Goal: Task Accomplishment & Management: Manage account settings

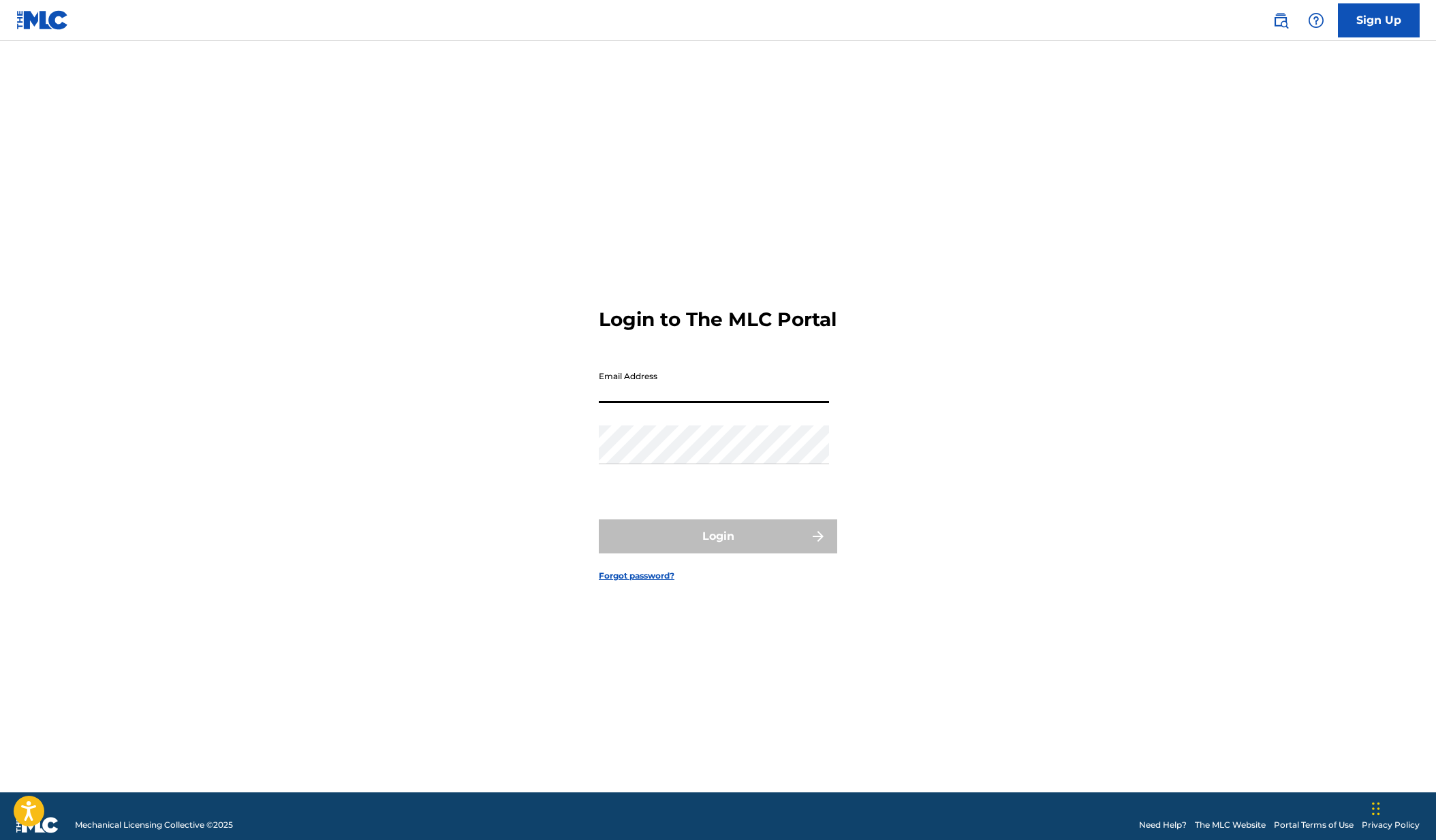
paste input "Miykal.Snoddy@gmail.com"
type input "Miykal.Snoddy@gmail.com"
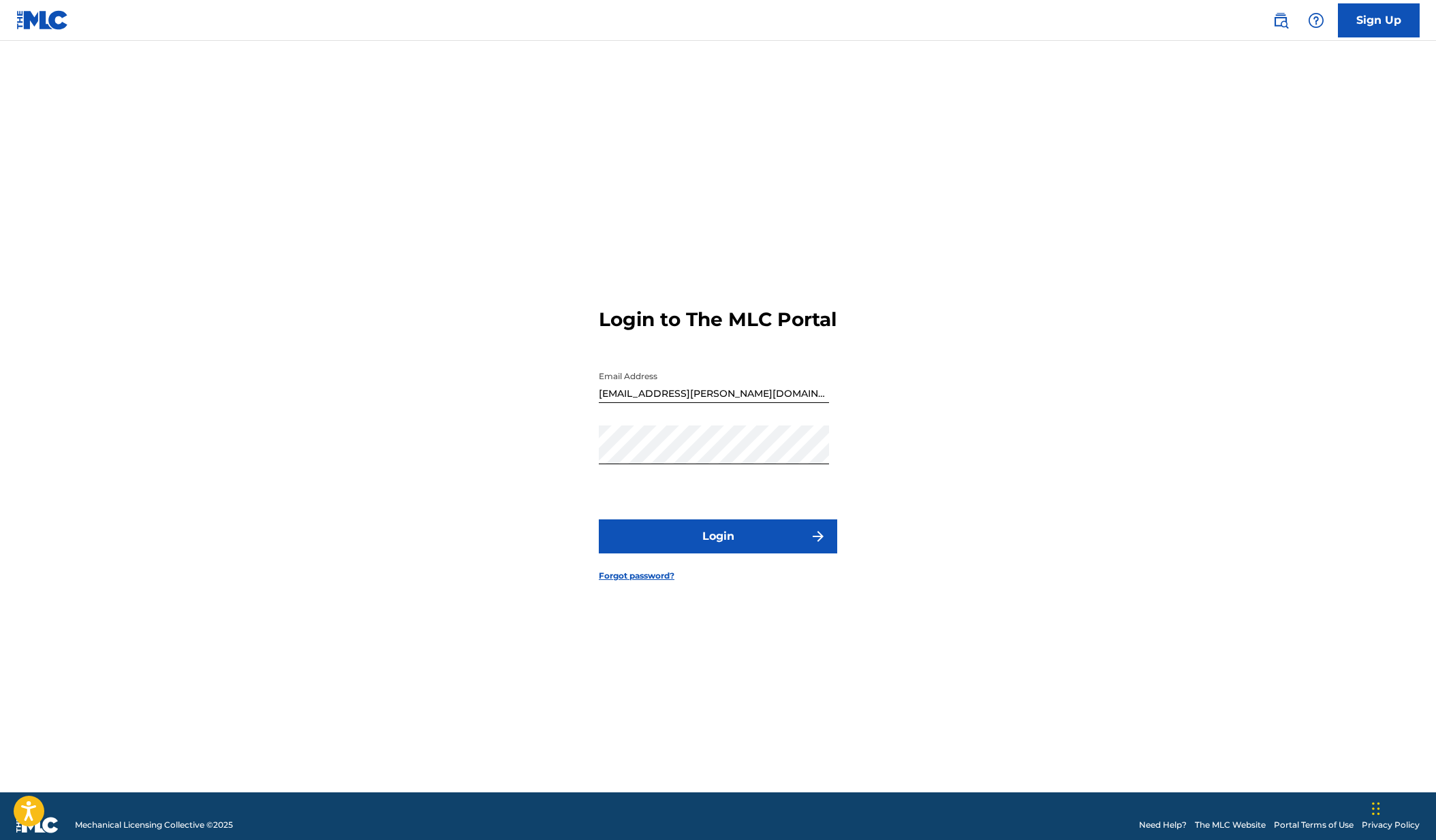
drag, startPoint x: 738, startPoint y: 545, endPoint x: 18, endPoint y: 319, distance: 754.6
click at [18, 319] on main "Login to The MLC Portal Email Address Miykal.Snoddy@gmail.com Password Login Fo…" at bounding box center [718, 416] width 1436 height 751
click at [650, 551] on button "Login" at bounding box center [718, 536] width 238 height 34
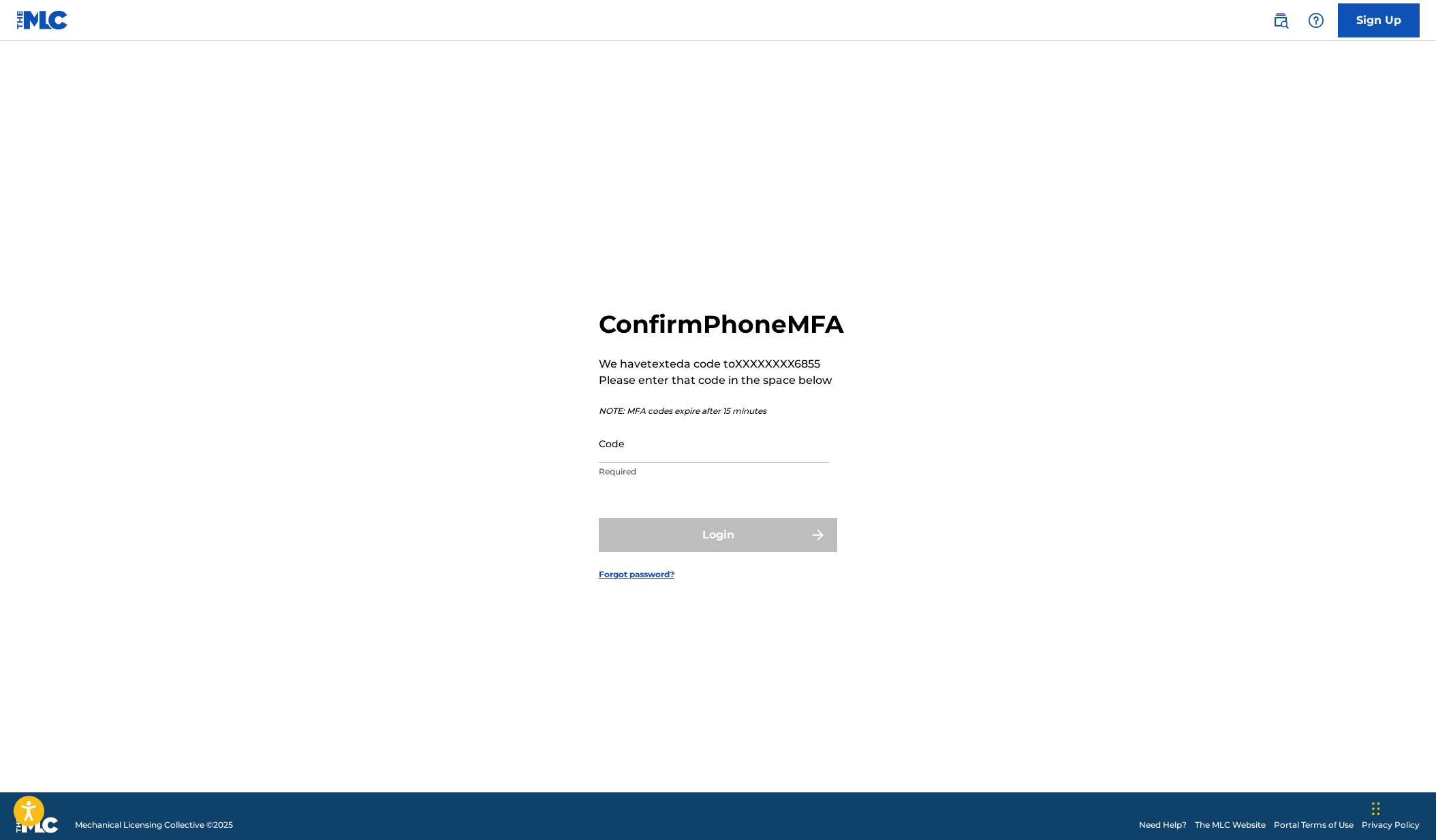
click at [658, 463] on input "Code" at bounding box center [714, 444] width 231 height 39
drag, startPoint x: 590, startPoint y: 382, endPoint x: 830, endPoint y: 377, distance: 240.1
click at [830, 377] on div "Confirm Phone MFA We have texted a code to XXXXXXXX6855 Please enter that code …" at bounding box center [718, 434] width 954 height 718
drag, startPoint x: 830, startPoint y: 377, endPoint x: 809, endPoint y: 379, distance: 21.1
copy p "We have texted a code to XXXXXXXX6855"
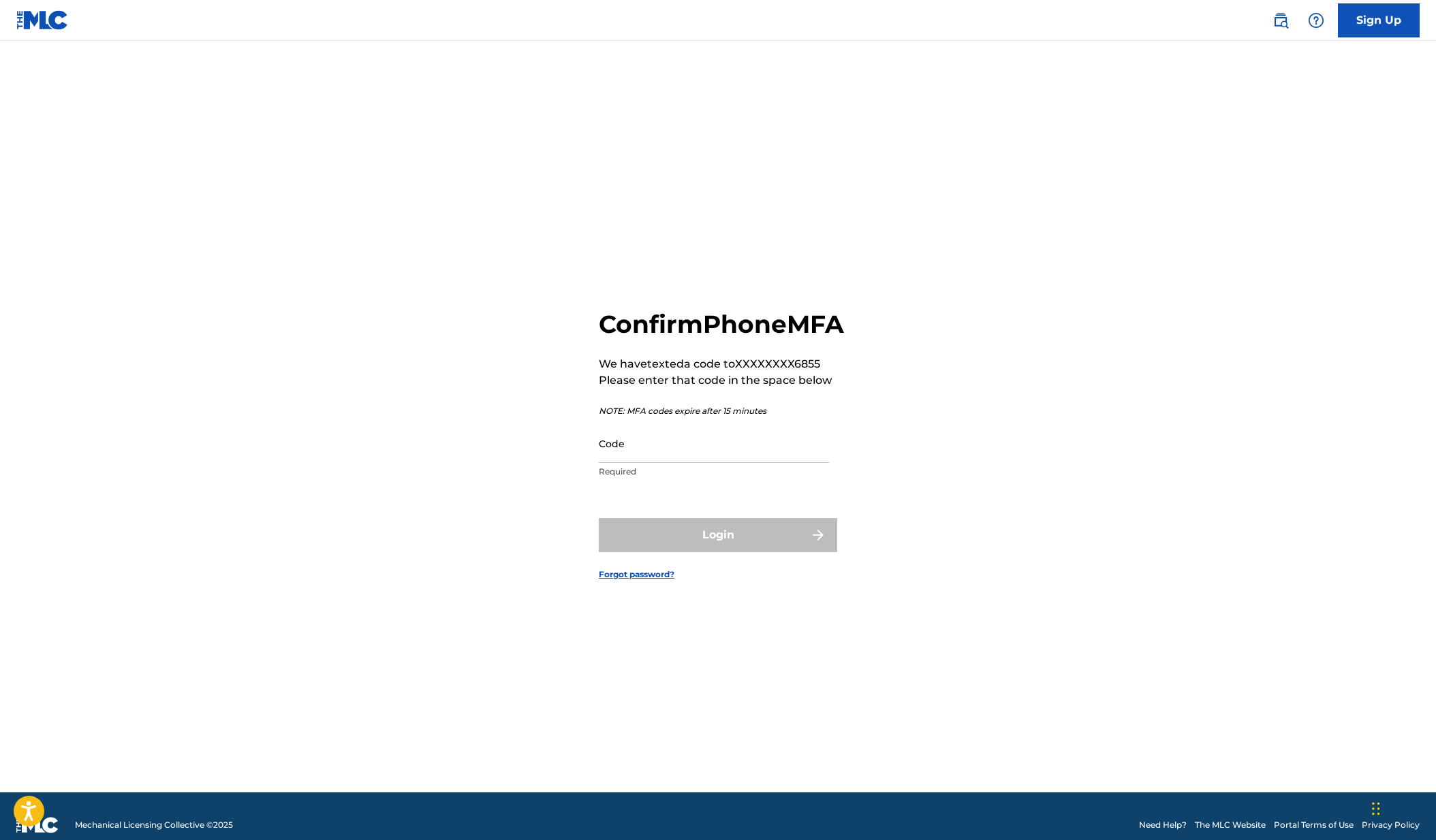
click at [699, 463] on input "Code" at bounding box center [714, 444] width 231 height 39
drag, startPoint x: 598, startPoint y: 425, endPoint x: 789, endPoint y: 431, distance: 191.1
click at [789, 417] on p "NOTE: MFA codes expire after 15 minutes" at bounding box center [721, 411] width 245 height 13
drag, startPoint x: 789, startPoint y: 431, endPoint x: 742, endPoint y: 431, distance: 47.0
copy p "NOTE: MFA codes expire after 15 minutes"
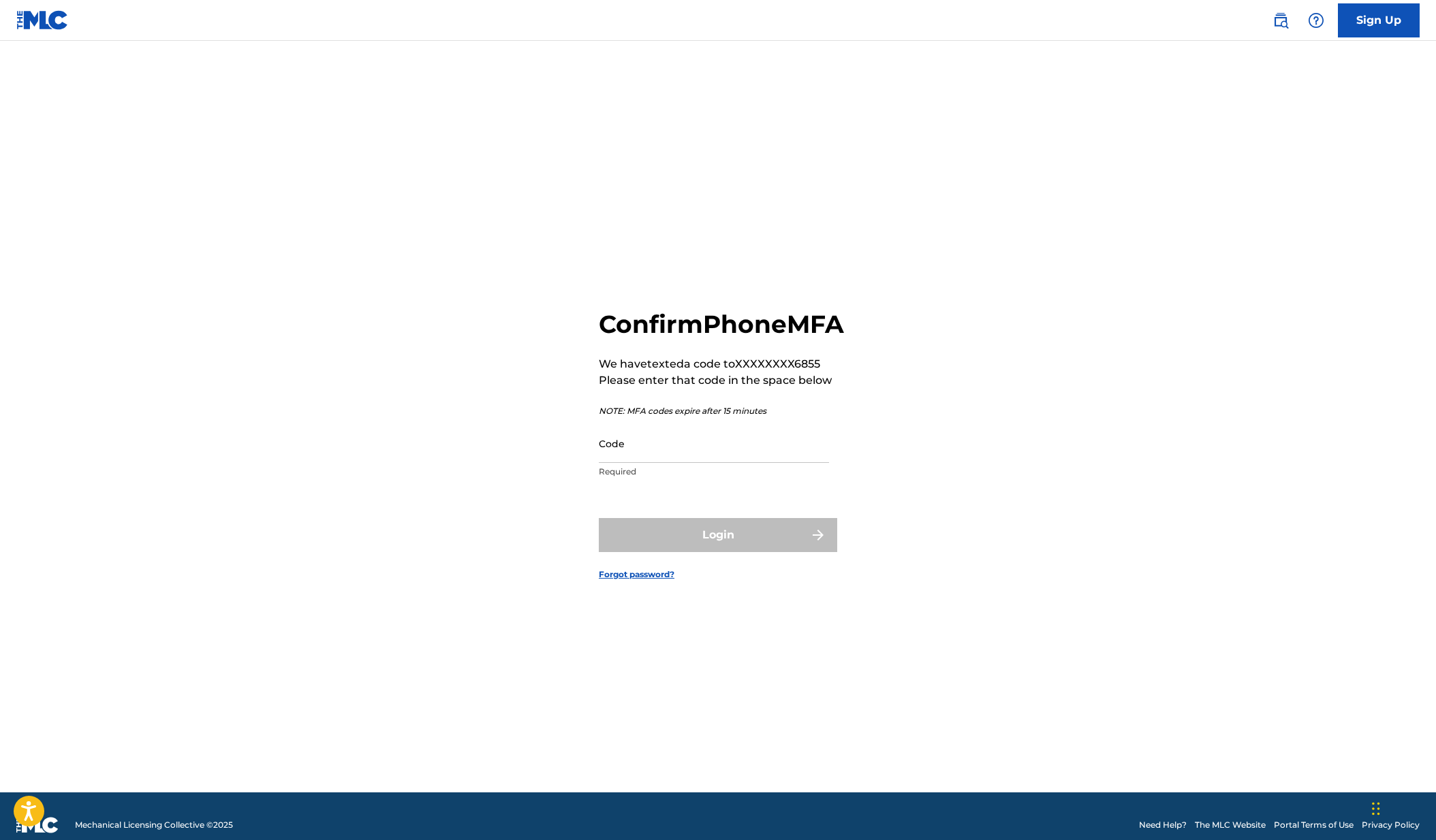
click at [680, 463] on input "Code" at bounding box center [714, 444] width 231 height 39
click at [685, 463] on input "Code" at bounding box center [714, 444] width 231 height 39
paste input "833480"
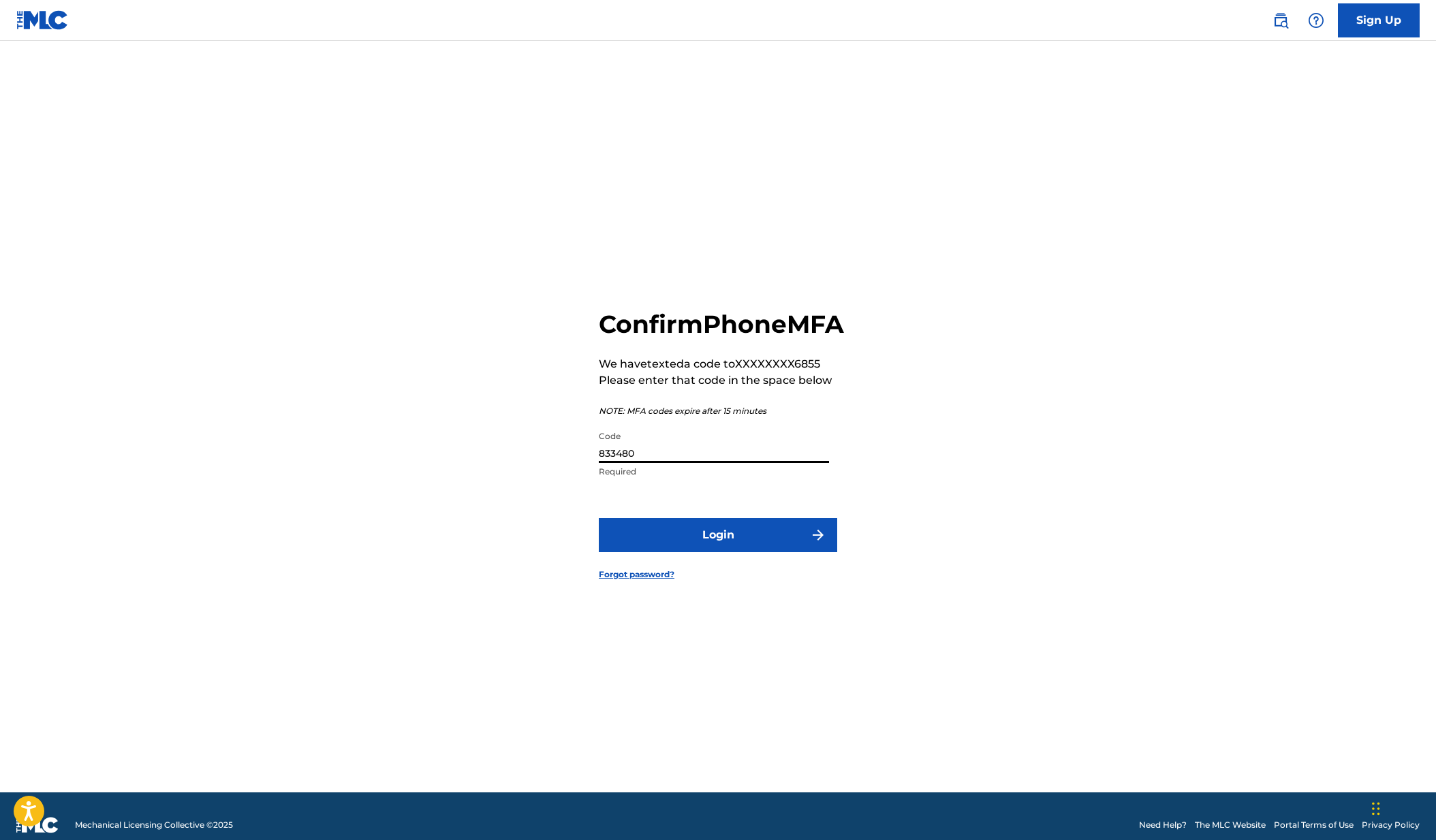
type input "833480"
click at [744, 548] on button "Login" at bounding box center [718, 535] width 238 height 34
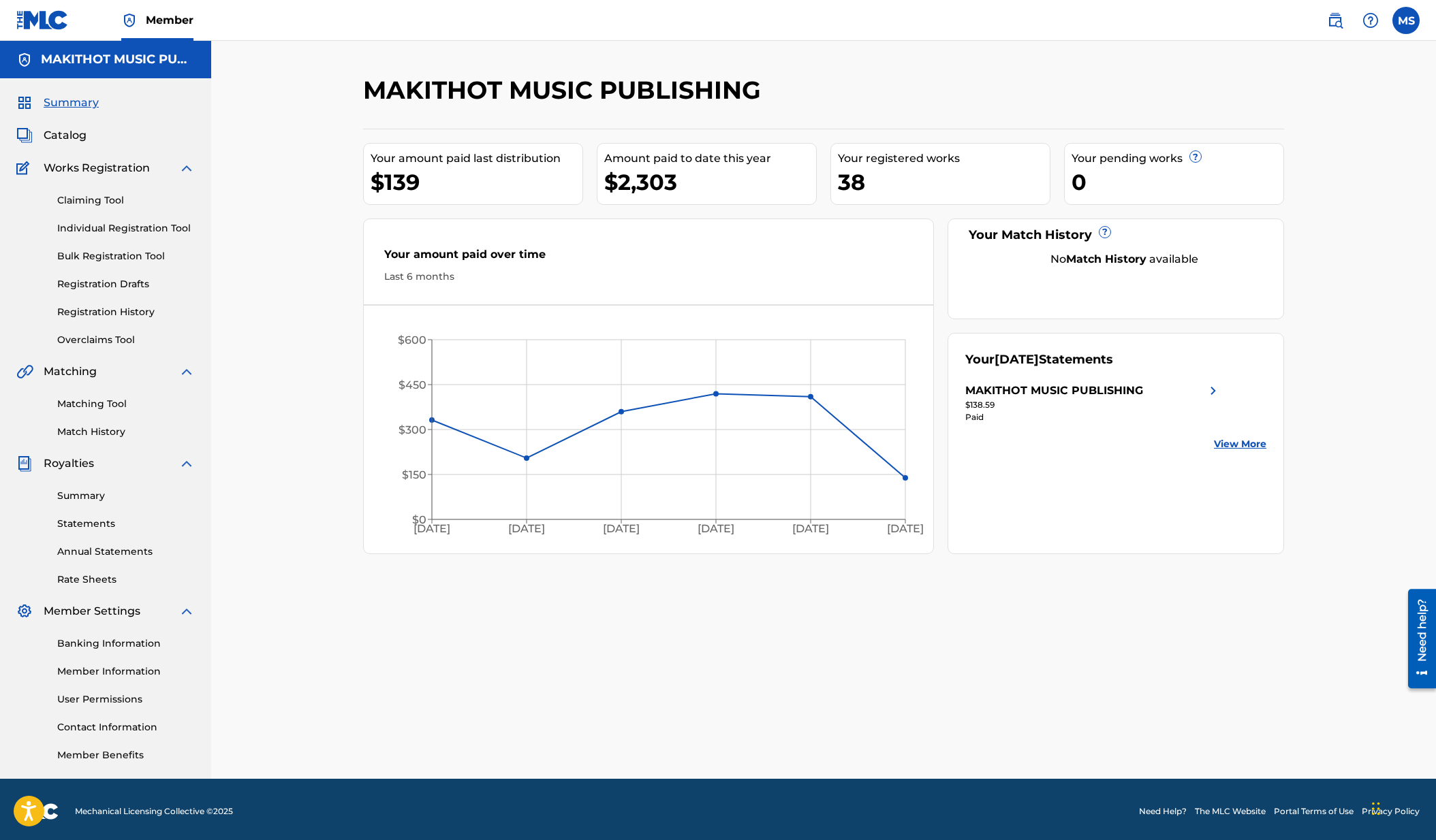
click at [1220, 393] on img at bounding box center [1213, 390] width 16 height 16
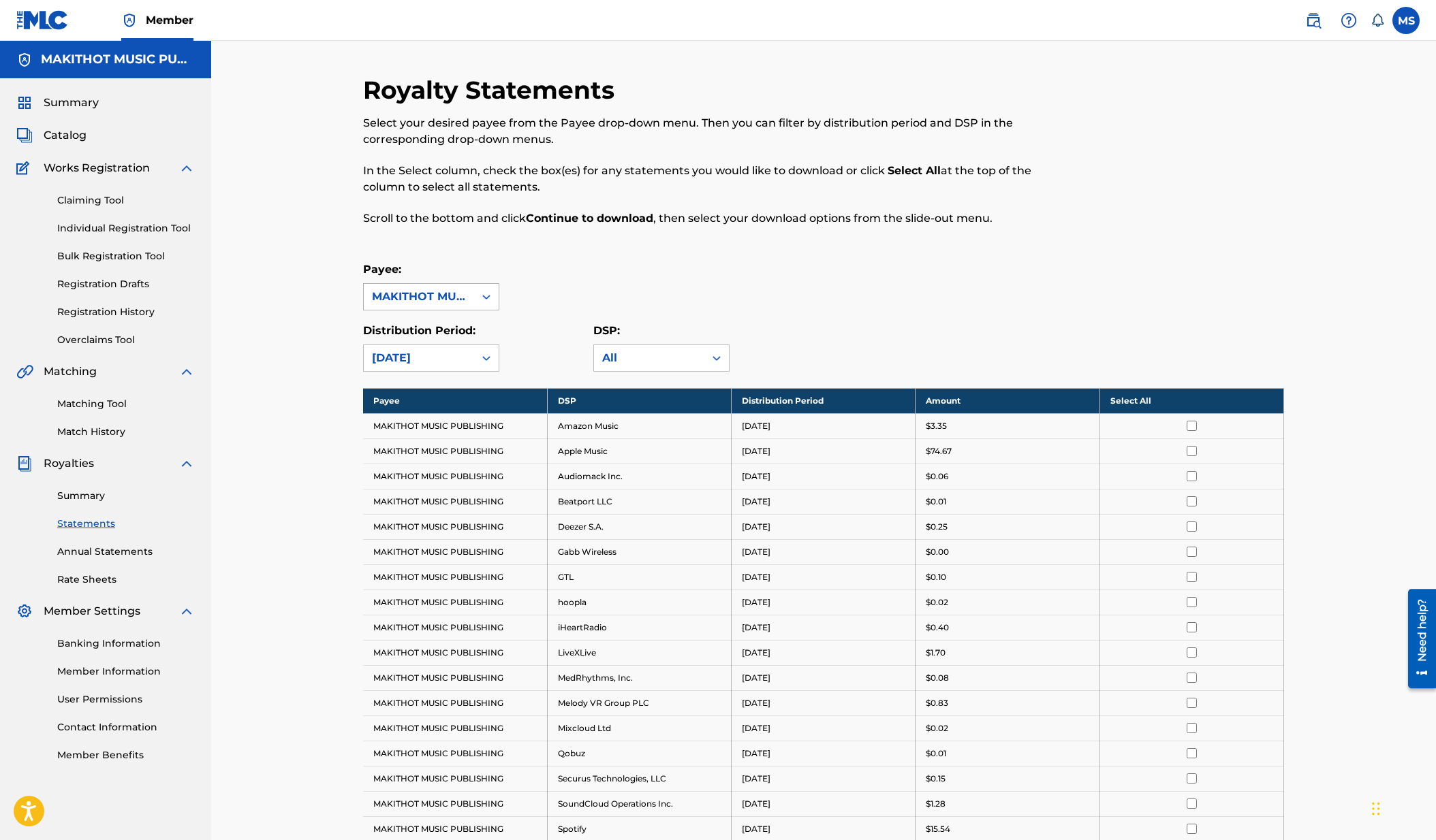
click at [478, 291] on div at bounding box center [486, 296] width 24 height 24
click at [467, 333] on div "MAKITHOT MUSIC PUBLISHING" at bounding box center [432, 336] width 135 height 51
click at [694, 364] on div "All" at bounding box center [649, 358] width 94 height 16
click at [783, 284] on div "Payee: MAKITHOT MUSIC PUBLISHING" at bounding box center [824, 286] width 922 height 49
click at [75, 100] on span "Summary" at bounding box center [71, 102] width 55 height 16
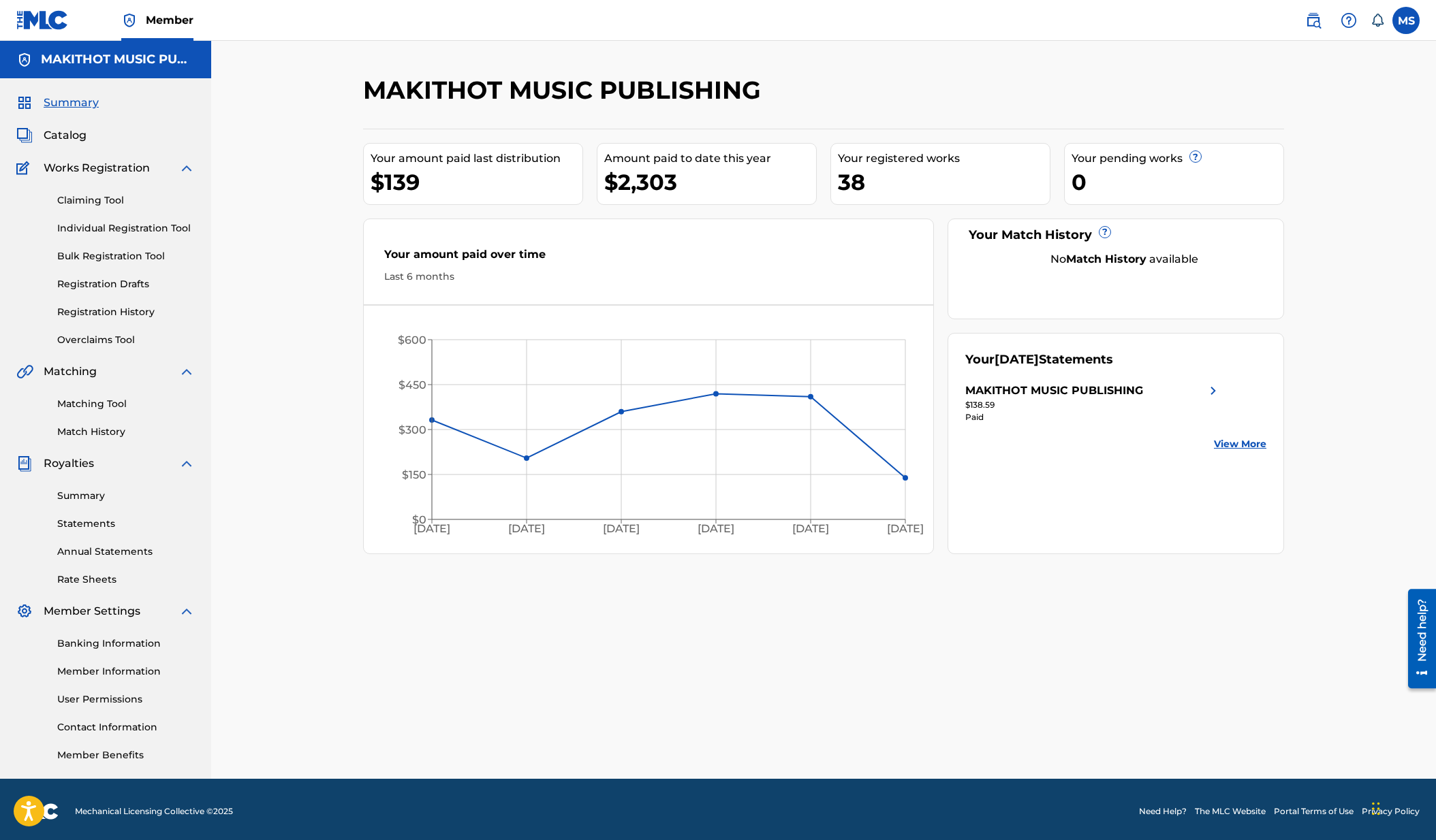
click at [68, 142] on span "Catalog" at bounding box center [65, 135] width 43 height 16
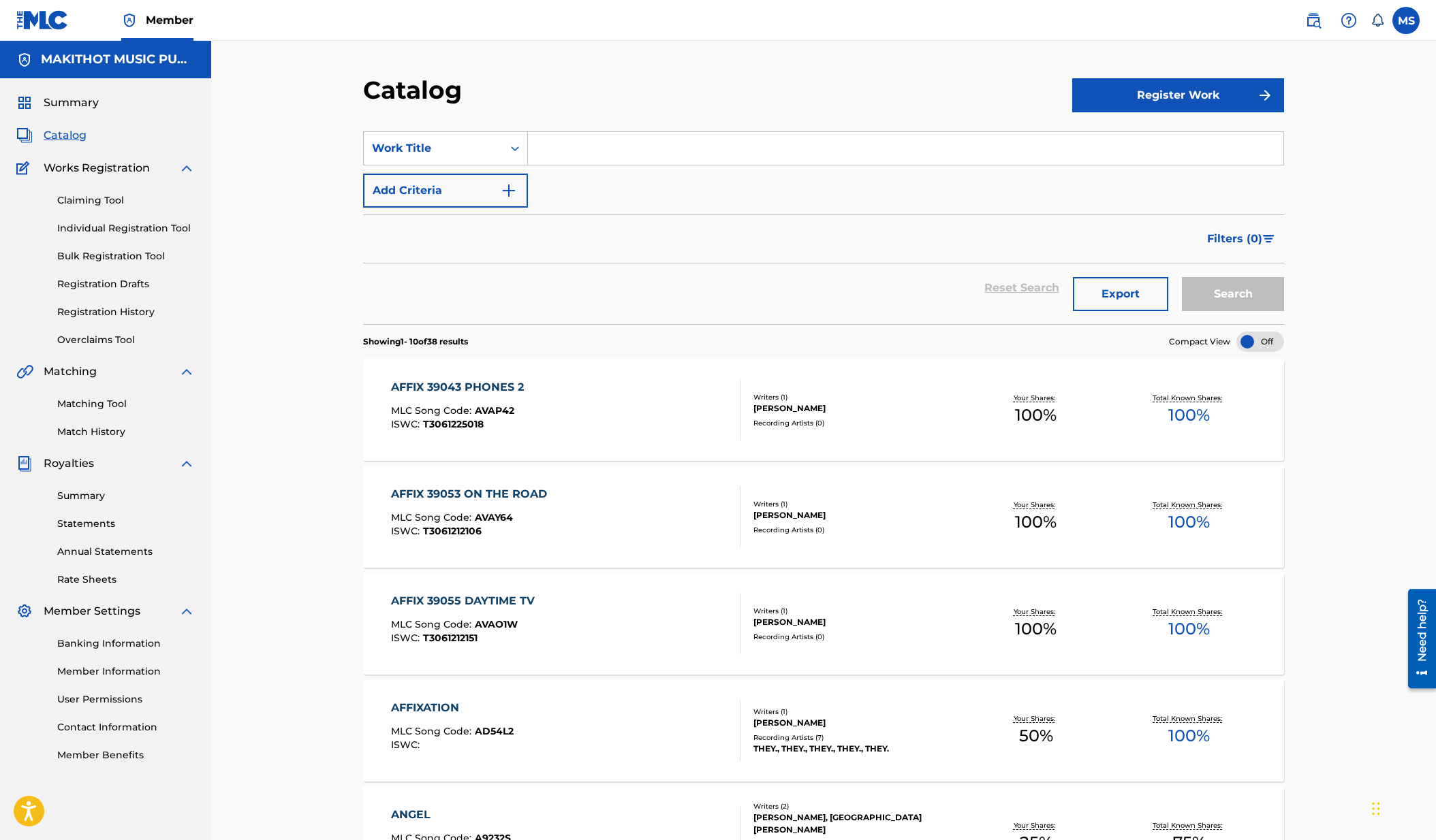
click at [699, 154] on input "Search Form" at bounding box center [906, 148] width 756 height 33
click at [1182, 277] on button "Search" at bounding box center [1232, 294] width 102 height 34
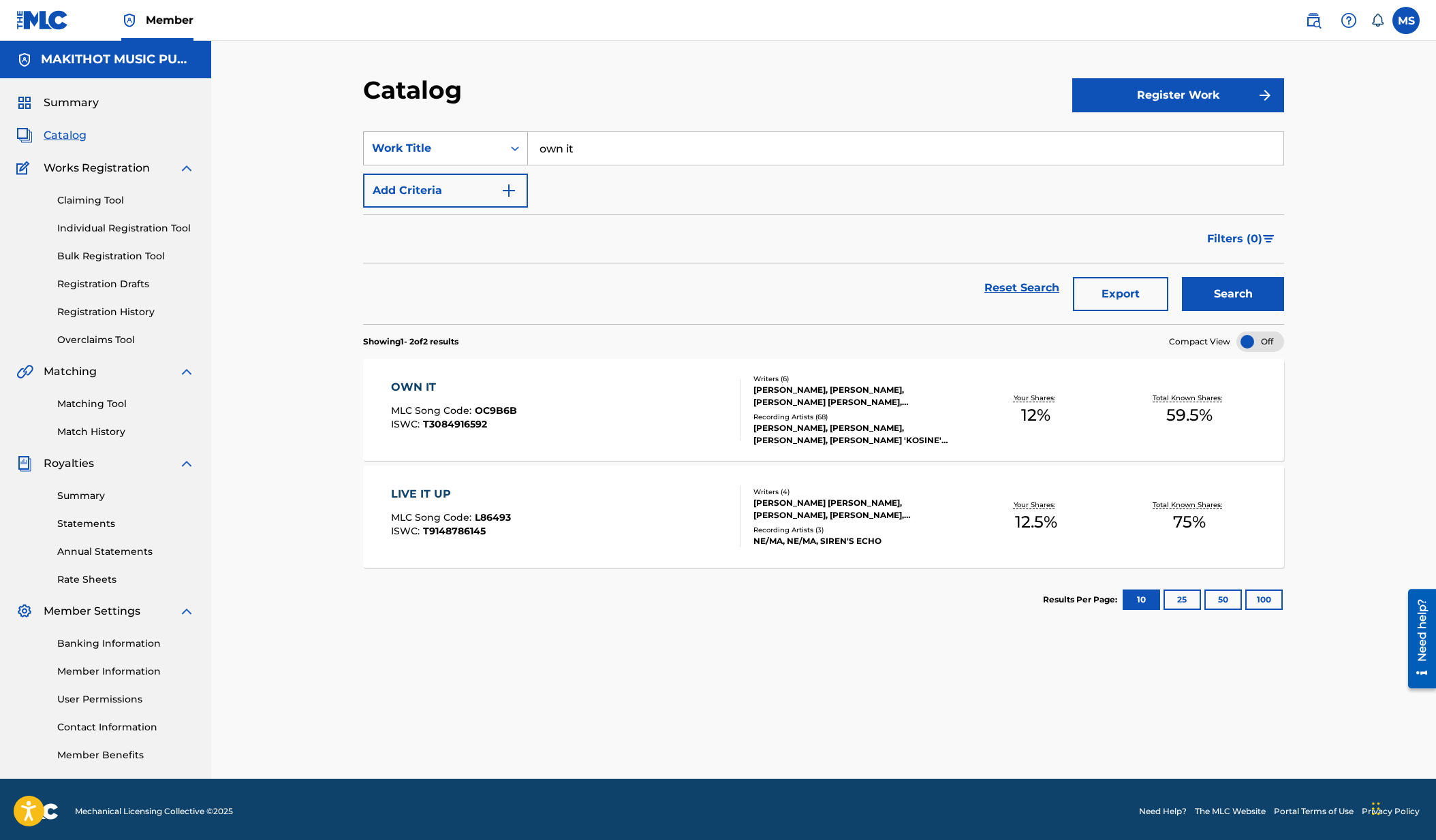
drag, startPoint x: 699, startPoint y: 154, endPoint x: 524, endPoint y: 143, distance: 175.3
click at [524, 143] on div "SearchWithCriteria8cc7c2f3-da8e-4f3b-aae9-9cca7764fc4b Work Title own it" at bounding box center [824, 149] width 922 height 34
click at [1182, 277] on button "Search" at bounding box center [1232, 294] width 102 height 34
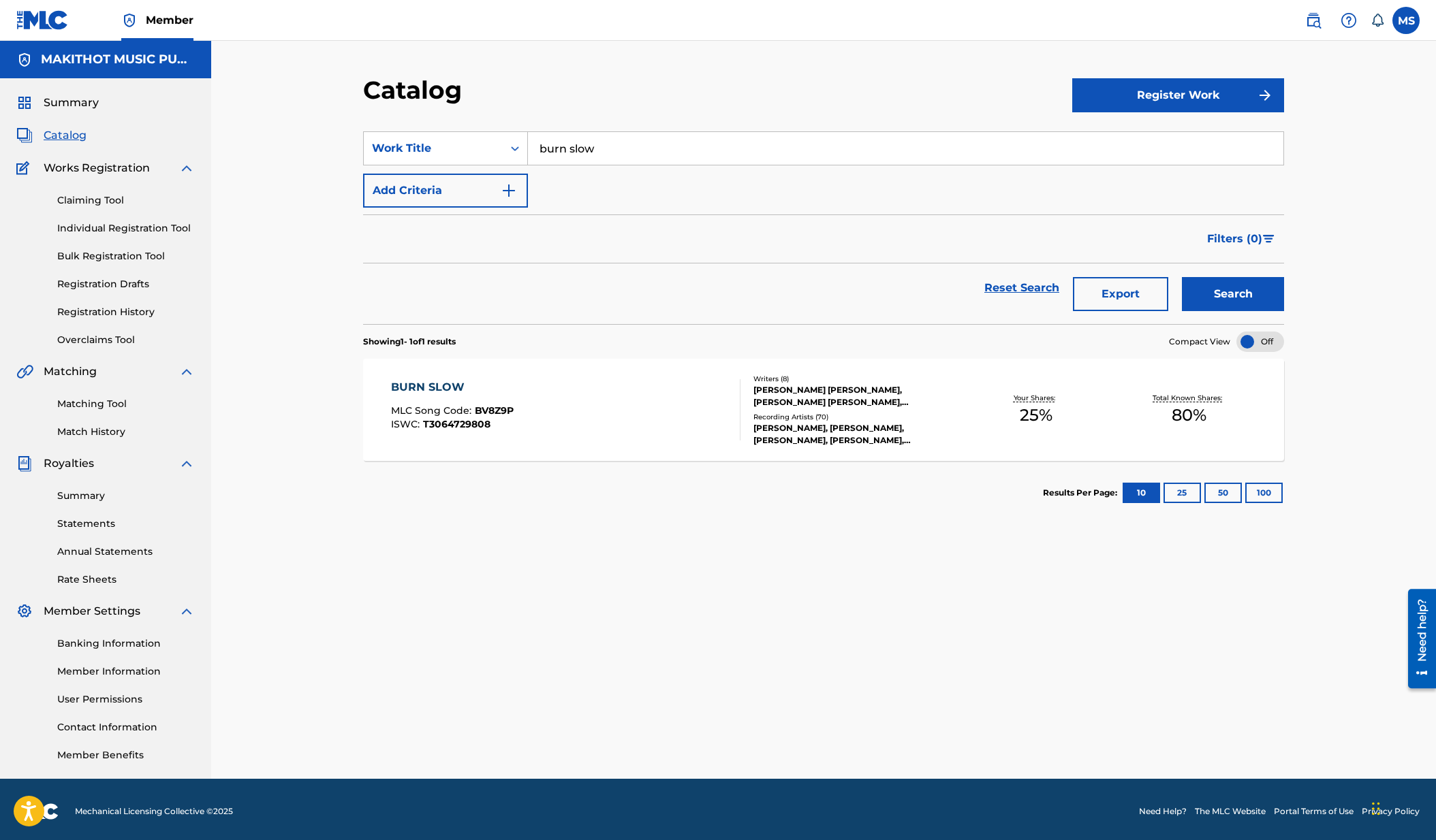
drag, startPoint x: 617, startPoint y: 148, endPoint x: 527, endPoint y: 140, distance: 90.4
click at [528, 140] on input "burn slow" at bounding box center [906, 148] width 756 height 33
click at [590, 172] on span "boom boom" at bounding box center [606, 178] width 68 height 13
click at [685, 155] on input "boom boom boom" at bounding box center [906, 148] width 756 height 33
click at [1242, 284] on button "Search" at bounding box center [1232, 294] width 102 height 34
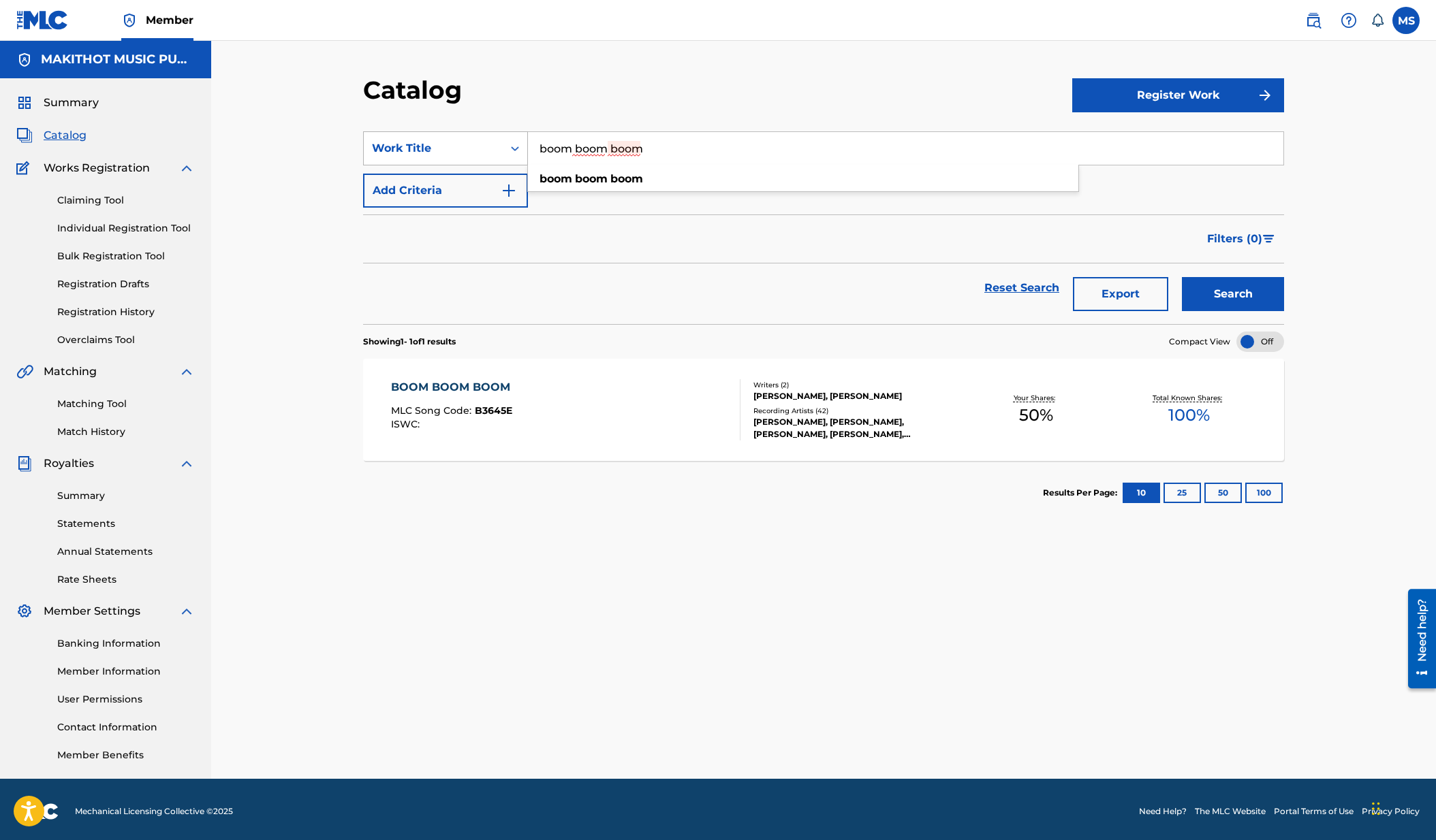
drag, startPoint x: 703, startPoint y: 150, endPoint x: 515, endPoint y: 147, distance: 188.0
click at [515, 147] on div "SearchWithCriteria8cc7c2f3-da8e-4f3b-aae9-9cca7764fc4b Work Title boom boom boo…" at bounding box center [824, 149] width 922 height 34
type input "loving you no more"
click at [581, 171] on div "loving you no more" at bounding box center [803, 179] width 551 height 24
click at [1232, 292] on button "Search" at bounding box center [1232, 294] width 102 height 34
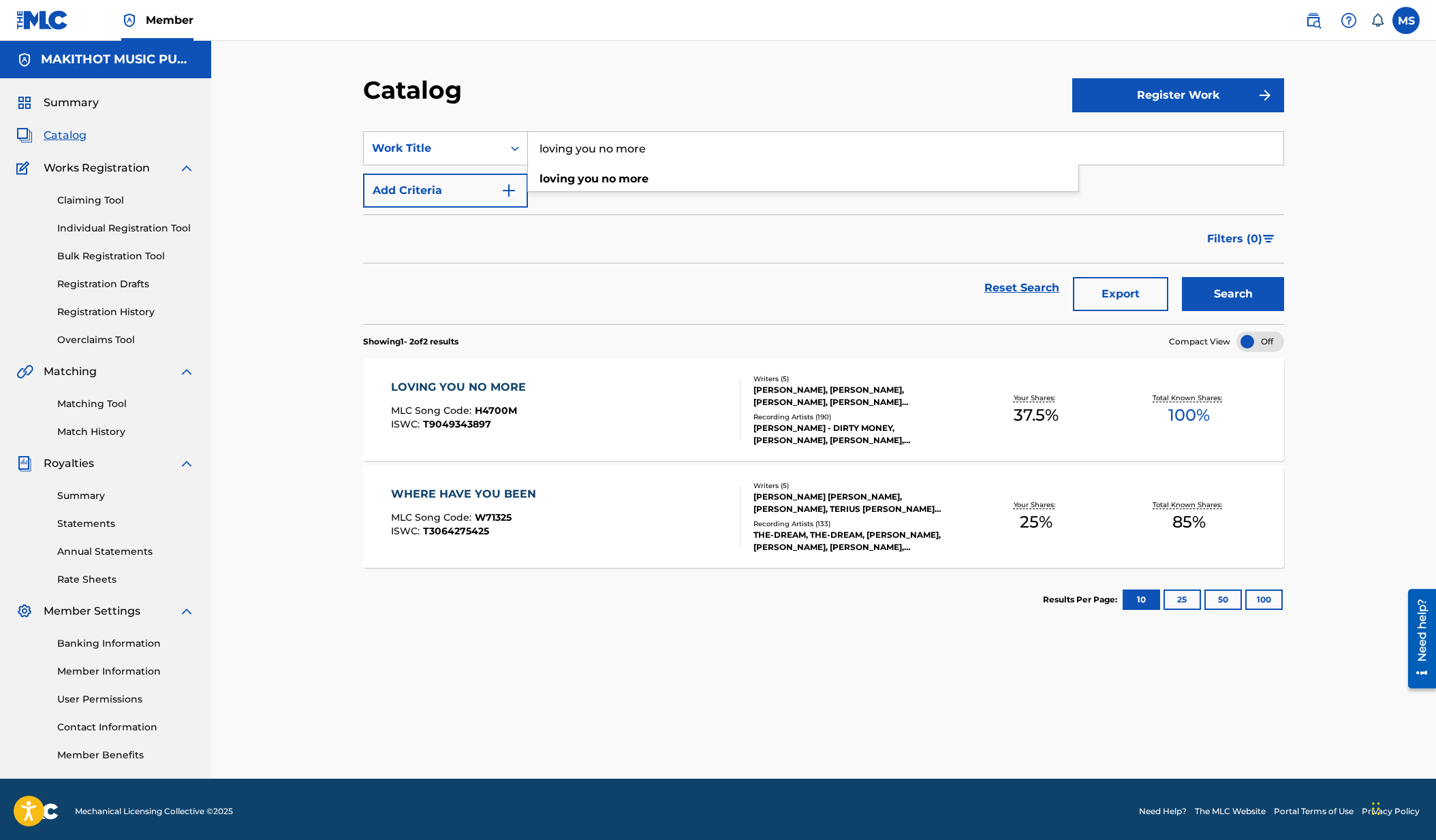
drag, startPoint x: 682, startPoint y: 156, endPoint x: 530, endPoint y: 149, distance: 152.2
click at [532, 150] on input "loving you no more" at bounding box center [906, 148] width 756 height 33
click at [116, 668] on link "Member Information" at bounding box center [126, 671] width 138 height 14
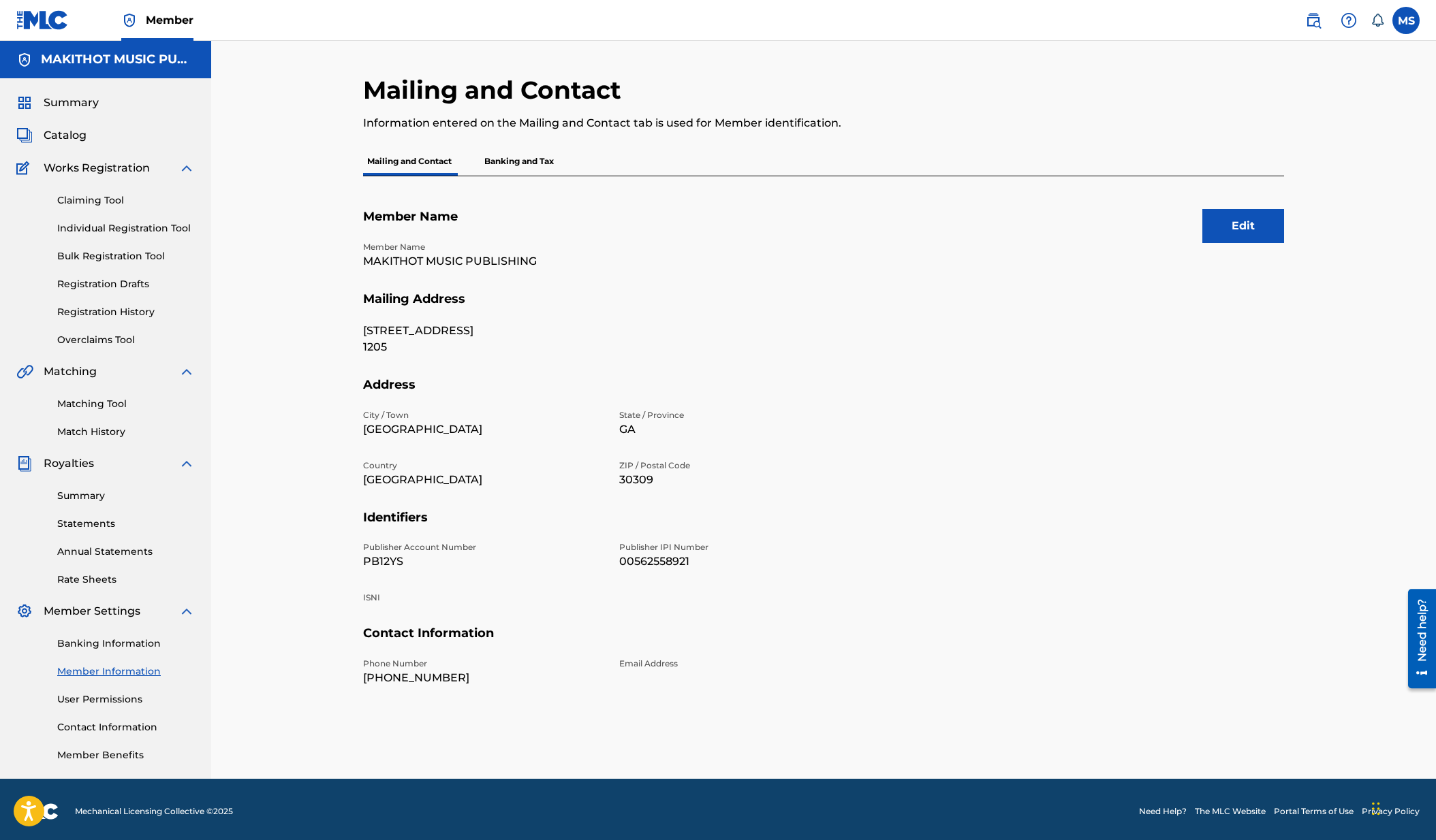
click at [543, 165] on p "Banking and Tax" at bounding box center [519, 161] width 78 height 29
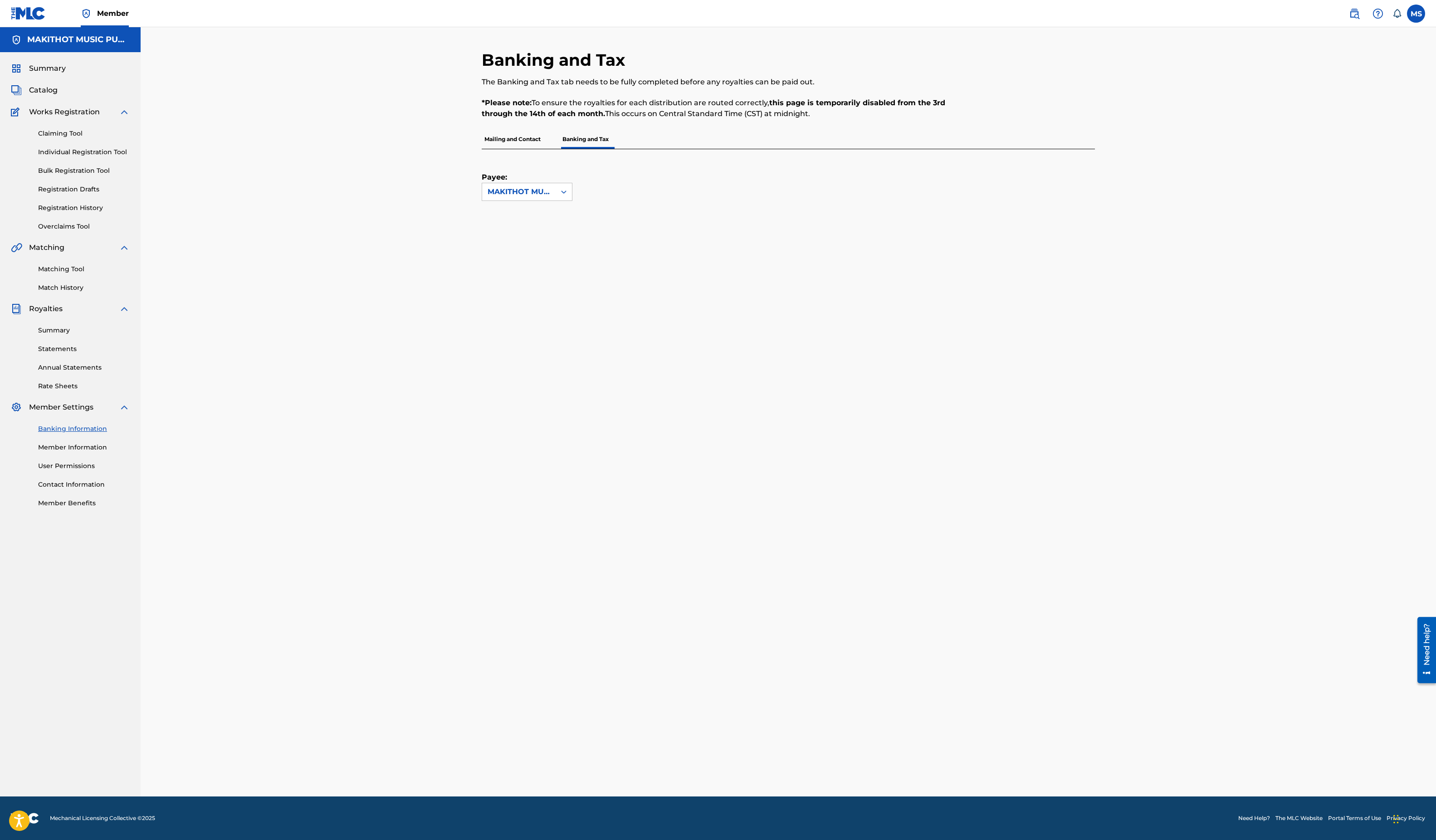
drag, startPoint x: 937, startPoint y: 3, endPoint x: 273, endPoint y: 302, distance: 728.2
click at [273, 302] on div "Banking and Tax The Banking and Tax tab needs to be fully completed before any …" at bounding box center [788, 412] width 1295 height 769
click at [76, 449] on link "Member Information" at bounding box center [84, 447] width 92 height 10
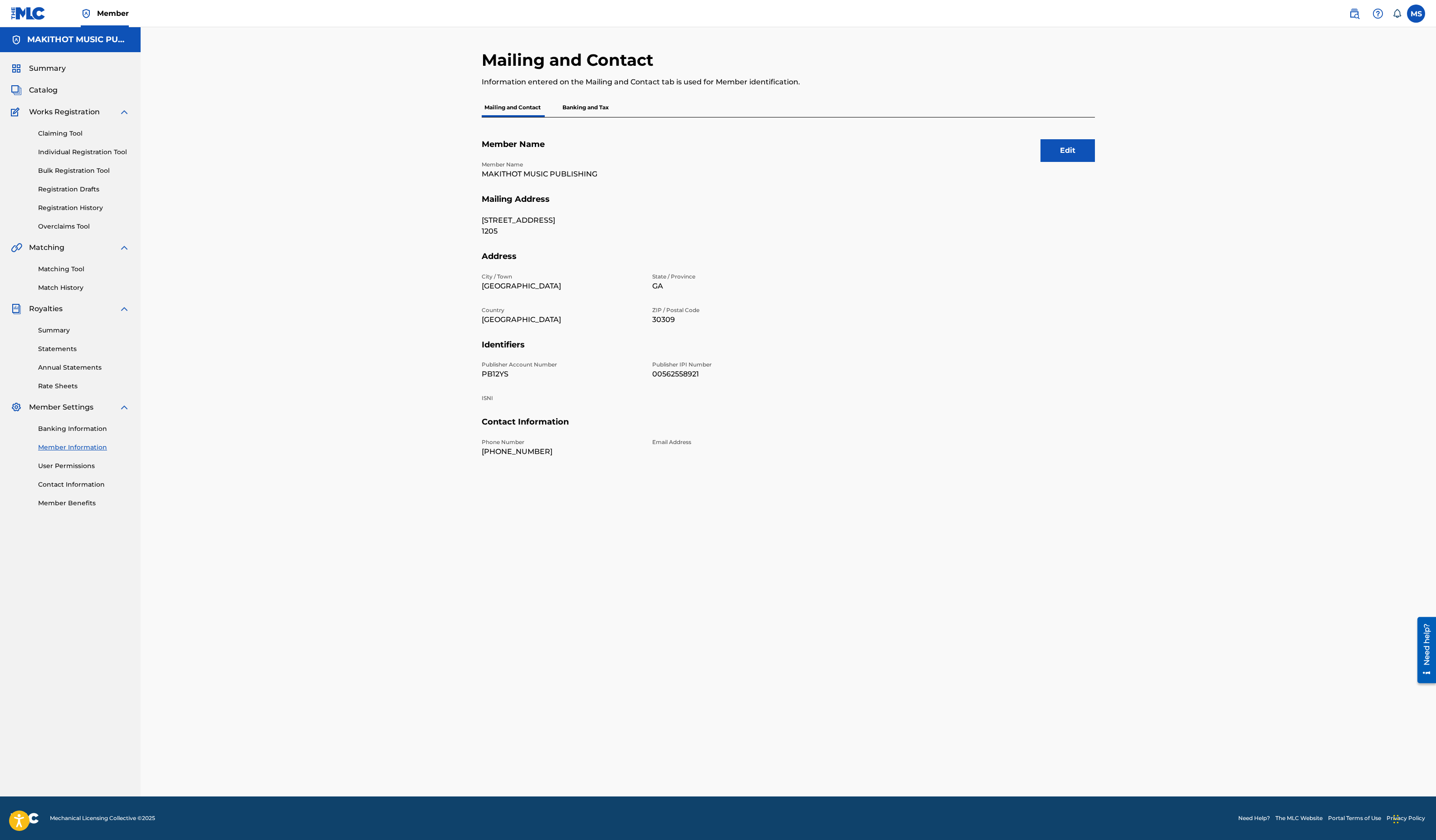
click at [62, 463] on link "User Permissions" at bounding box center [84, 466] width 92 height 10
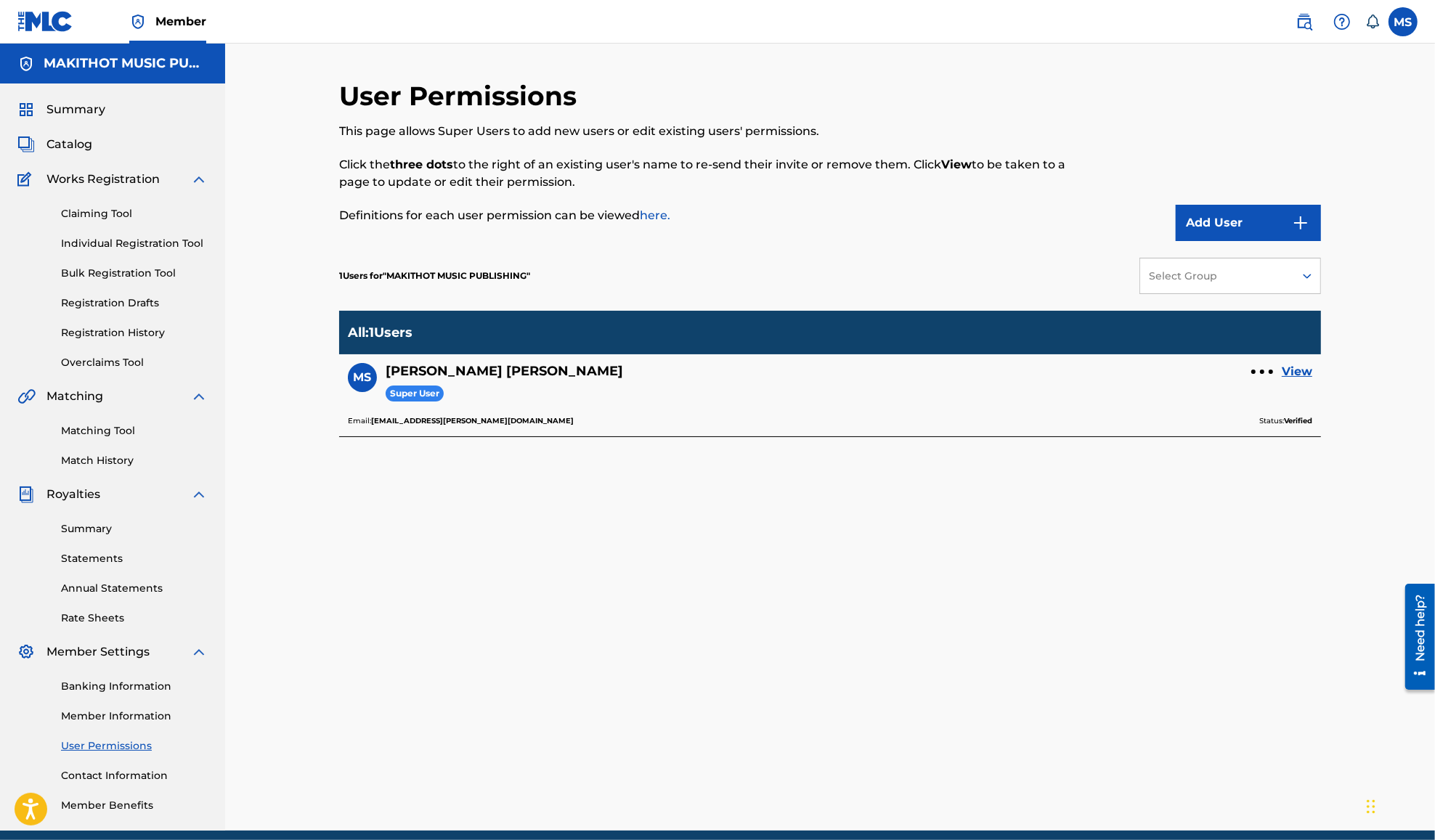
drag, startPoint x: 2071, startPoint y: 28, endPoint x: 698, endPoint y: 675, distance: 1517.8
click at [698, 675] on div "User Permissions This page allows Super Users to add new users or edit existing…" at bounding box center [830, 456] width 982 height 751
click at [1289, 374] on link "View" at bounding box center [1297, 371] width 31 height 17
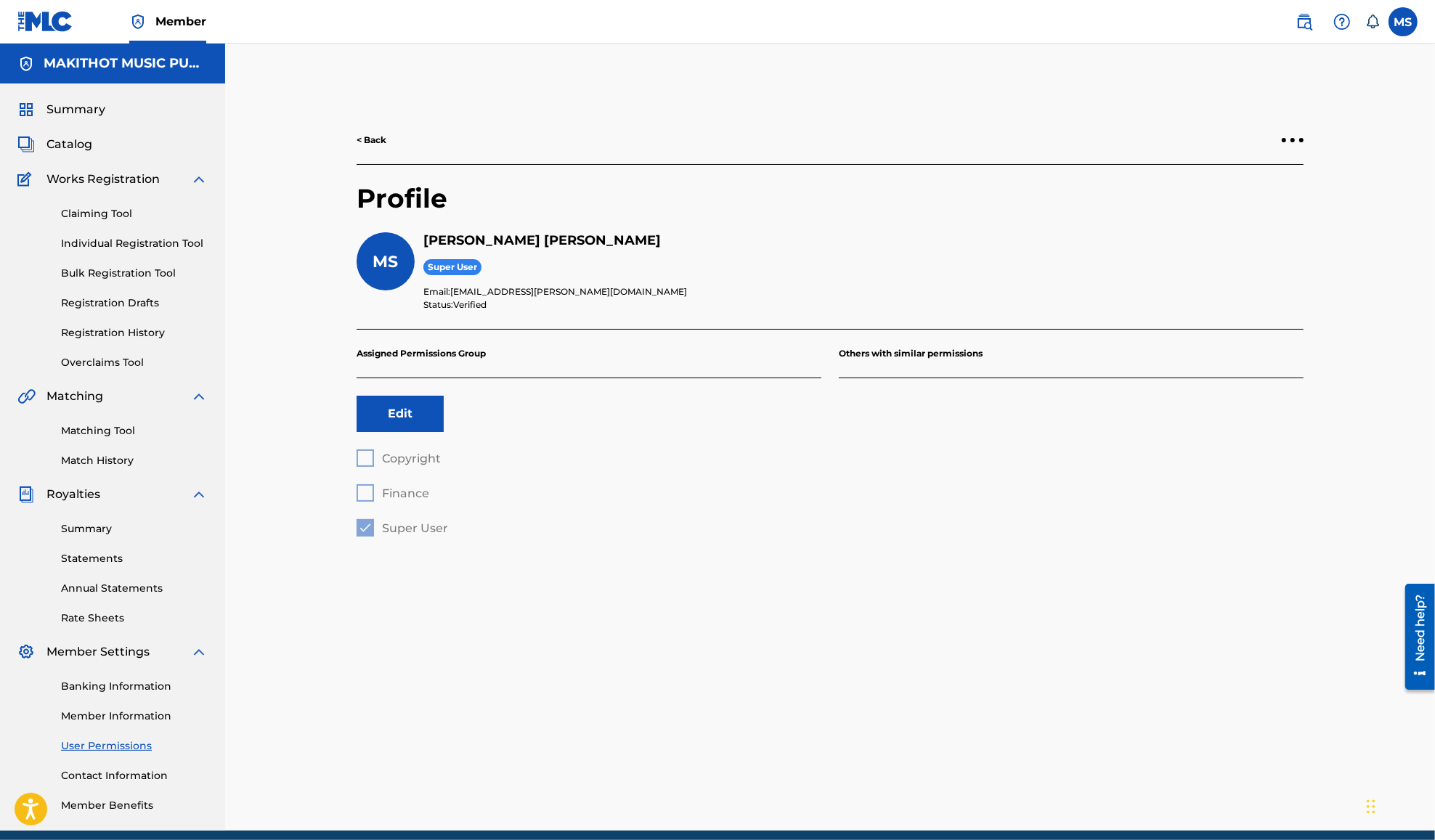
click at [382, 136] on link "< Back" at bounding box center [371, 140] width 30 height 14
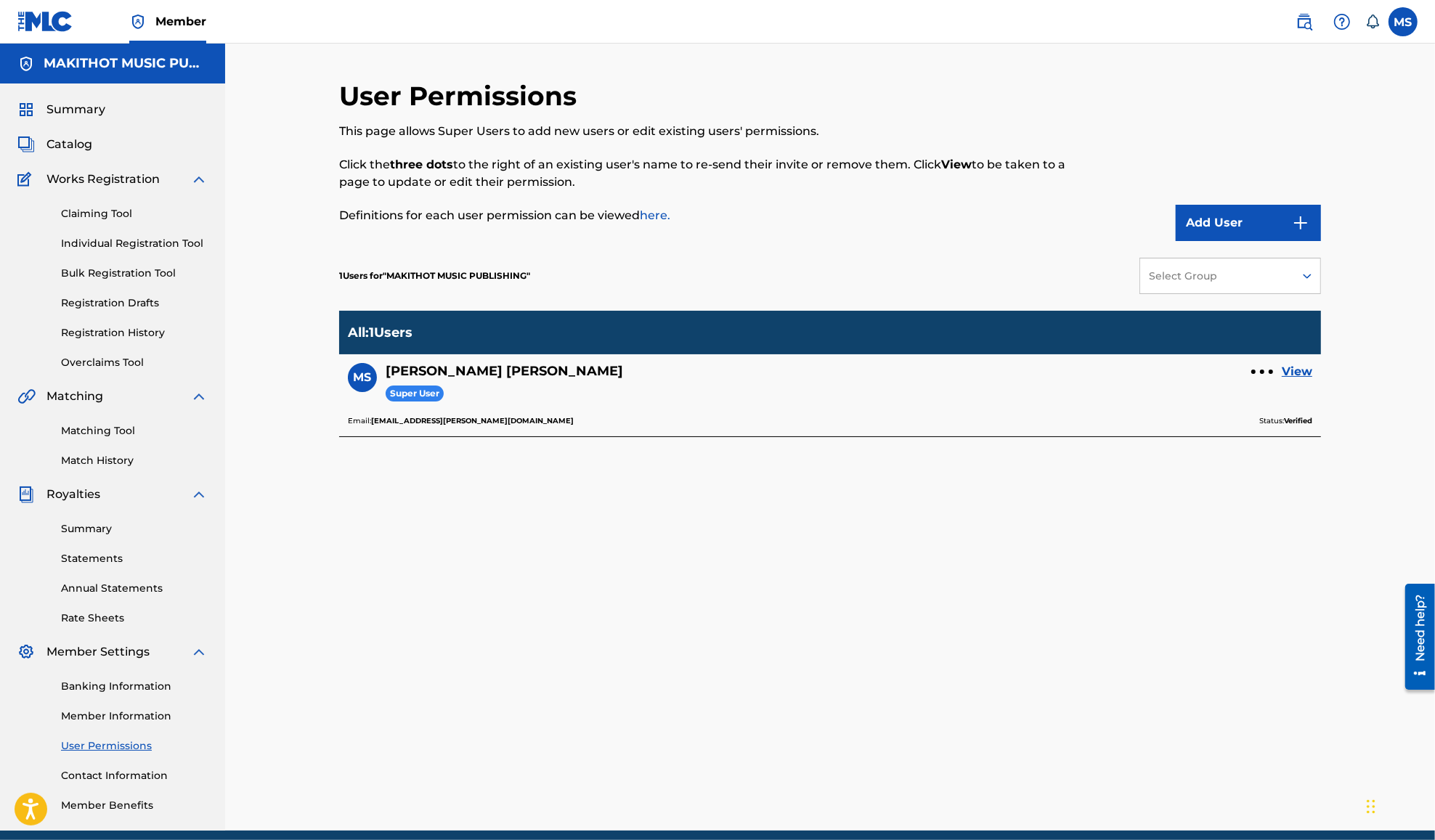
click at [1211, 208] on button "Add User" at bounding box center [1248, 222] width 145 height 36
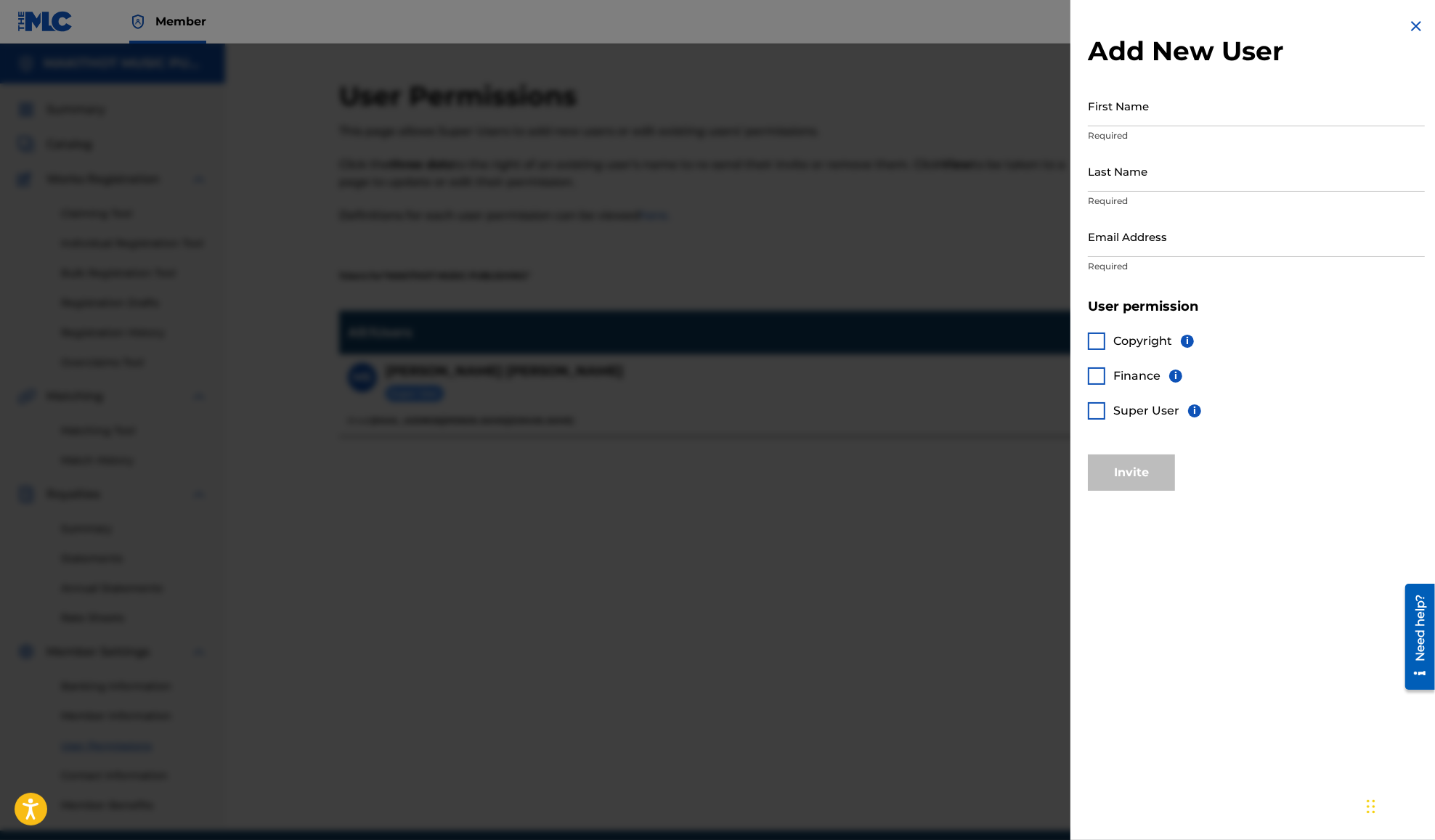
click at [1164, 120] on input "First Name" at bounding box center [1256, 105] width 337 height 41
type input "[PERSON_NAME]"
click at [1160, 168] on input "Last Name" at bounding box center [1256, 171] width 337 height 41
type input "[PERSON_NAME]"
click at [1140, 239] on input "Email Address" at bounding box center [1256, 237] width 337 height 41
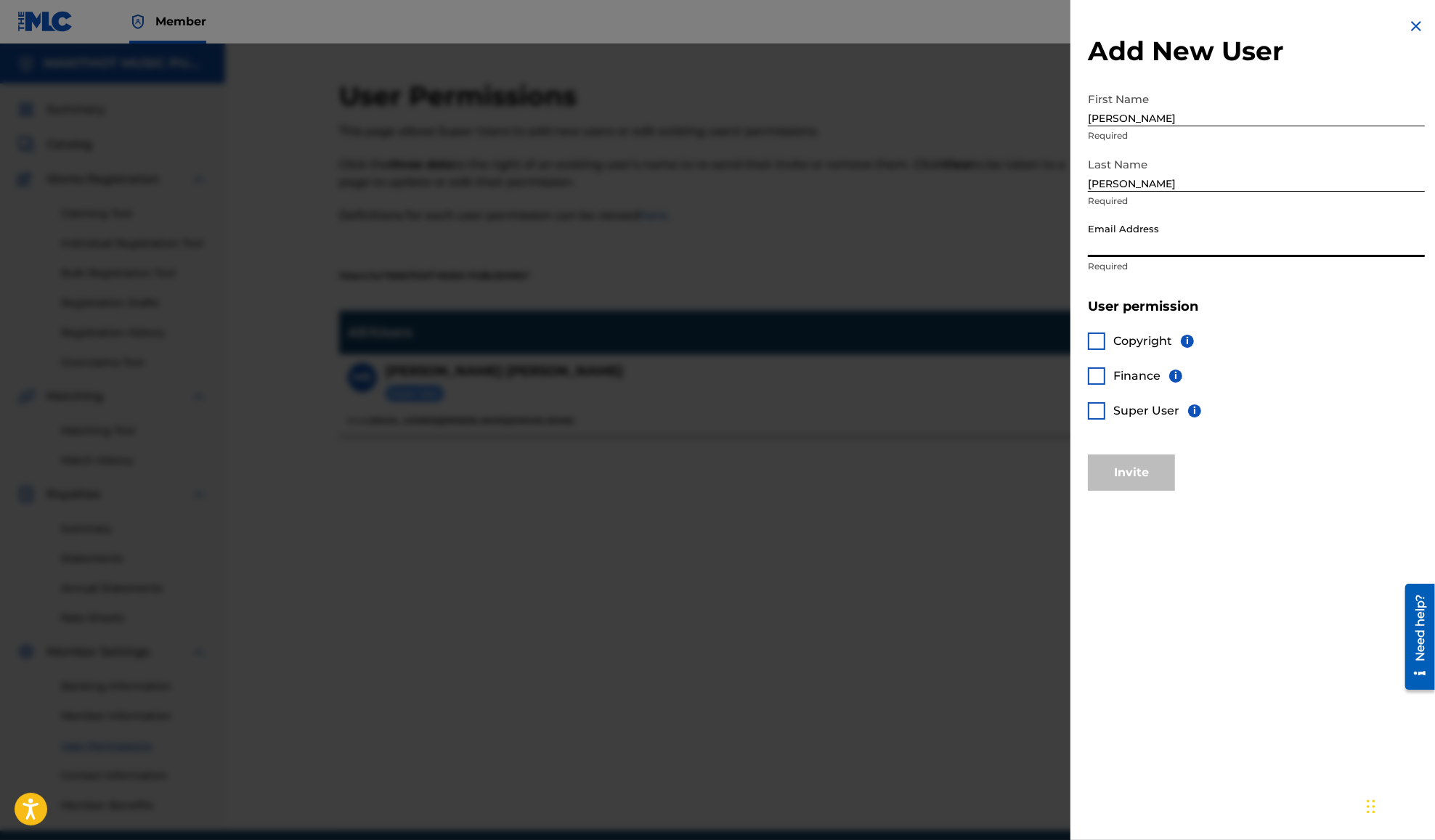
paste input "[PERSON_NAME][EMAIL_ADDRESS][DOMAIN_NAME]"
type input "[PERSON_NAME][EMAIL_ADDRESS][DOMAIN_NAME]"
click at [1102, 411] on div at bounding box center [1096, 411] width 17 height 17
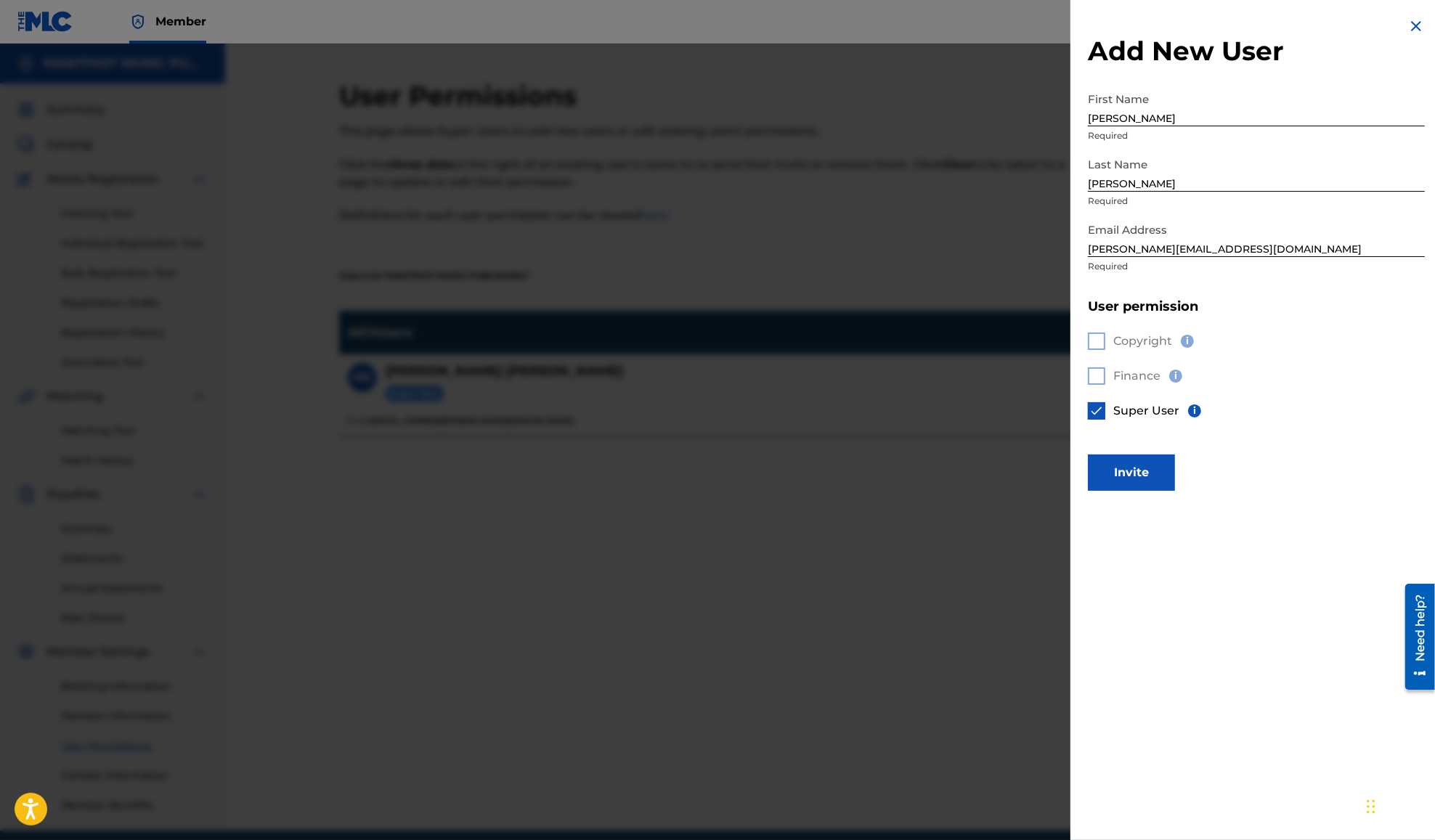
click at [1098, 368] on div "Copyright i Finance i Super User i" at bounding box center [1256, 384] width 337 height 140
click at [1098, 334] on div "Copyright i Finance i Super User i" at bounding box center [1256, 384] width 337 height 140
click at [1102, 411] on img at bounding box center [1097, 411] width 14 height 14
click at [1097, 341] on div at bounding box center [1096, 340] width 17 height 17
click at [1095, 372] on div at bounding box center [1096, 375] width 17 height 17
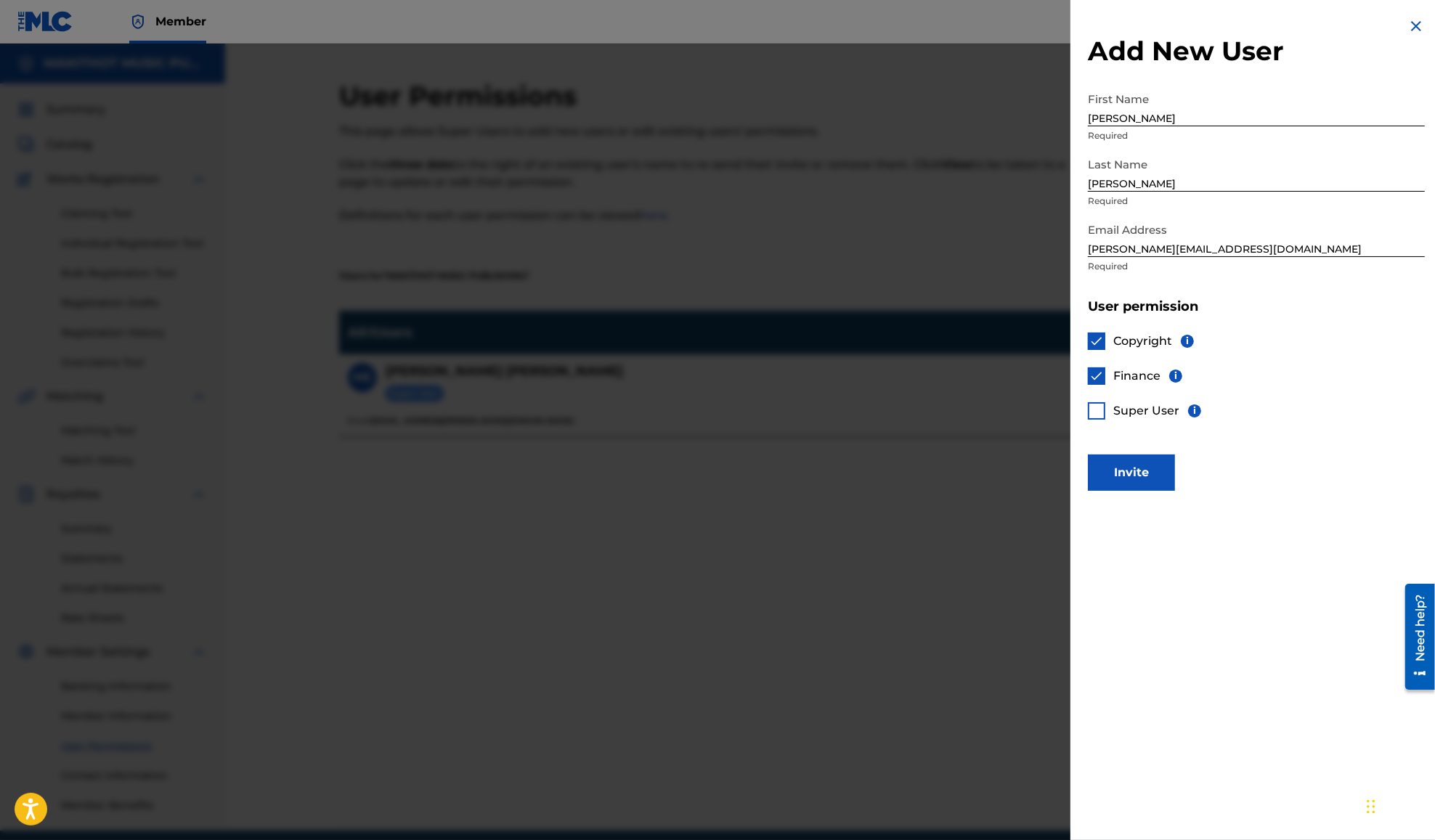
click at [1097, 403] on div at bounding box center [1096, 411] width 17 height 17
click at [1313, 341] on div "Copyright i Finance i Super User i" at bounding box center [1256, 384] width 337 height 140
click at [1132, 382] on div "Copyright i Finance i Super User i" at bounding box center [1256, 384] width 337 height 140
click at [1106, 375] on div "Copyright i Finance i Super User i" at bounding box center [1256, 384] width 337 height 140
click at [1102, 372] on div "Copyright i Finance i Super User i" at bounding box center [1256, 384] width 337 height 140
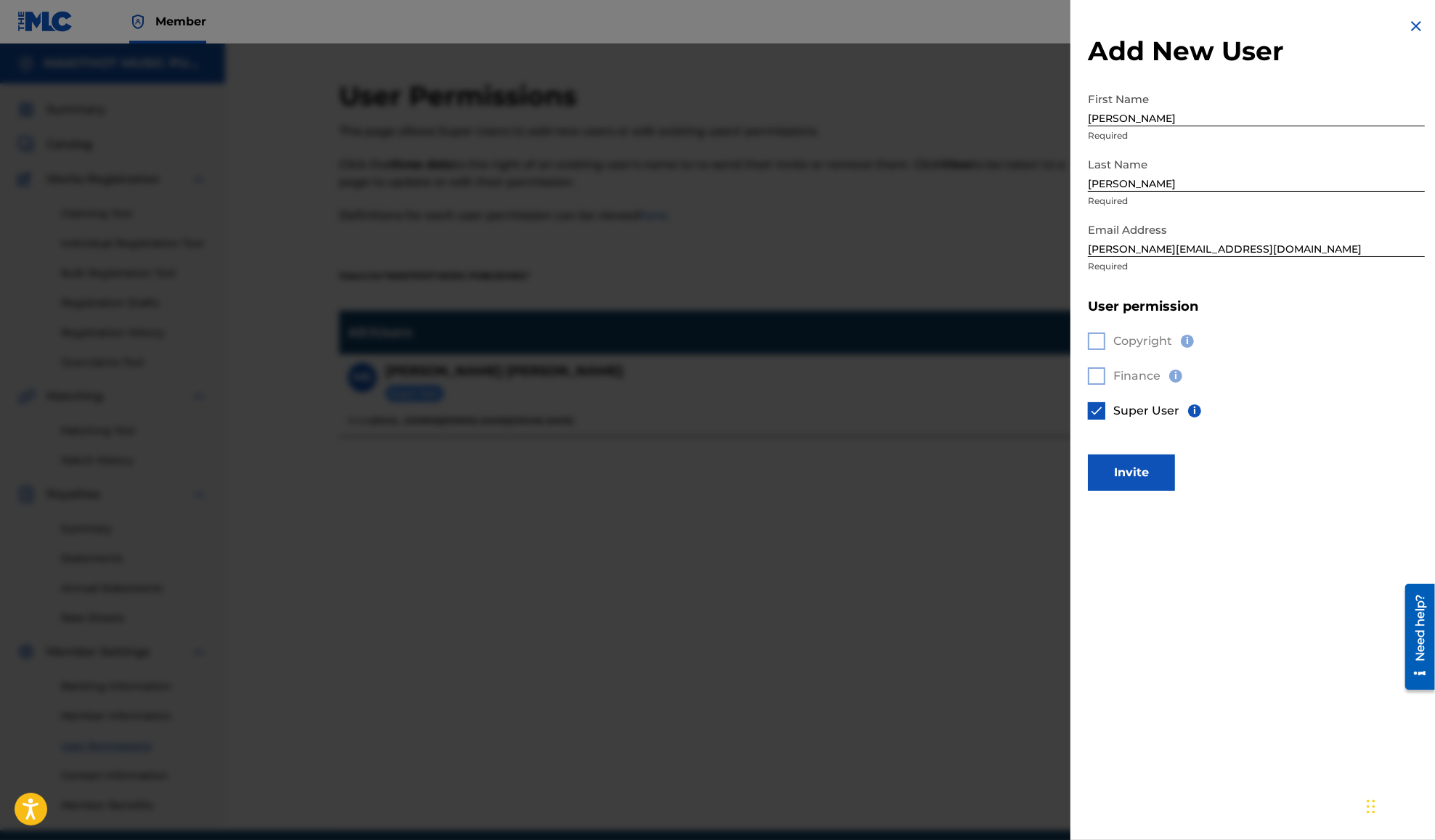
click at [1100, 341] on div "Copyright i Finance i Super User i" at bounding box center [1256, 384] width 337 height 140
click at [1097, 366] on div "Copyright i Finance i Super User i" at bounding box center [1256, 384] width 337 height 140
click at [1102, 407] on img at bounding box center [1097, 411] width 14 height 14
click at [1098, 376] on div at bounding box center [1096, 375] width 17 height 17
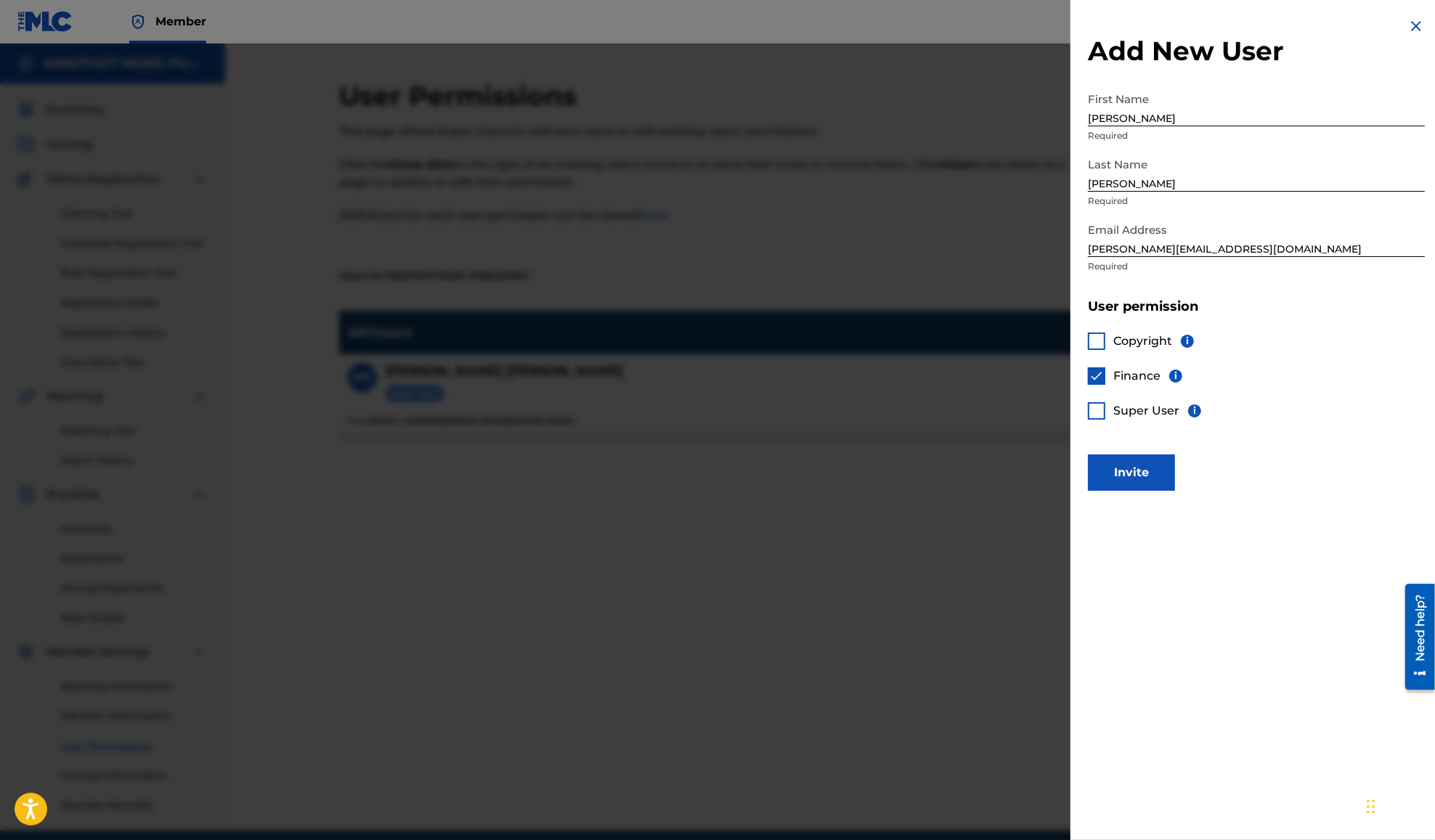
click at [1123, 476] on button "Invite" at bounding box center [1131, 473] width 87 height 36
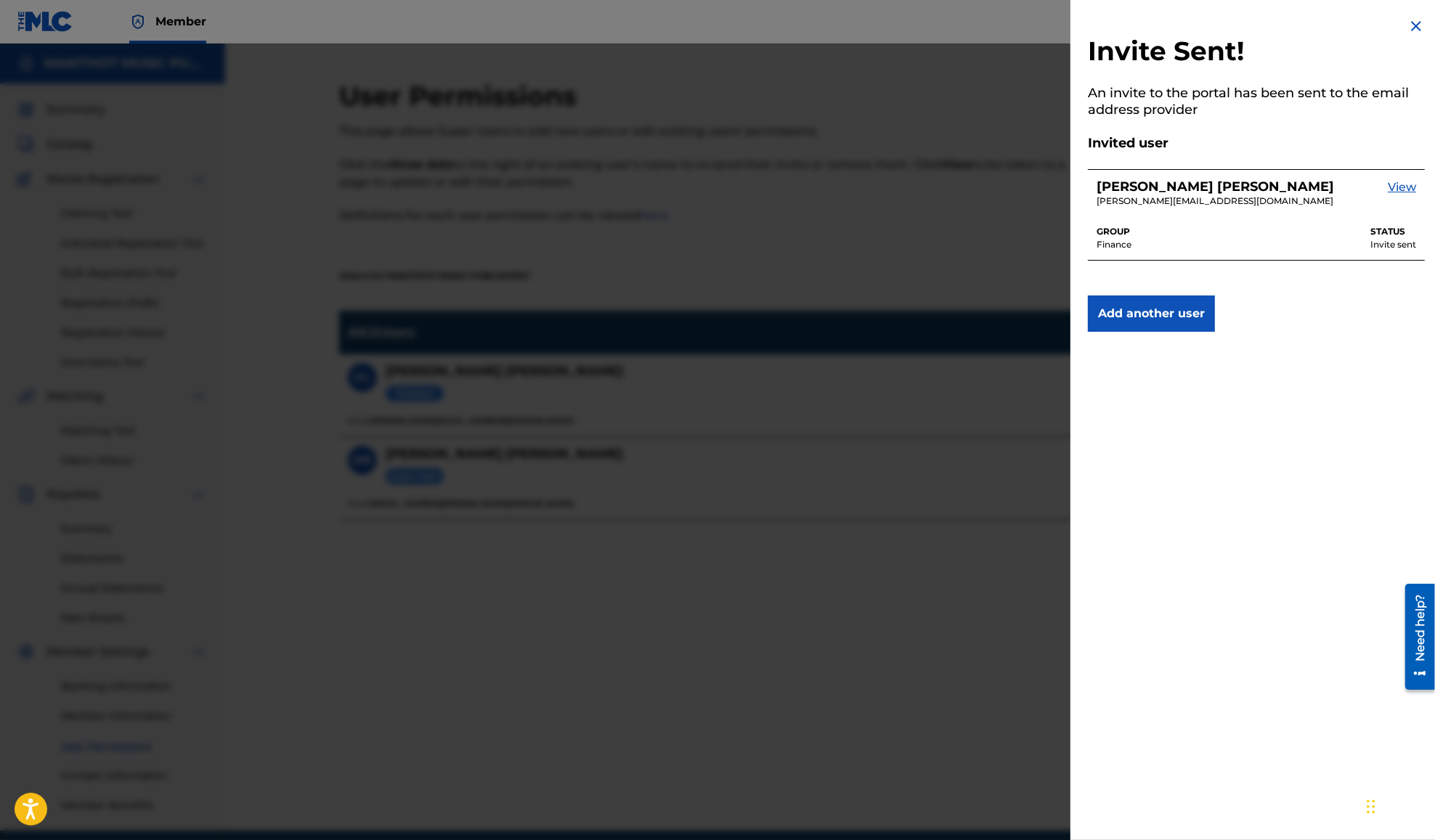
click at [1406, 185] on link "View" at bounding box center [1401, 193] width 28 height 30
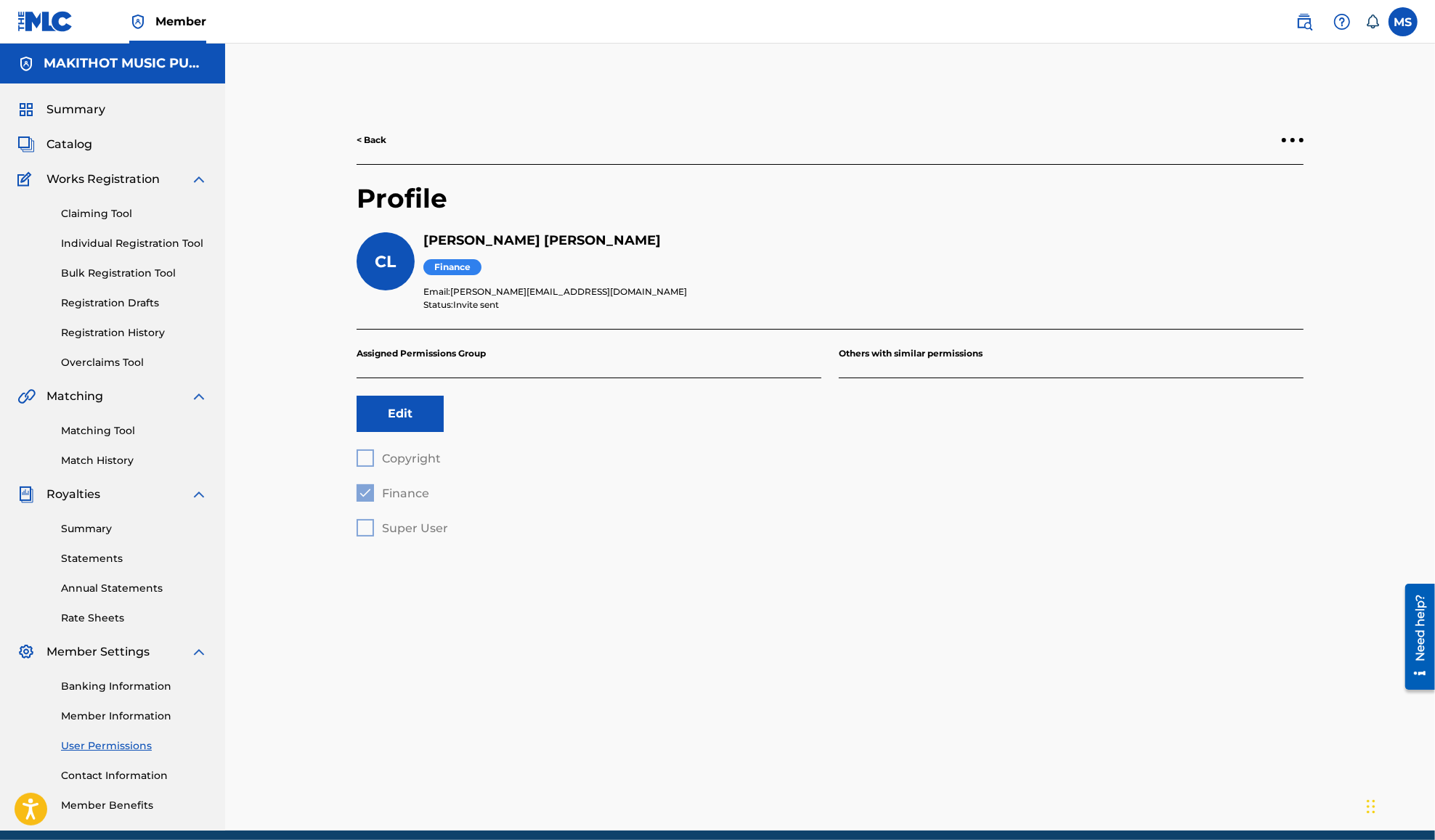
click at [382, 137] on link "< Back" at bounding box center [371, 140] width 30 height 14
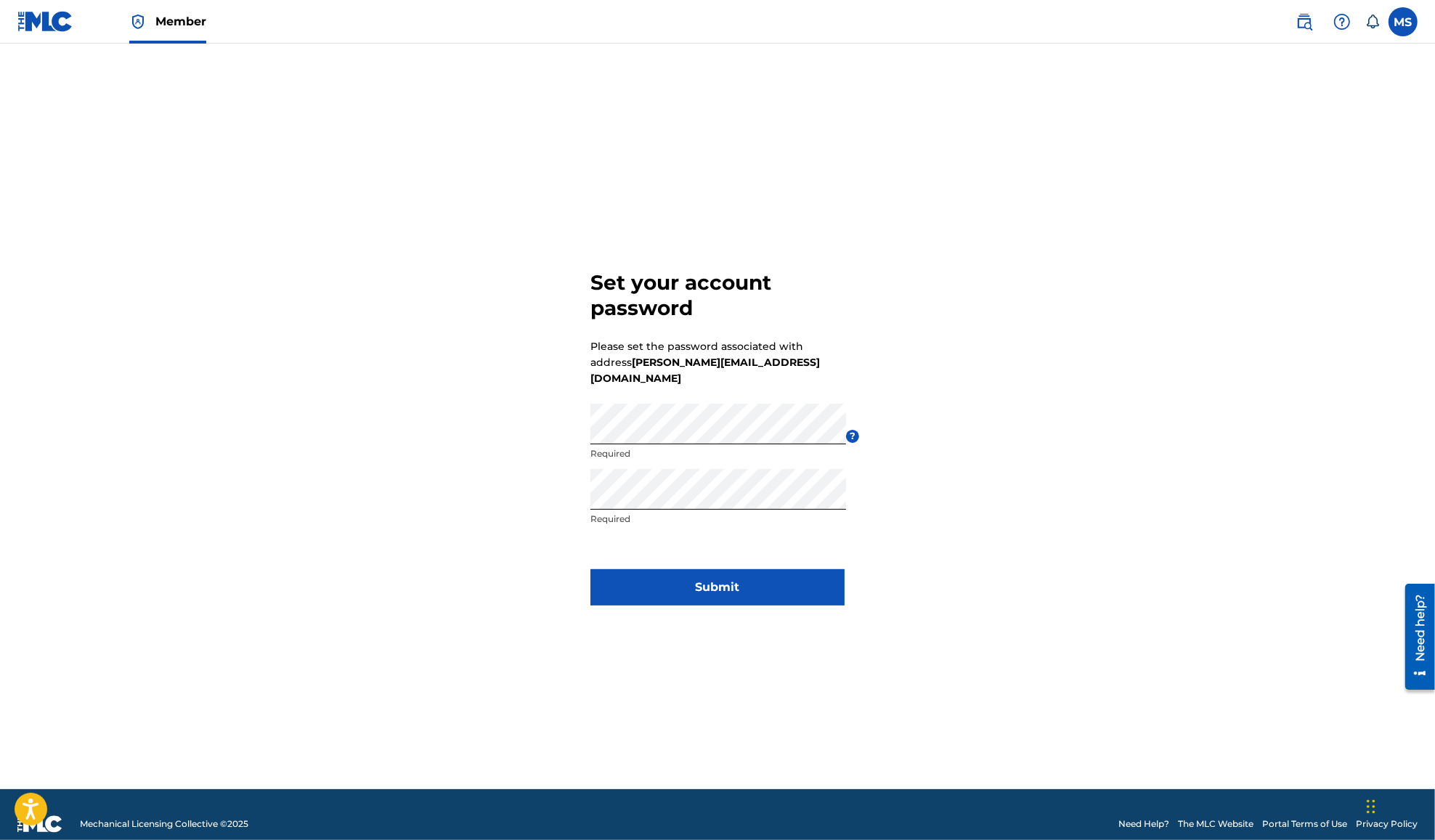
click at [816, 582] on button "Submit" at bounding box center [718, 587] width 254 height 36
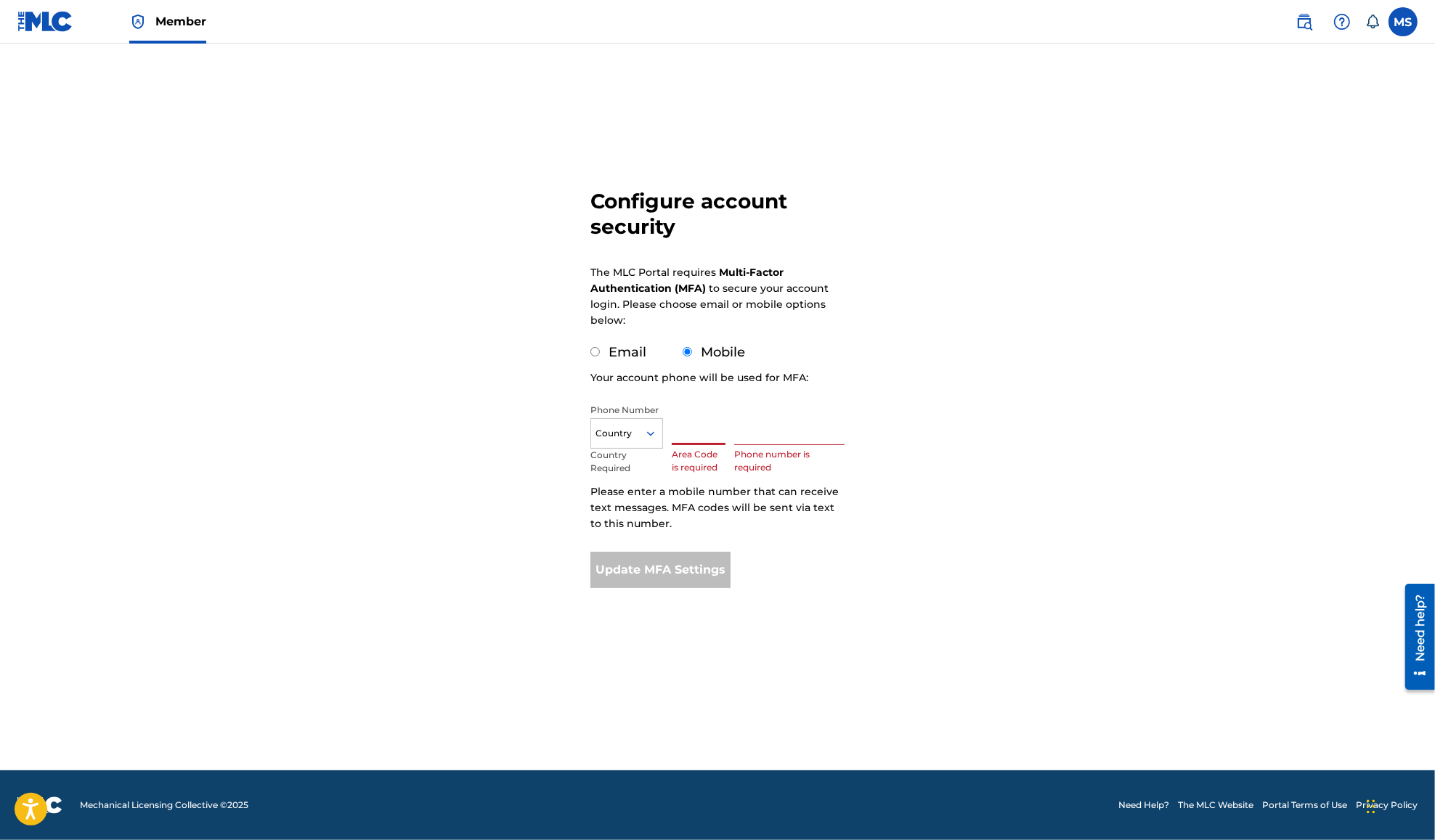
click at [698, 436] on input "text" at bounding box center [699, 424] width 54 height 41
type input "561"
click at [654, 430] on icon at bounding box center [650, 433] width 14 height 14
click at [633, 458] on div "US, CA +1" at bounding box center [627, 476] width 71 height 57
click at [766, 436] on input "text" at bounding box center [789, 424] width 111 height 41
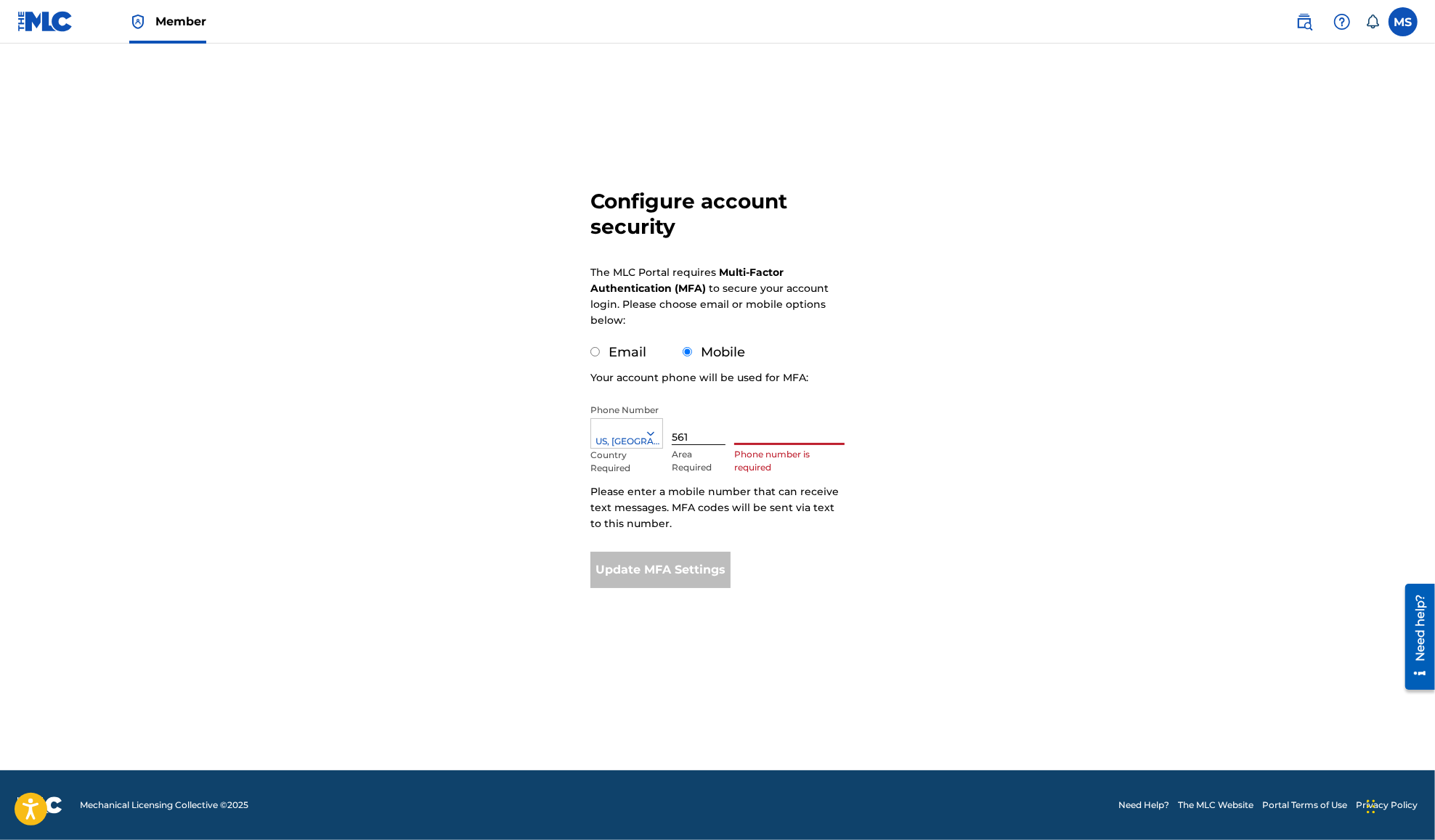
paste input "990-2922"
click at [909, 439] on div "Configure account security The MLC Portal requires Multi-Factor Authentication …" at bounding box center [717, 355] width 1016 height 549
click at [756, 438] on input "990-2922" at bounding box center [789, 424] width 111 height 41
type input "9902922"
click at [917, 408] on div "Configure account security The MLC Portal requires Multi-Factor Authentication …" at bounding box center [717, 355] width 1016 height 549
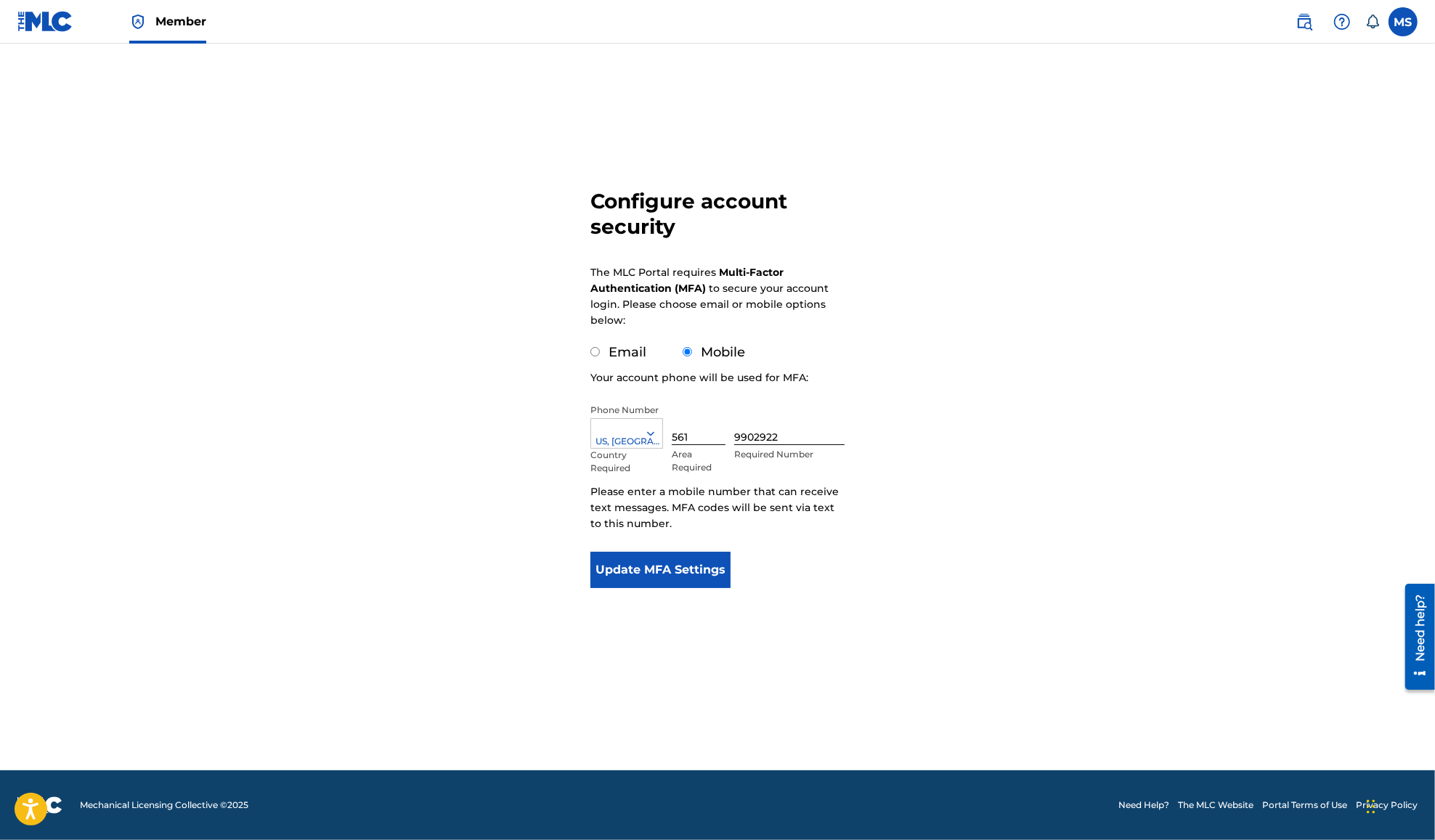
click at [716, 585] on button "Update MFA Settings" at bounding box center [661, 570] width 140 height 36
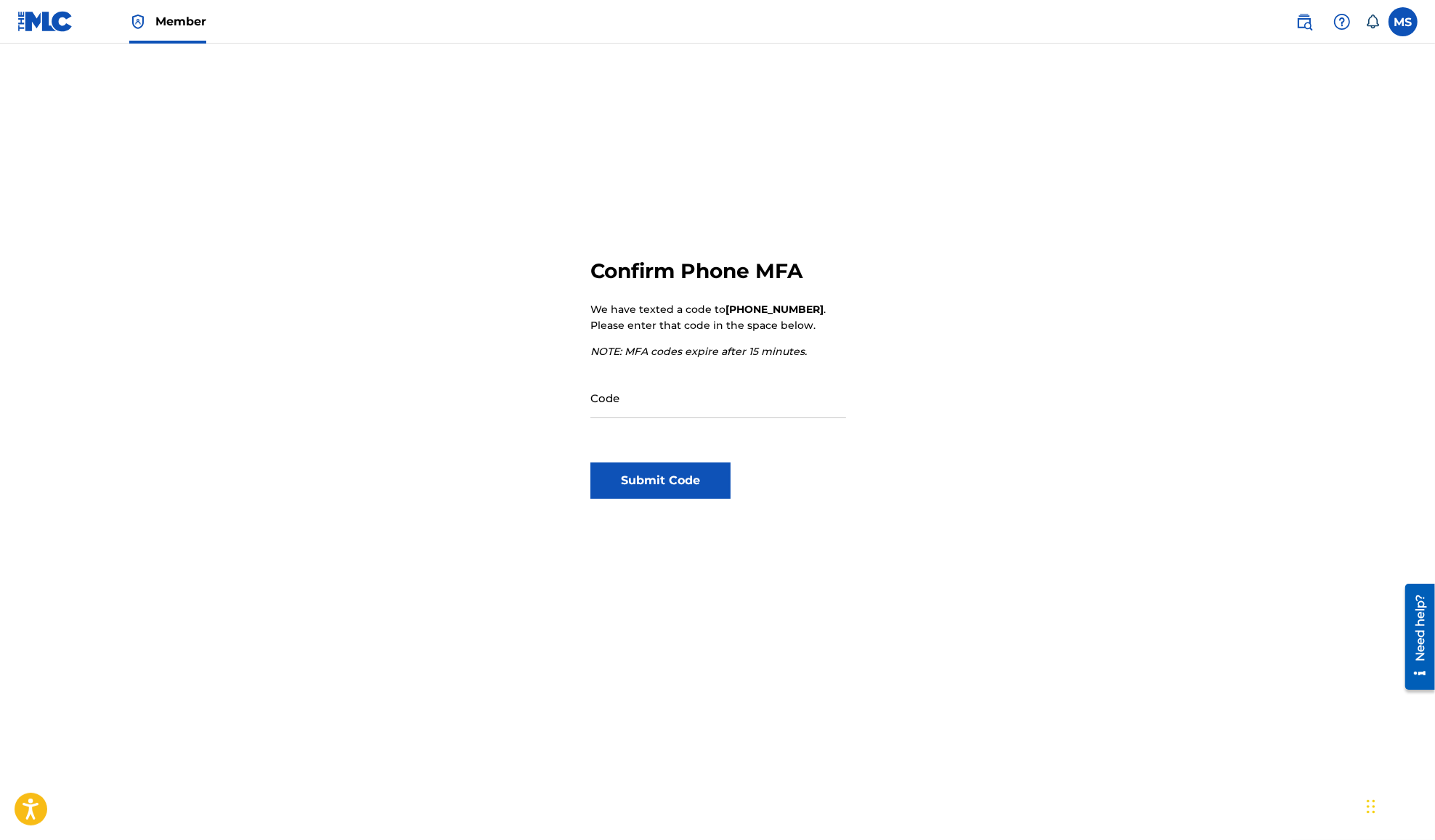
click at [717, 393] on input "Code" at bounding box center [718, 398] width 256 height 41
type input "296873"
click at [655, 488] on button "Submit Code" at bounding box center [661, 481] width 140 height 36
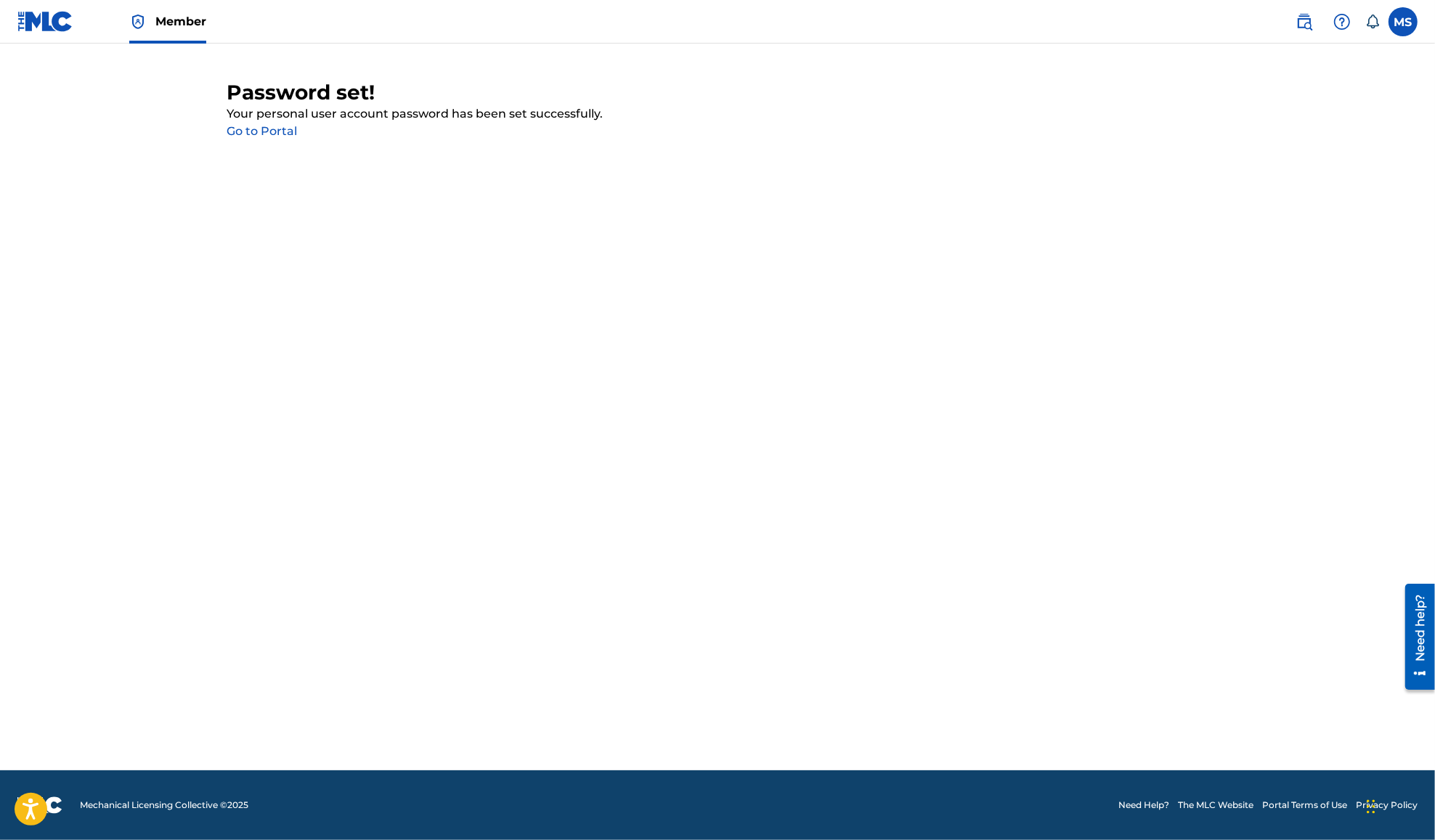
click at [231, 133] on link "Go to Portal" at bounding box center [262, 131] width 70 height 14
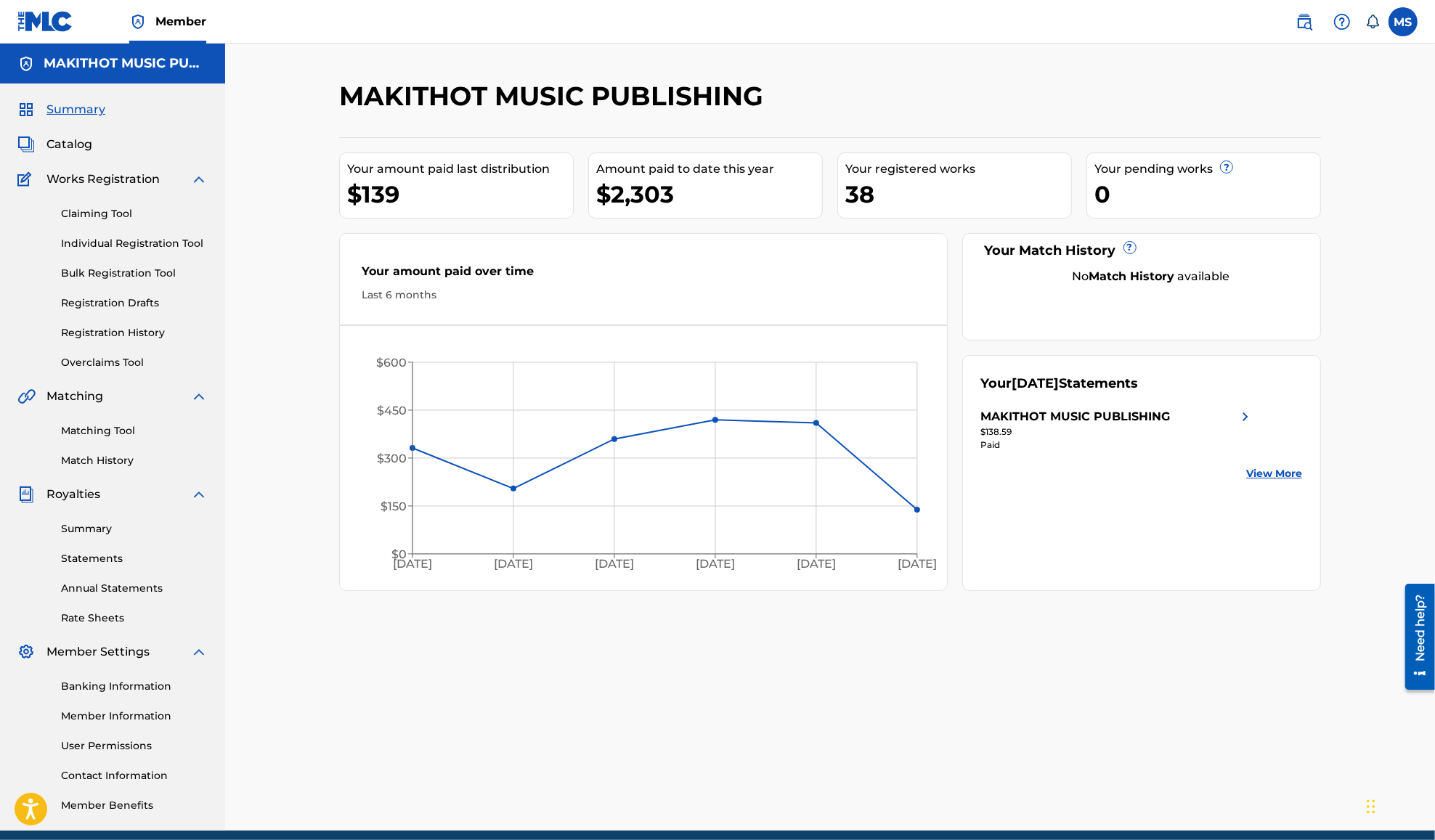
click at [1391, 23] on label at bounding box center [1403, 22] width 29 height 29
click at [1403, 22] on input "[PERSON_NAME] [EMAIL_ADDRESS][PERSON_NAME][DOMAIN_NAME] Notification Preference…" at bounding box center [1403, 22] width 0 height 0
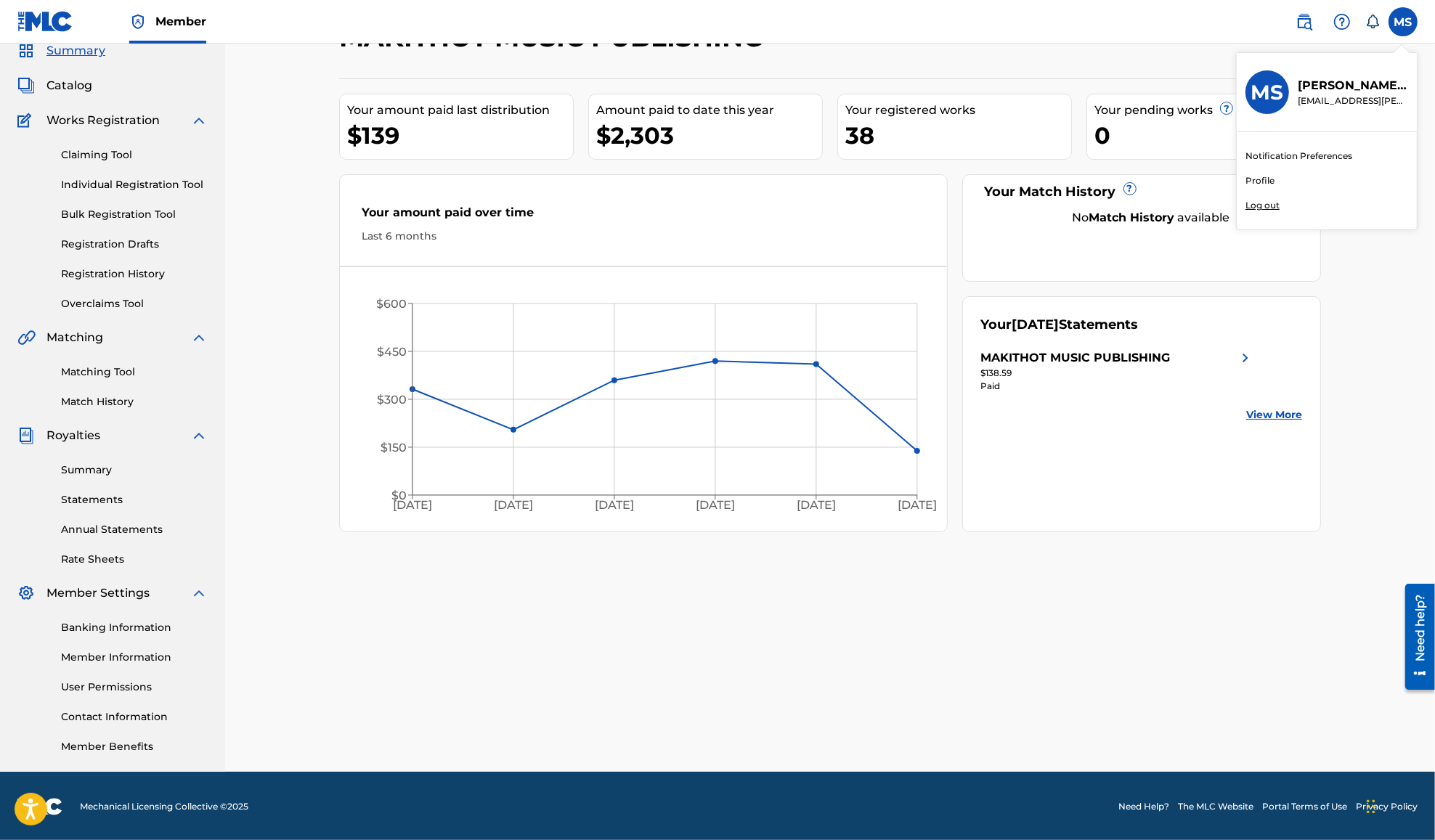
scroll to position [59, 0]
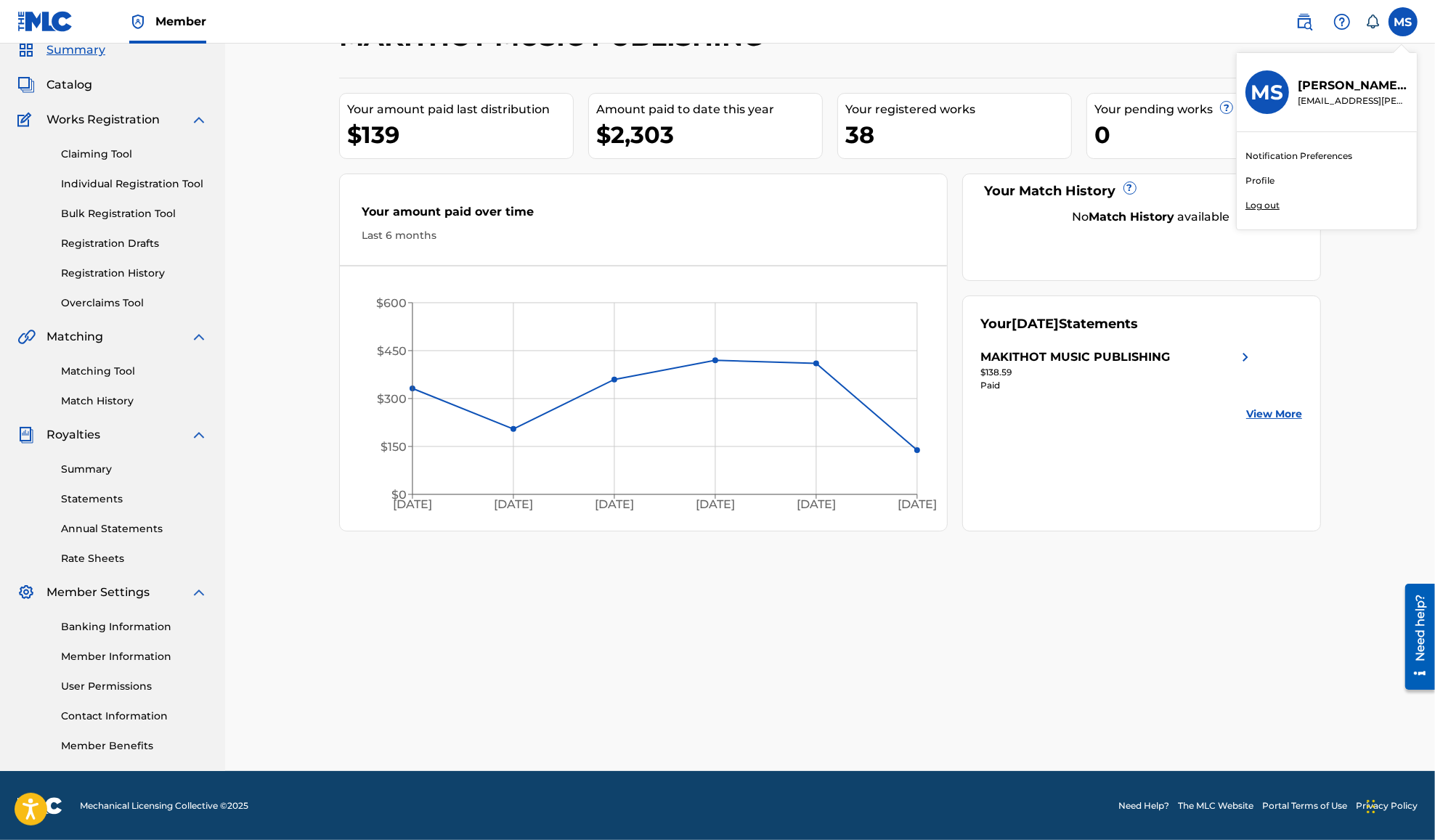
click at [116, 682] on link "User Permissions" at bounding box center [134, 686] width 147 height 15
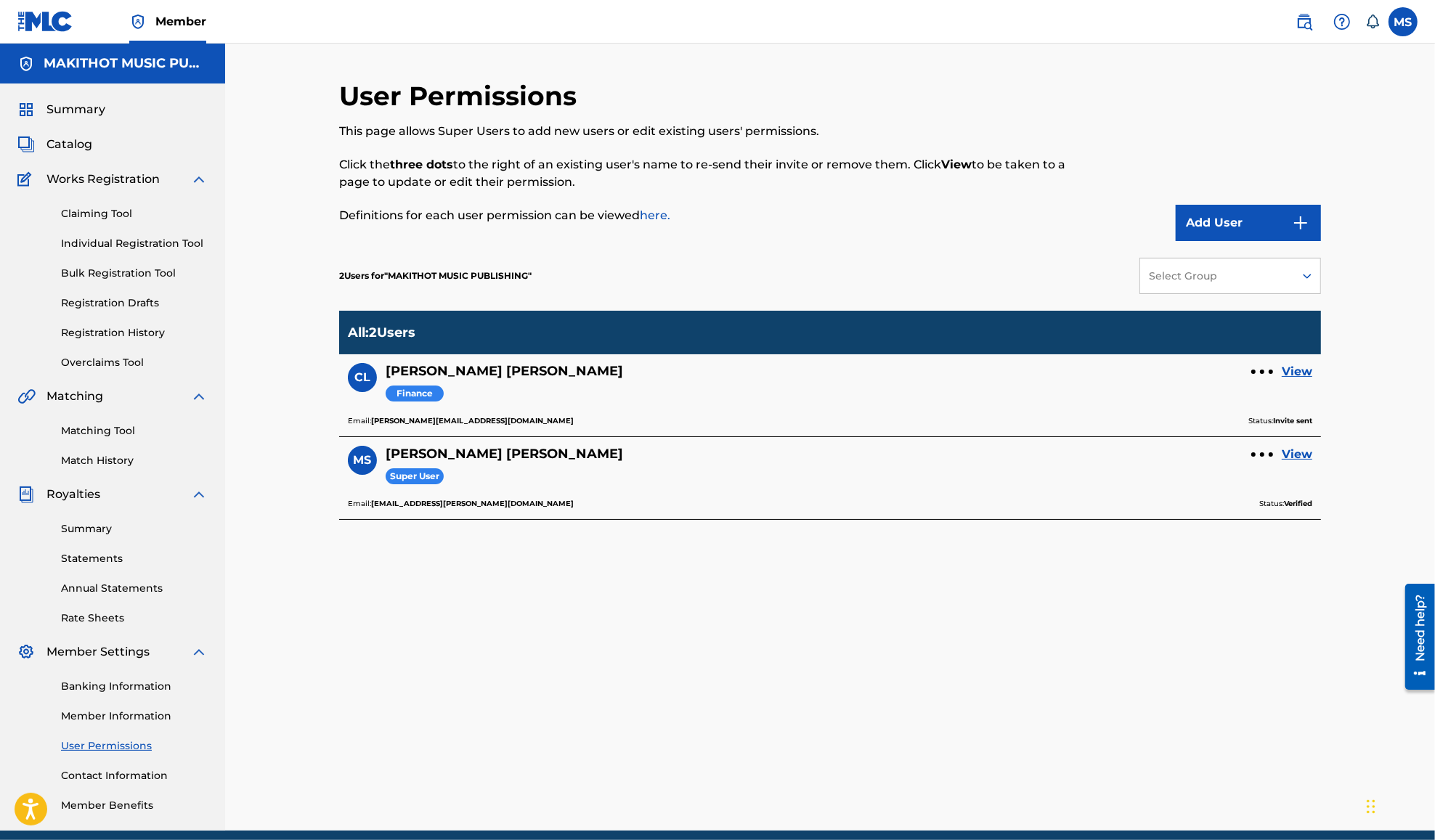
click at [140, 714] on link "Member Information" at bounding box center [134, 716] width 147 height 15
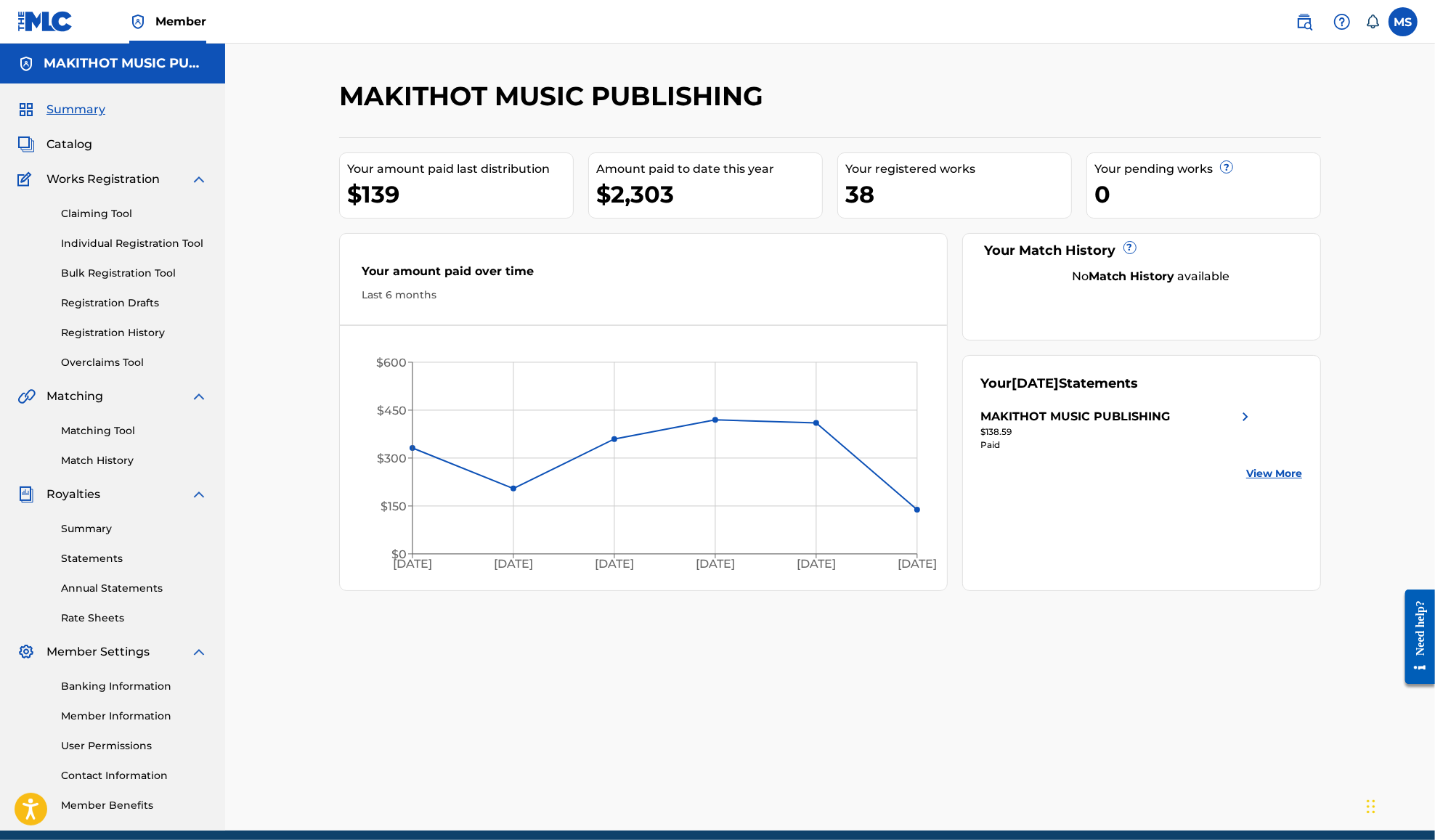
click at [179, 19] on span "Member" at bounding box center [181, 22] width 50 height 17
click at [1394, 23] on label at bounding box center [1403, 22] width 29 height 29
click at [1403, 22] on input "[PERSON_NAME] [EMAIL_ADDRESS][PERSON_NAME][DOMAIN_NAME] Notification Preference…" at bounding box center [1403, 22] width 0 height 0
click at [1343, 85] on p "Michael Snoddy" at bounding box center [1352, 86] width 111 height 17
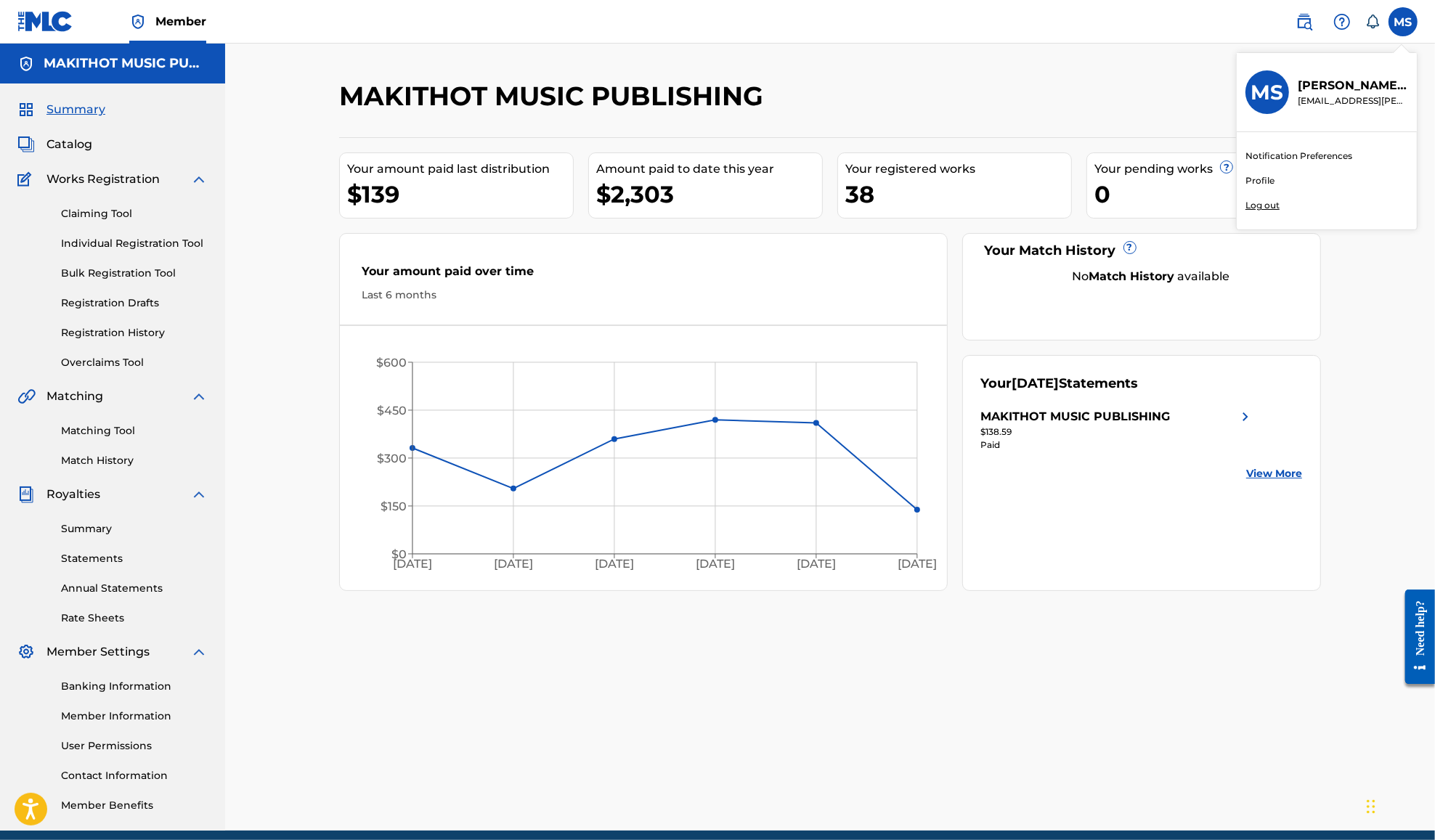
click at [1403, 22] on input "MS Michael Snoddy miykal.snoddy@gmail.com Notification Preferences Profile Log …" at bounding box center [1403, 22] width 0 height 0
click at [1254, 185] on link "Profile" at bounding box center [1259, 181] width 29 height 14
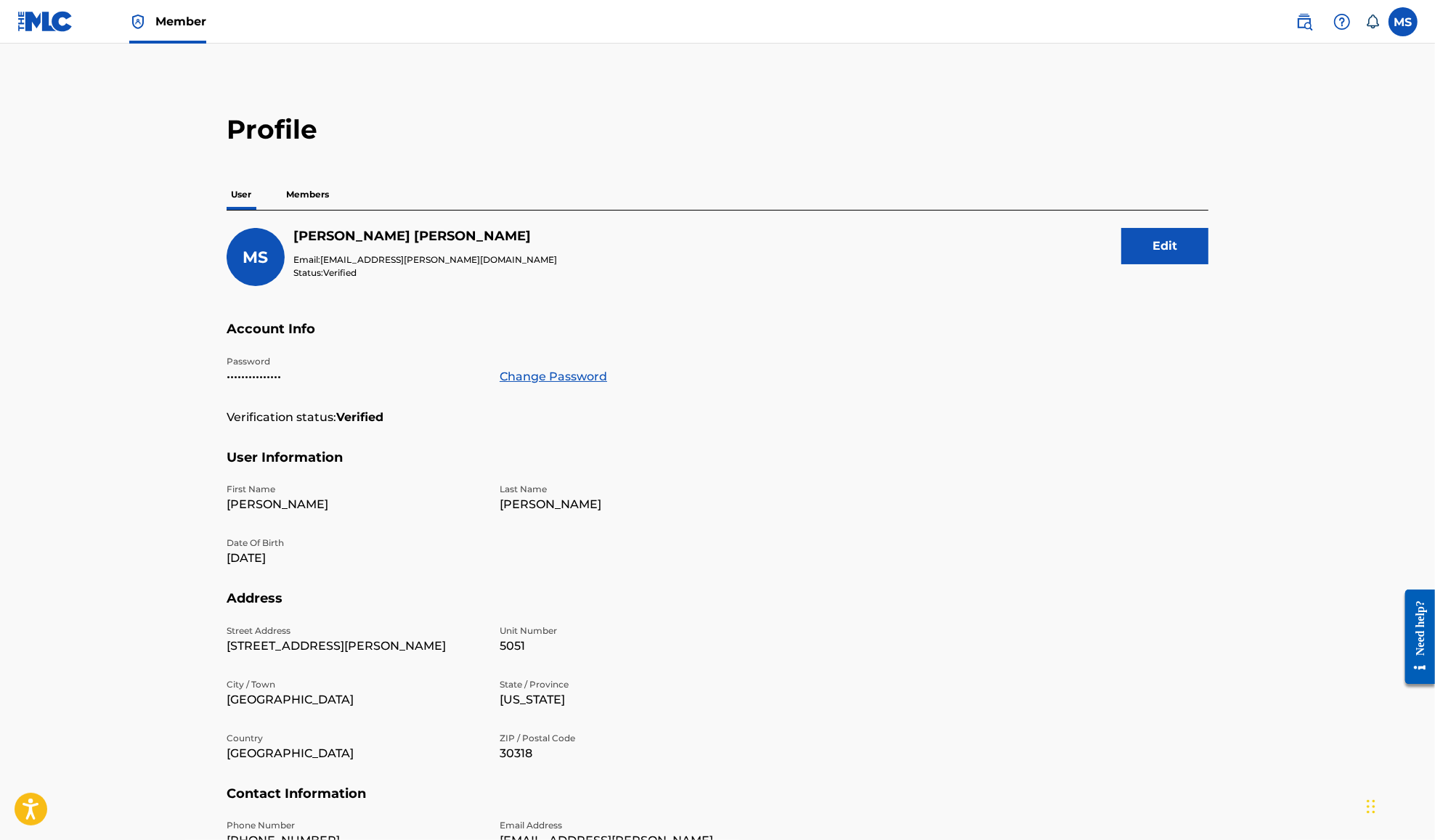
click at [309, 194] on p "Members" at bounding box center [307, 194] width 51 height 31
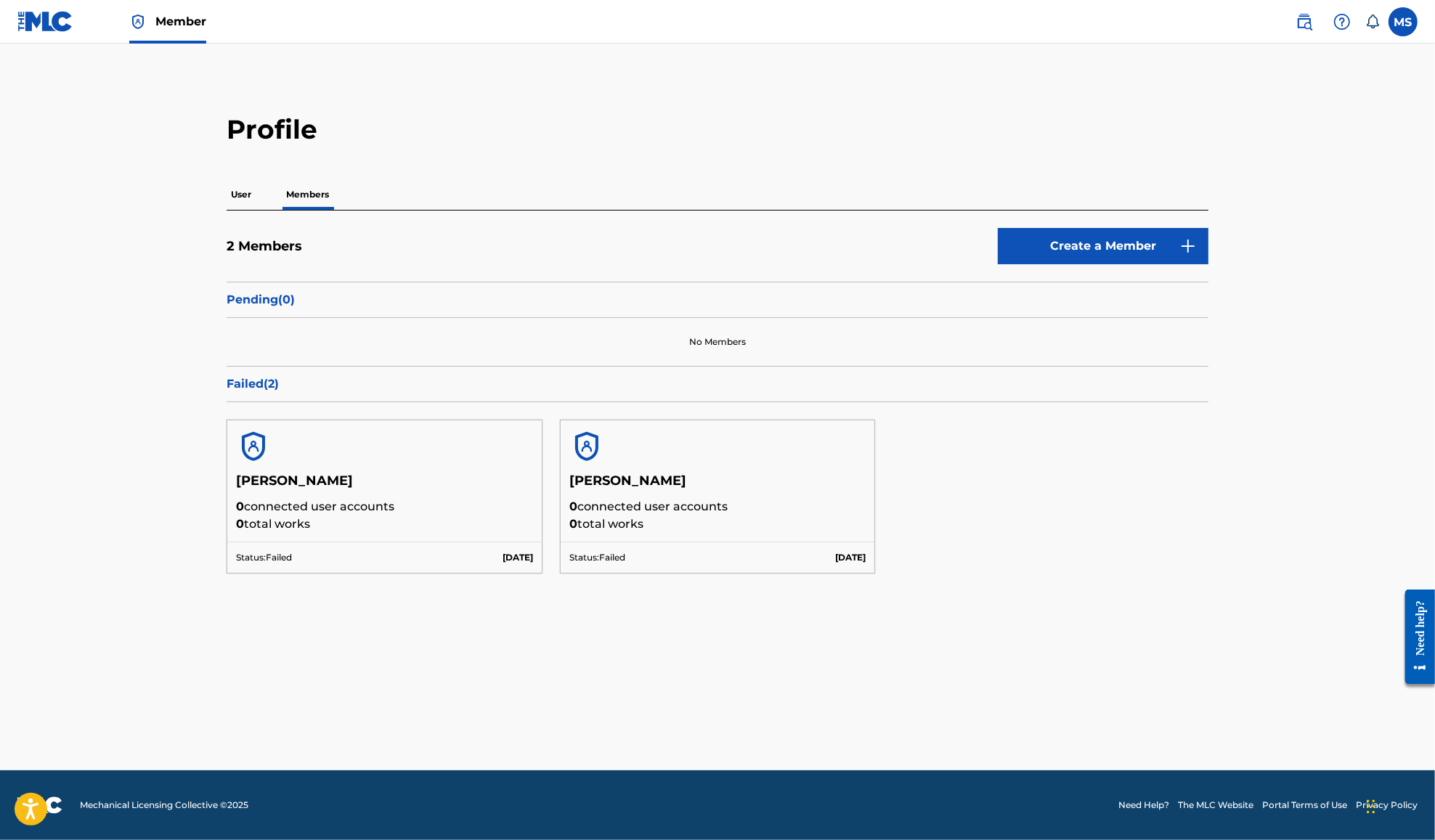
click at [252, 189] on p "User" at bounding box center [241, 194] width 29 height 31
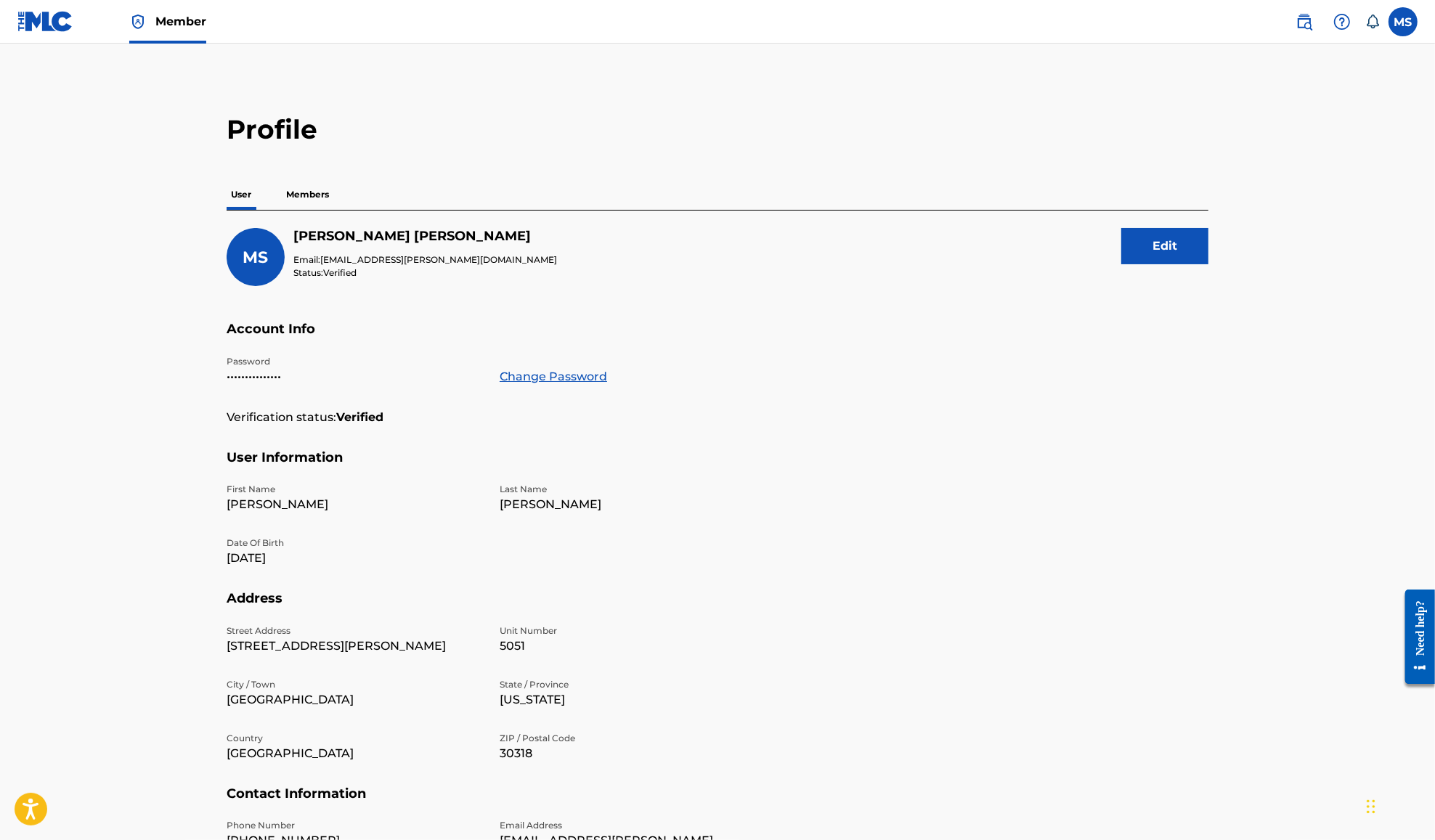
click at [302, 194] on p "Members" at bounding box center [307, 194] width 51 height 31
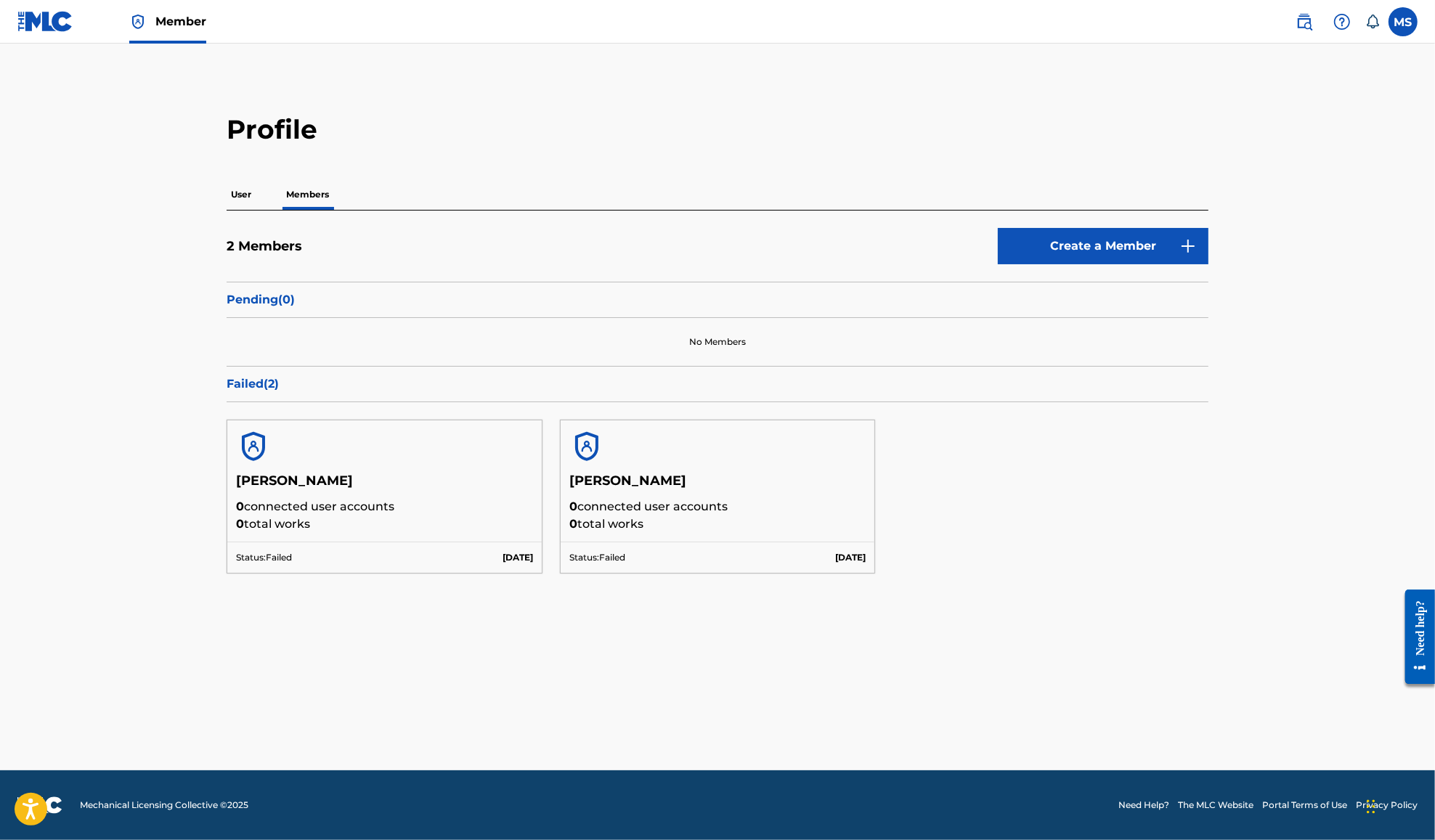
click at [1159, 247] on link "Create a Member" at bounding box center [1103, 246] width 211 height 36
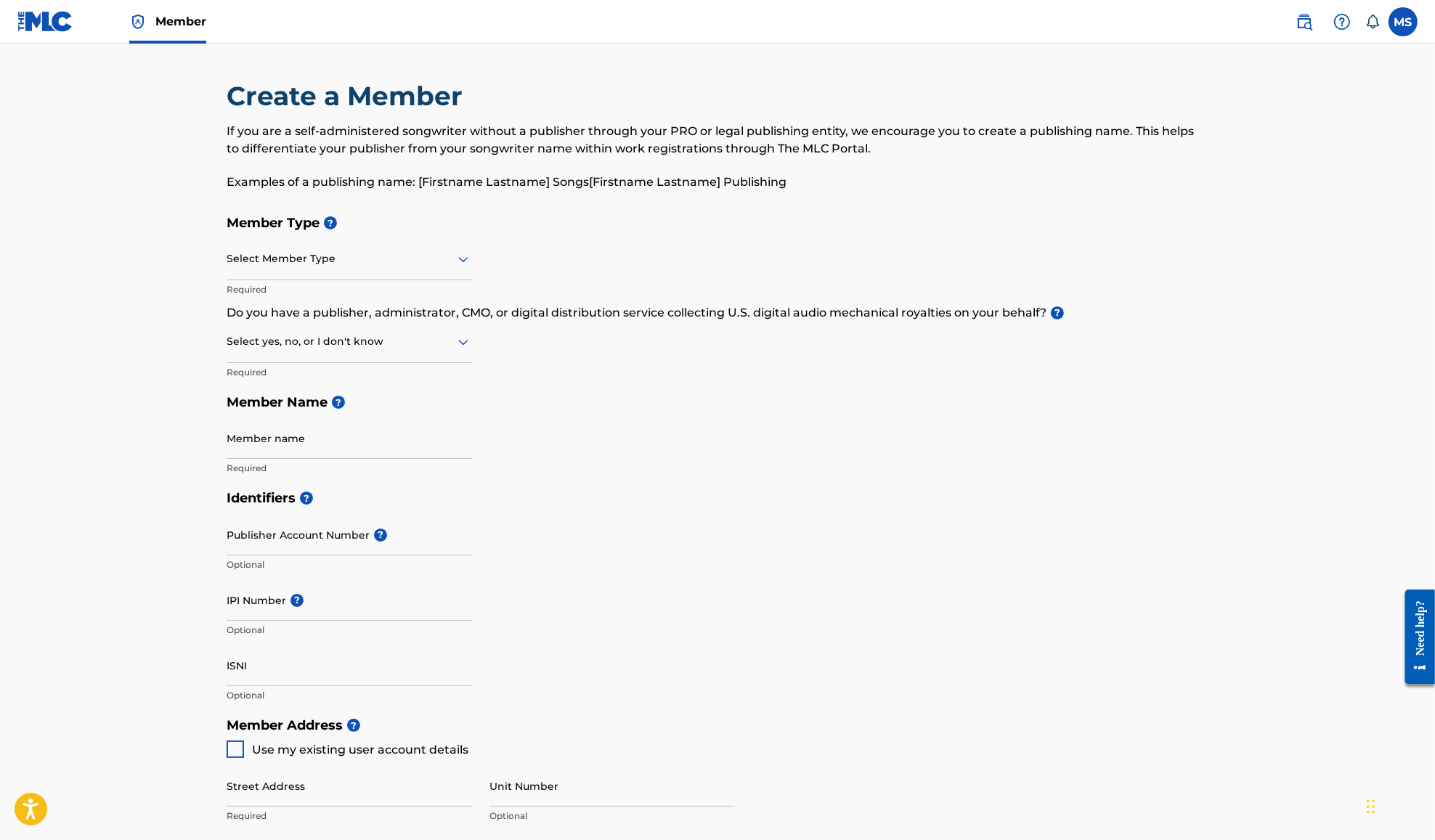
click at [466, 264] on icon at bounding box center [463, 258] width 17 height 17
click at [652, 233] on h5 "Member Type ?" at bounding box center [718, 223] width 982 height 32
click at [1405, 24] on label at bounding box center [1403, 22] width 29 height 29
click at [1403, 22] on input "MS Michael Snoddy miykal.snoddy@gmail.com Notification Preferences Profile Log …" at bounding box center [1403, 22] width 0 height 0
click at [1260, 178] on link "Profile" at bounding box center [1259, 181] width 29 height 14
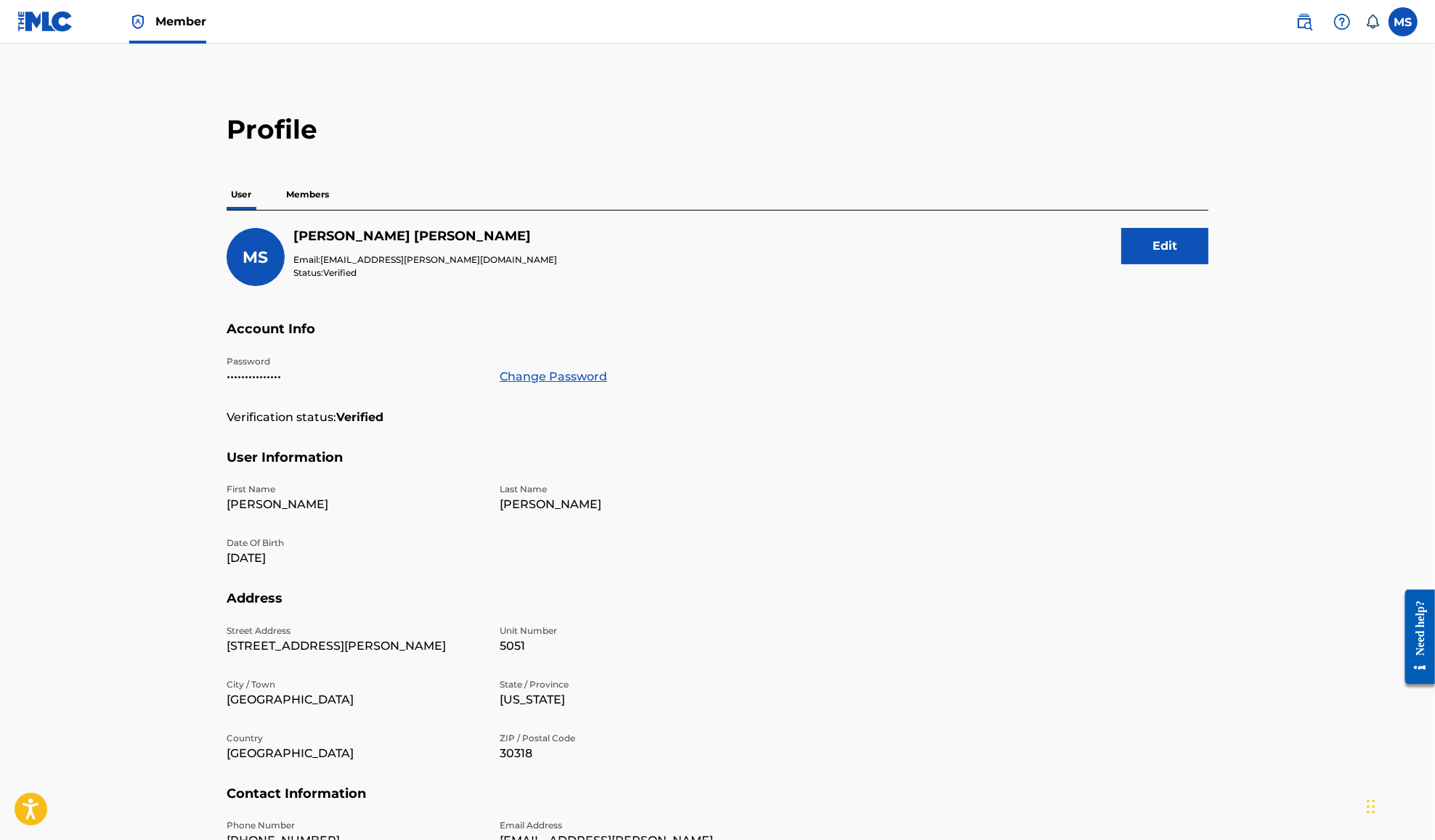
click at [165, 27] on span "Member" at bounding box center [181, 22] width 50 height 17
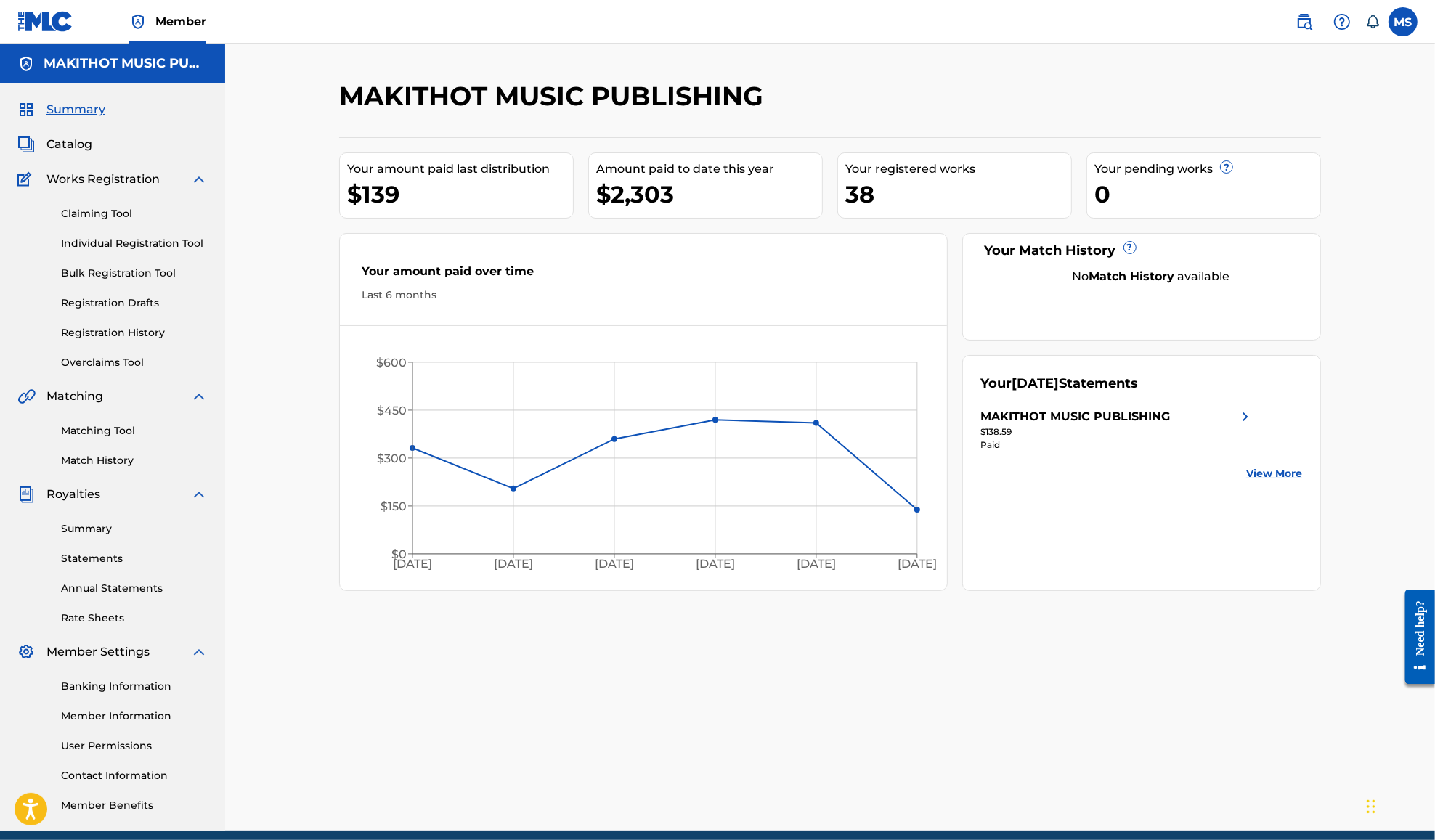
click at [99, 742] on link "User Permissions" at bounding box center [134, 745] width 147 height 15
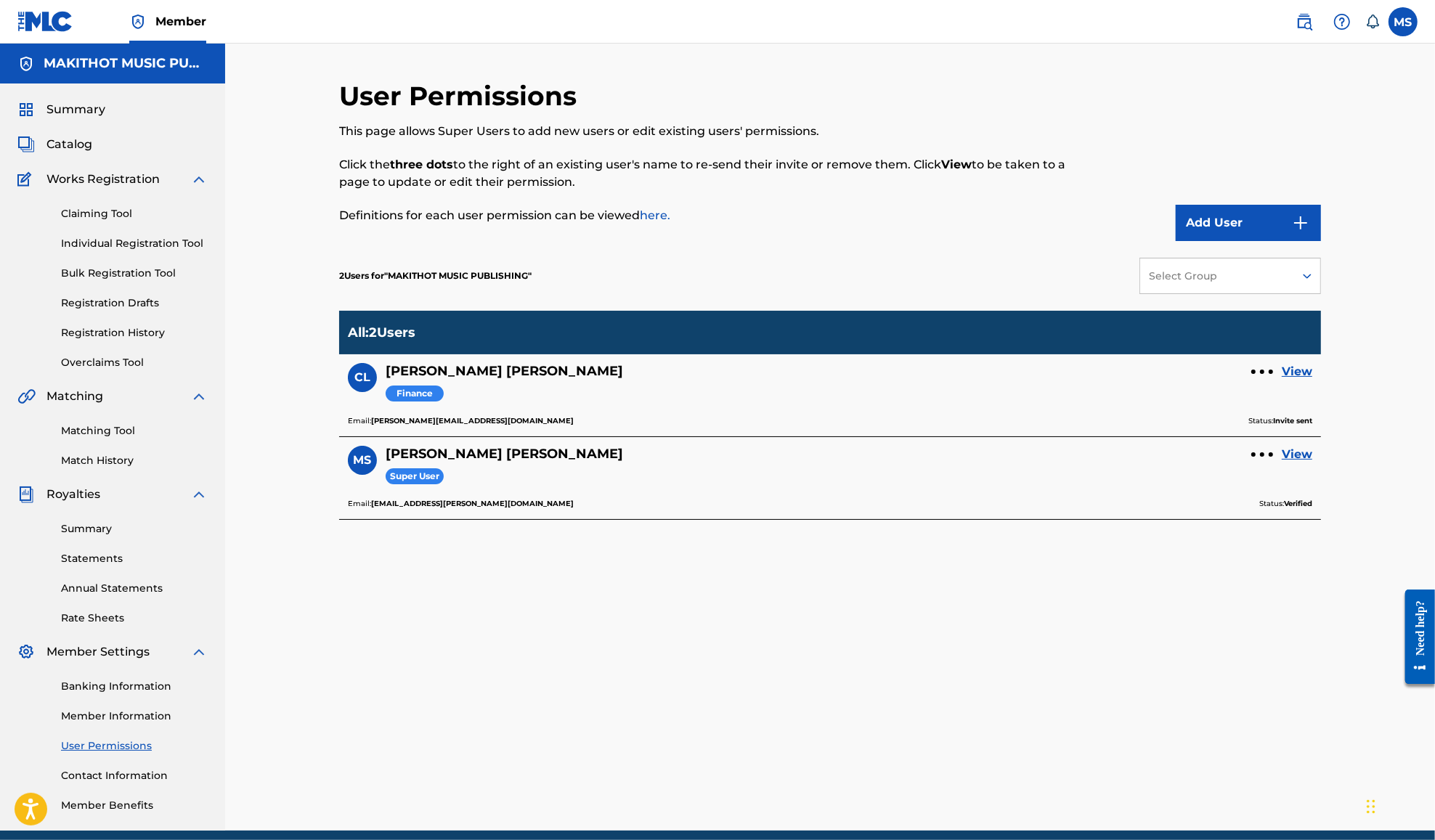
click at [1300, 366] on link "View" at bounding box center [1297, 371] width 31 height 17
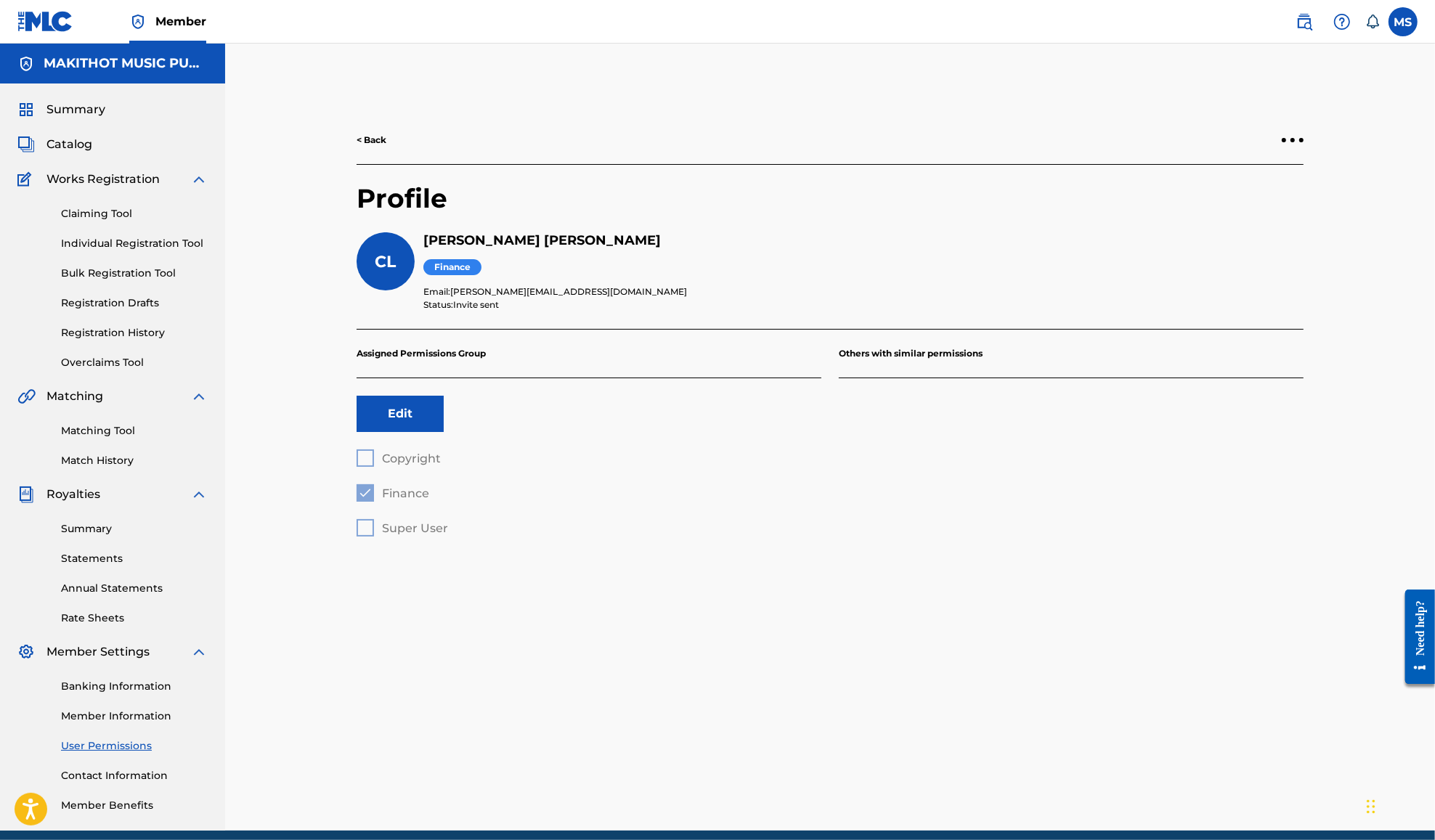
click at [1391, 21] on label at bounding box center [1403, 22] width 29 height 29
click at [1403, 22] on input "MS Michael Snoddy miykal.snoddy@gmail.com Notification Preferences Profile Log …" at bounding box center [1403, 22] width 0 height 0
click at [1259, 204] on p "Log out" at bounding box center [1262, 205] width 34 height 14
click at [1403, 22] on input "MS Michael Snoddy miykal.snoddy@gmail.com Notification Preferences Profile Log …" at bounding box center [1403, 22] width 0 height 0
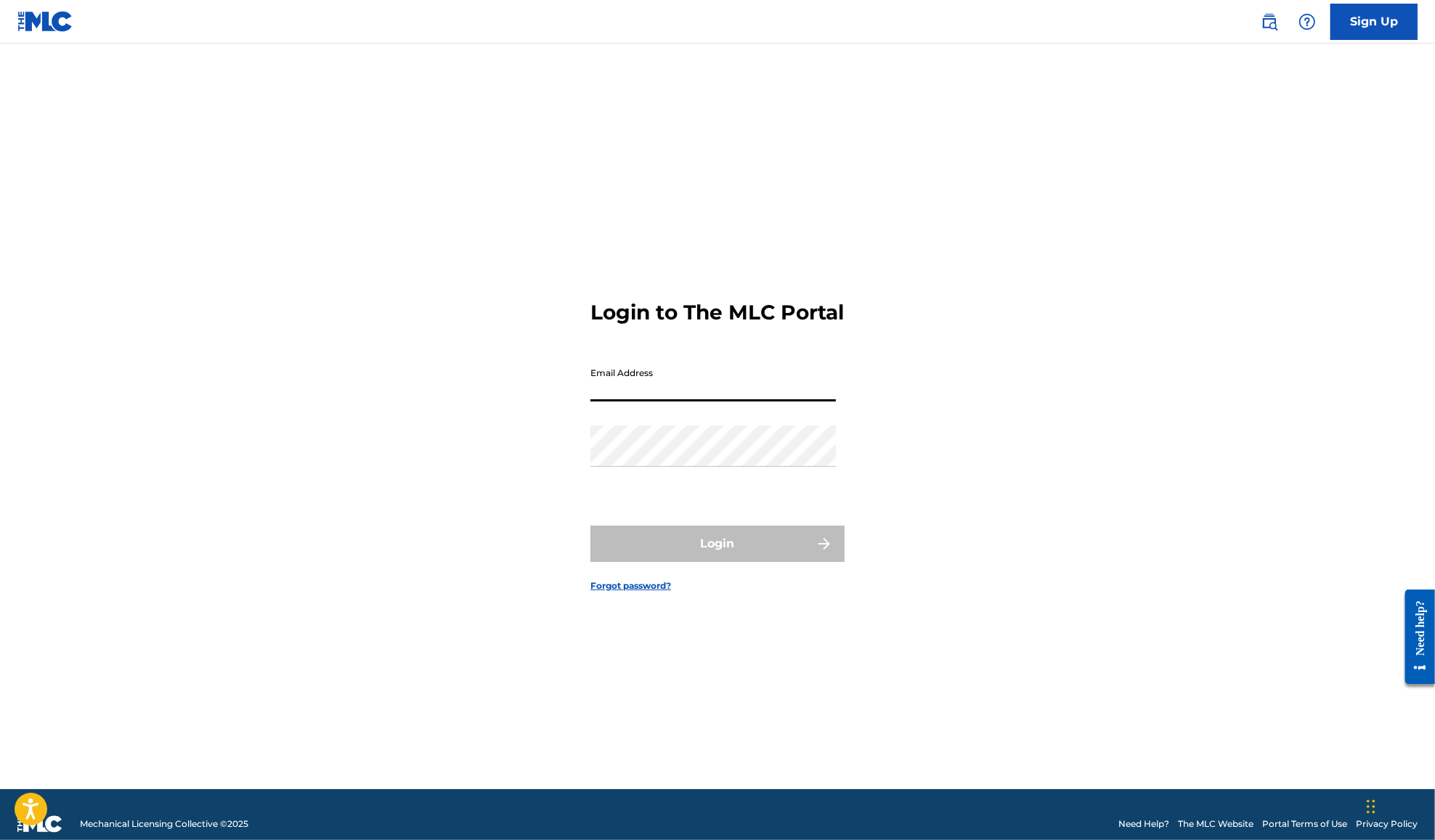
click at [616, 394] on input "Email Address" at bounding box center [713, 381] width 246 height 41
paste input "[PERSON_NAME][EMAIL_ADDRESS][DOMAIN_NAME]"
type input "[PERSON_NAME][EMAIL_ADDRESS][DOMAIN_NAME]"
click at [633, 484] on div "Password" at bounding box center [713, 458] width 246 height 66
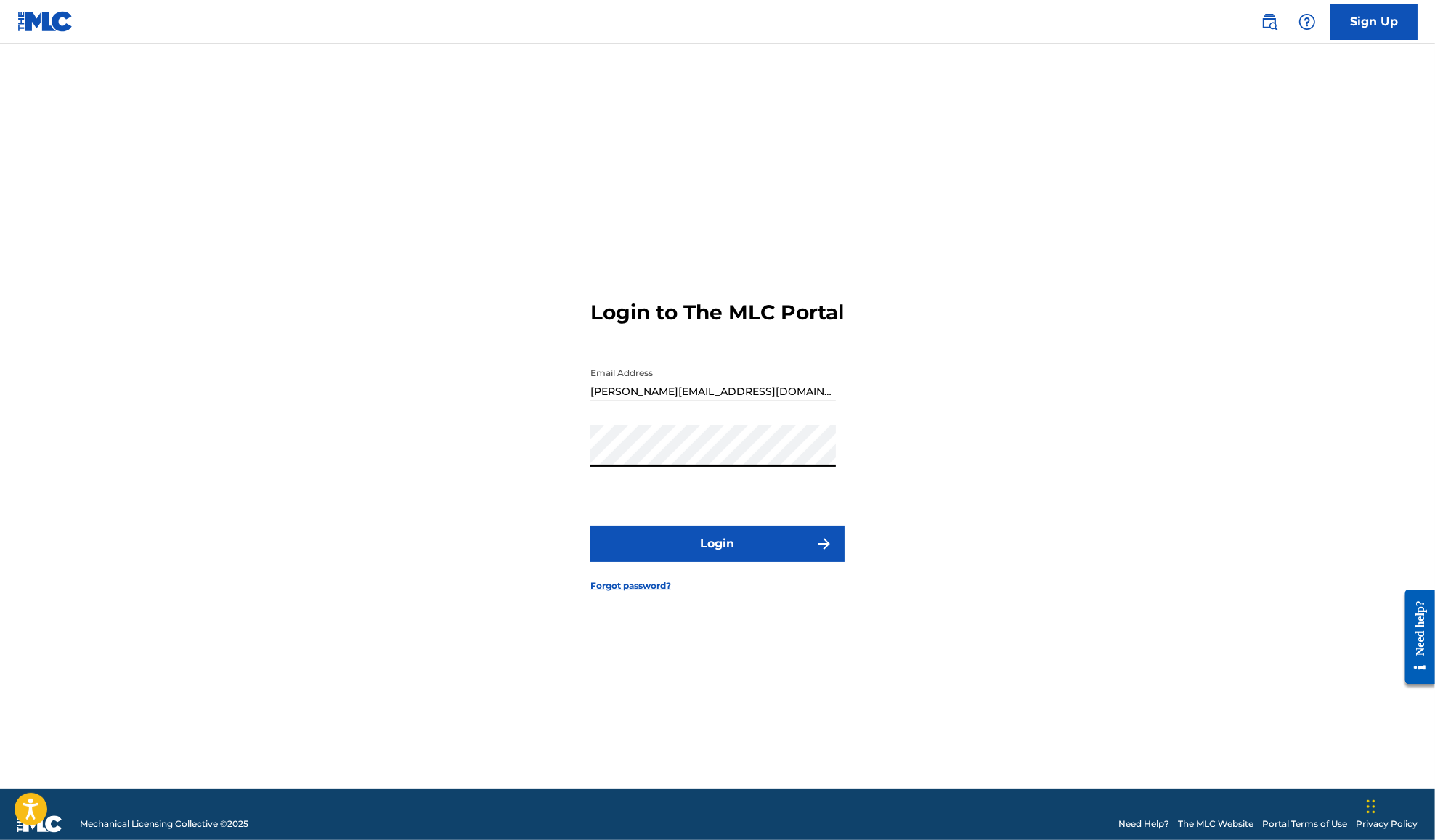
click at [742, 562] on button "Login" at bounding box center [718, 544] width 254 height 36
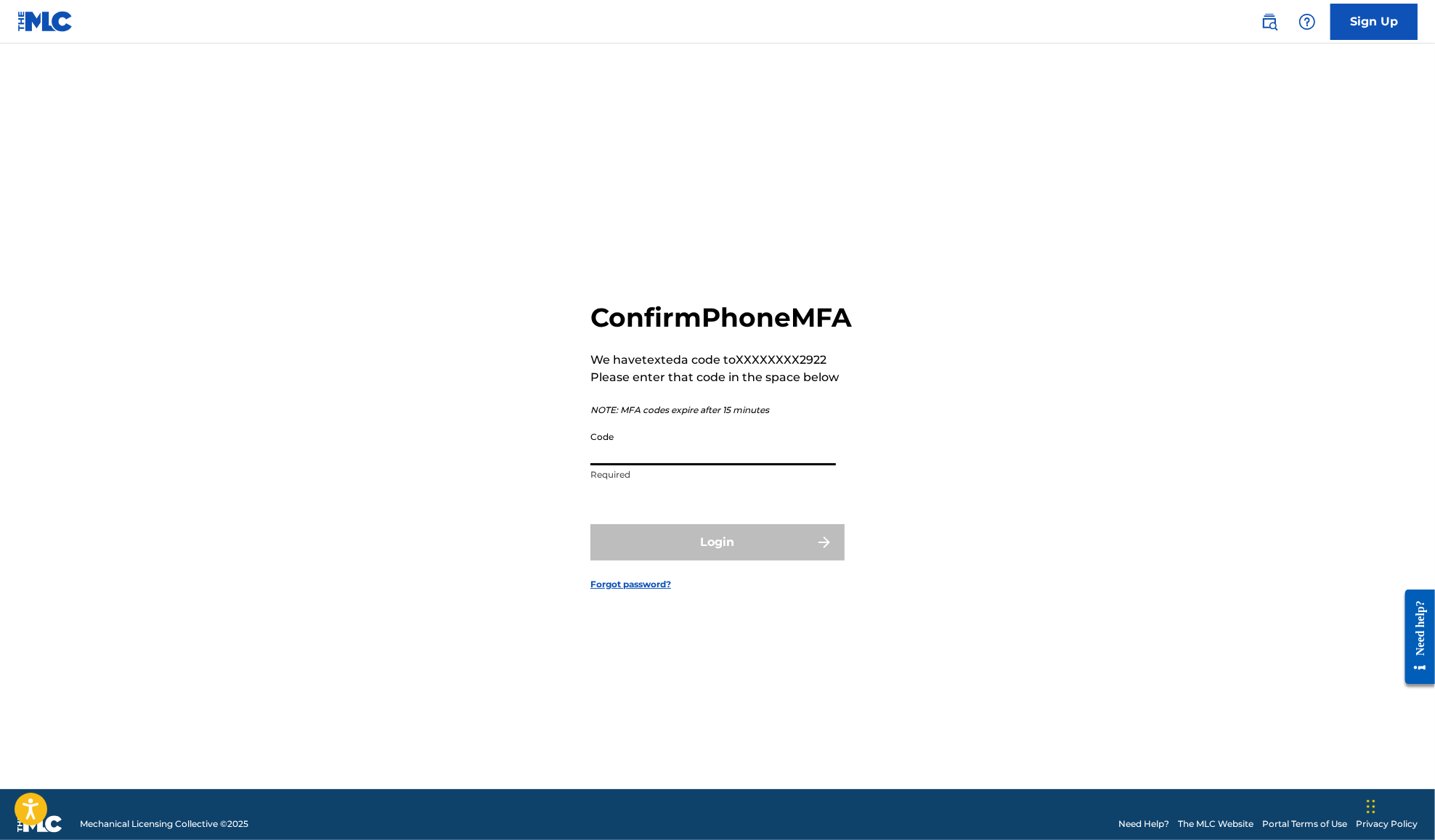
click at [779, 464] on input "Code" at bounding box center [713, 445] width 246 height 41
click at [717, 456] on input "Code" at bounding box center [713, 445] width 246 height 41
type input "086581"
click at [716, 560] on button "Login" at bounding box center [718, 542] width 254 height 36
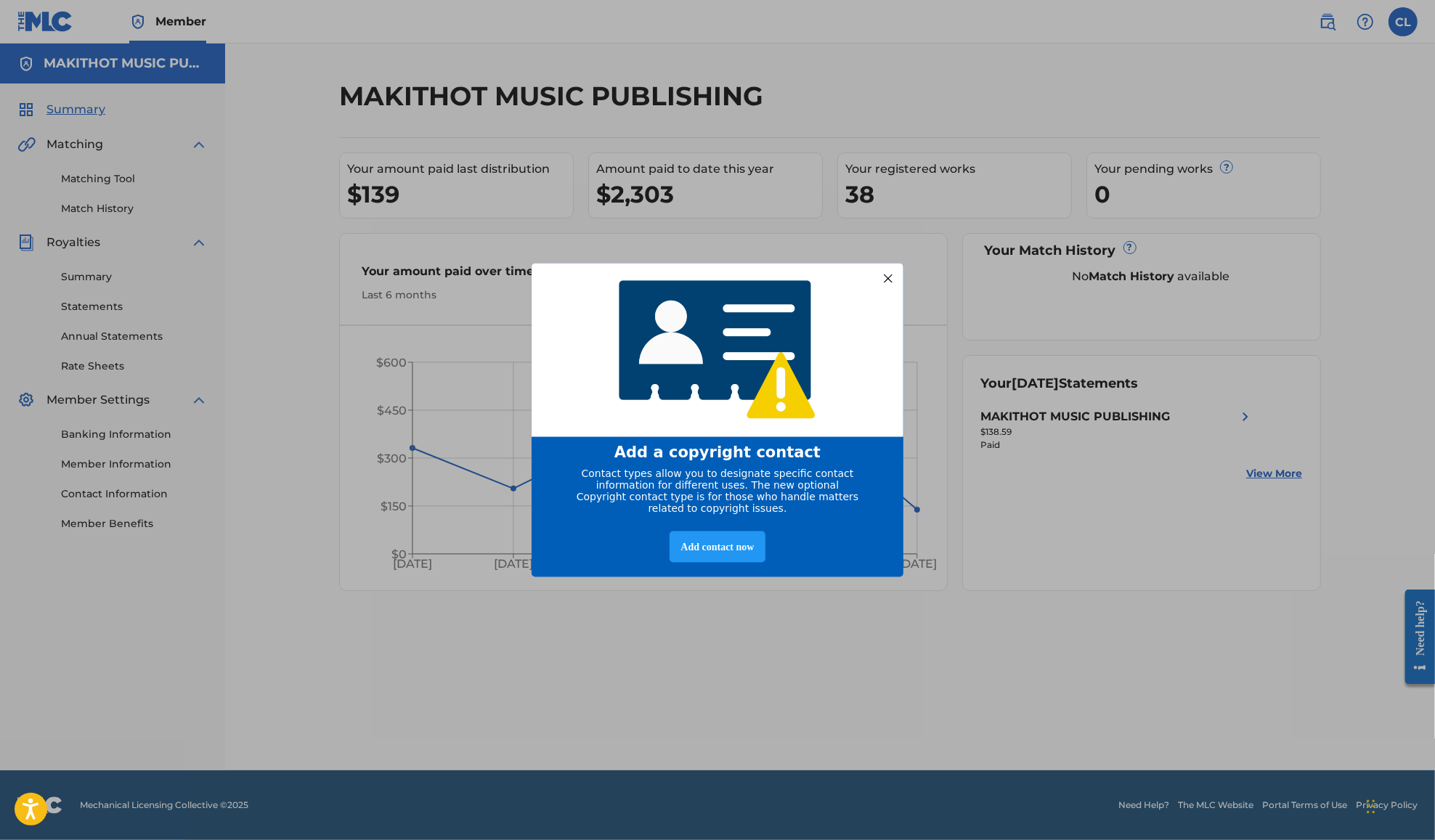
click at [892, 270] on div at bounding box center [888, 277] width 19 height 19
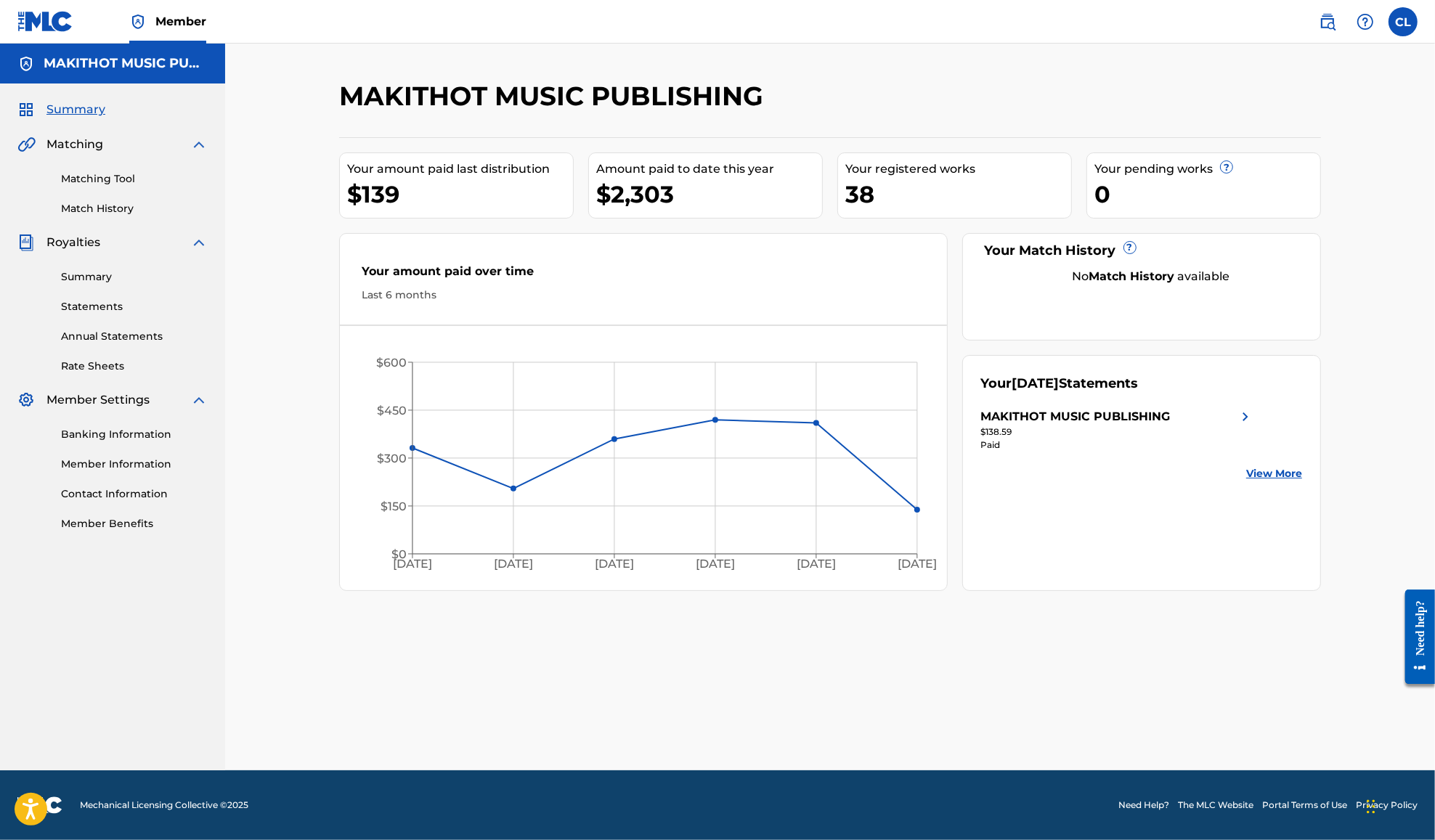
click at [1403, 23] on label at bounding box center [1403, 22] width 29 height 29
click at [1403, 22] on input "CL [PERSON_NAME] [PERSON_NAME][EMAIL_ADDRESS][DOMAIN_NAME] Notification Prefere…" at bounding box center [1403, 22] width 0 height 0
click at [1249, 182] on link "Profile" at bounding box center [1259, 181] width 29 height 14
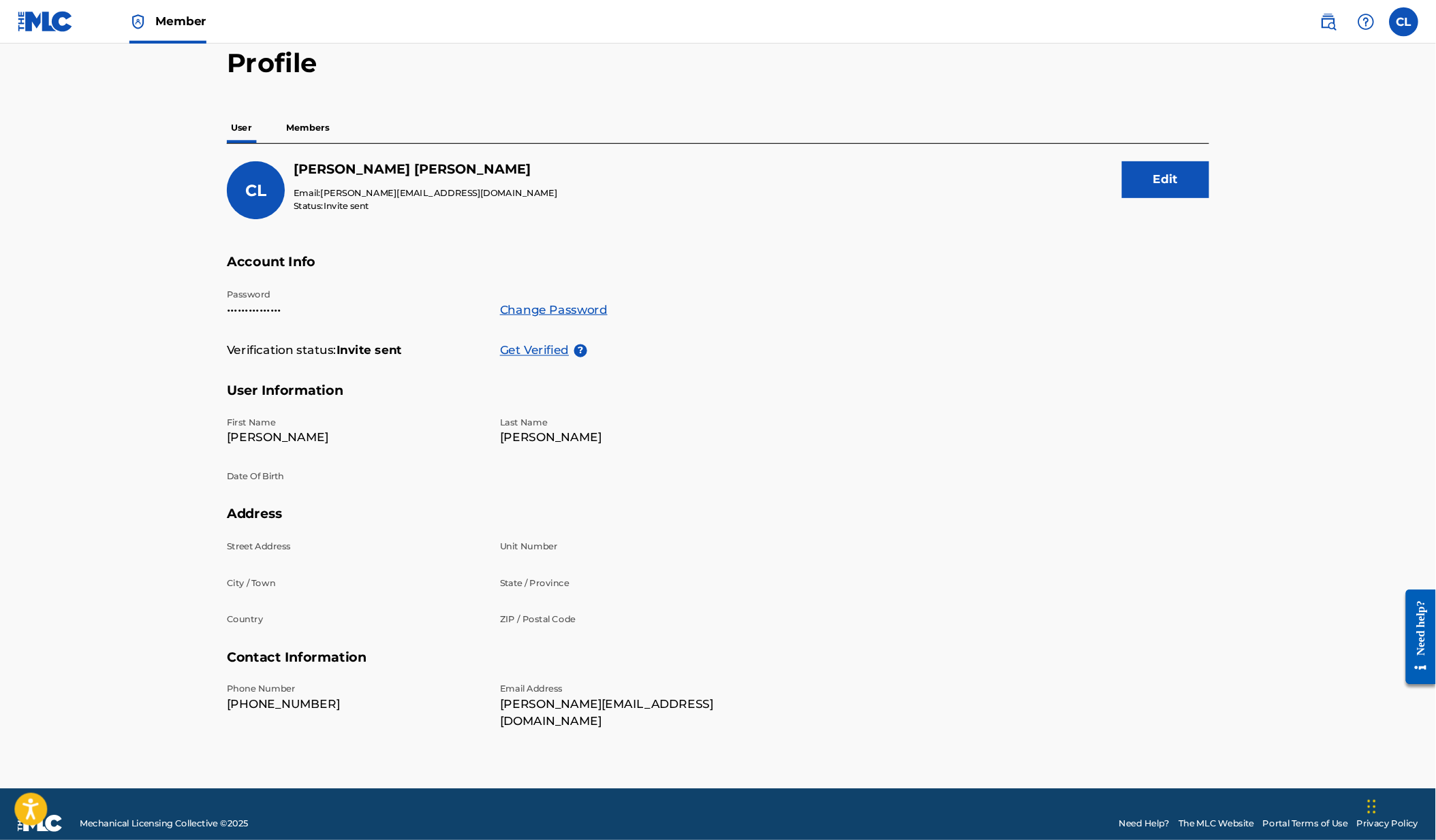
scroll to position [11, 0]
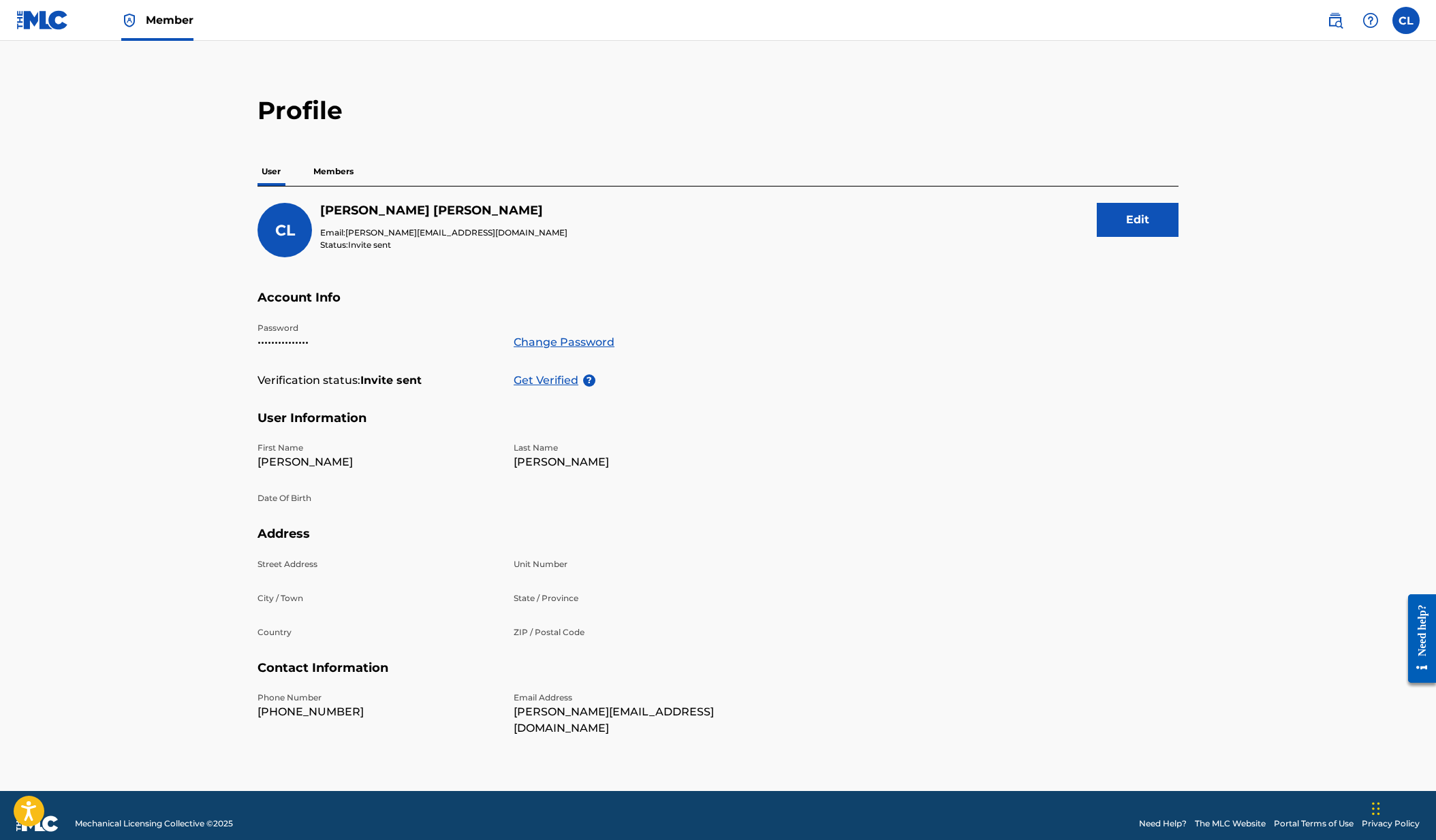
drag, startPoint x: 1278, startPoint y: 1, endPoint x: 796, endPoint y: 311, distance: 573.1
click at [796, 311] on h5 "Account Info" at bounding box center [718, 306] width 922 height 32
click at [1153, 219] on button "Edit" at bounding box center [1138, 219] width 82 height 34
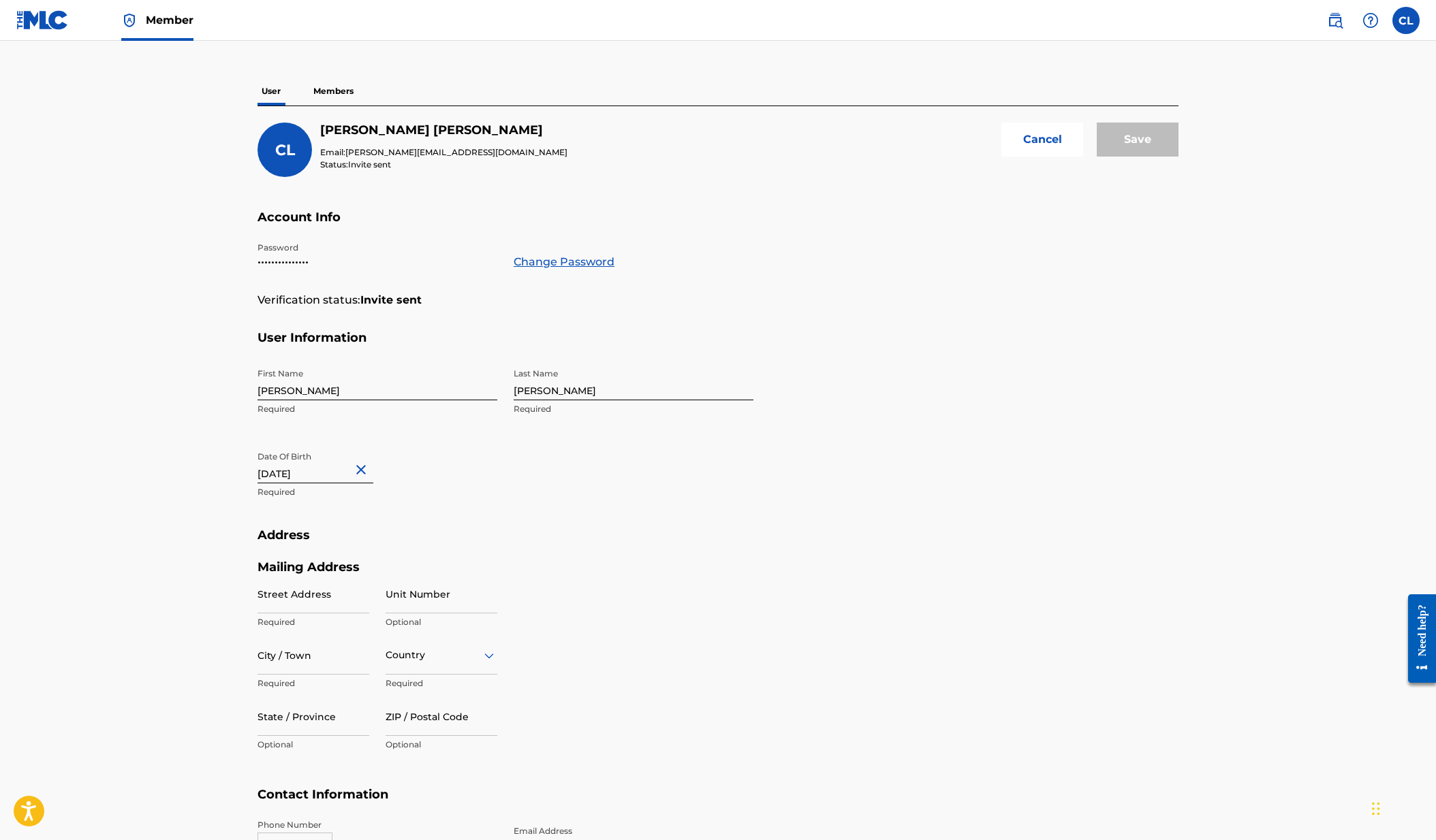
scroll to position [192, 0]
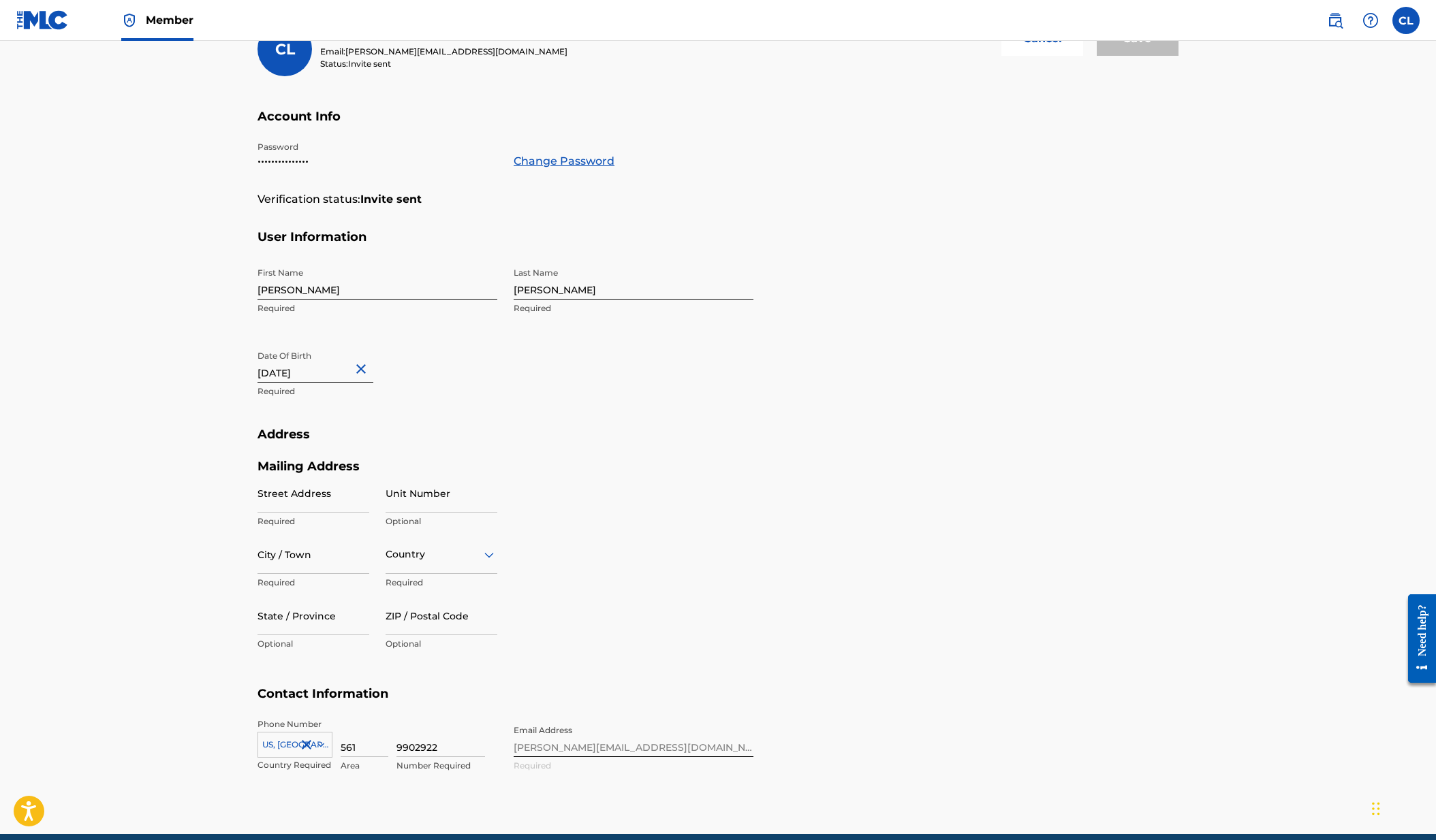
click at [295, 497] on input "Street Address" at bounding box center [313, 493] width 112 height 39
paste input "1641 Worthington Road, Suite 410 West Palm Beach, FL 33409"
drag, startPoint x: 369, startPoint y: 505, endPoint x: 350, endPoint y: 501, distance: 19.4
click at [350, 501] on div "Street Address 1641 Worthington Road, Suite 410 West Palm Beach, FL 33409 Requi…" at bounding box center [378, 566] width 240 height 184
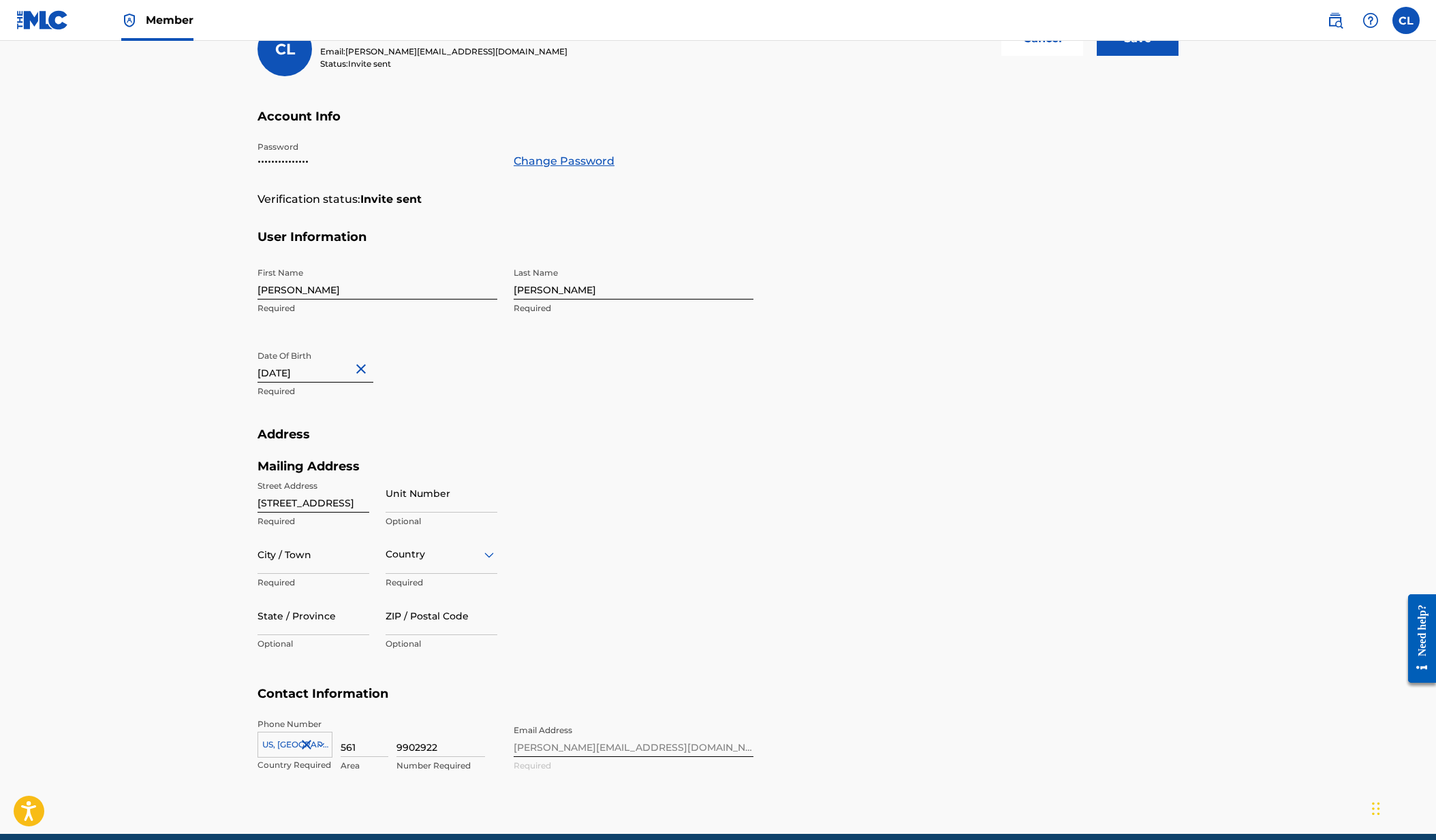
click at [301, 497] on input "1641 Worthington Road, Suite 410 West Palm Beach, FL 33409" at bounding box center [313, 493] width 112 height 39
drag, startPoint x: 326, startPoint y: 501, endPoint x: 280, endPoint y: 499, distance: 46.0
click at [280, 499] on input "1641 Worthington Road, Suite 410 West Palm Beach, FL 33409" at bounding box center [313, 493] width 112 height 39
type input "1641 Worthington Road, West Palm Beach, FL 33409"
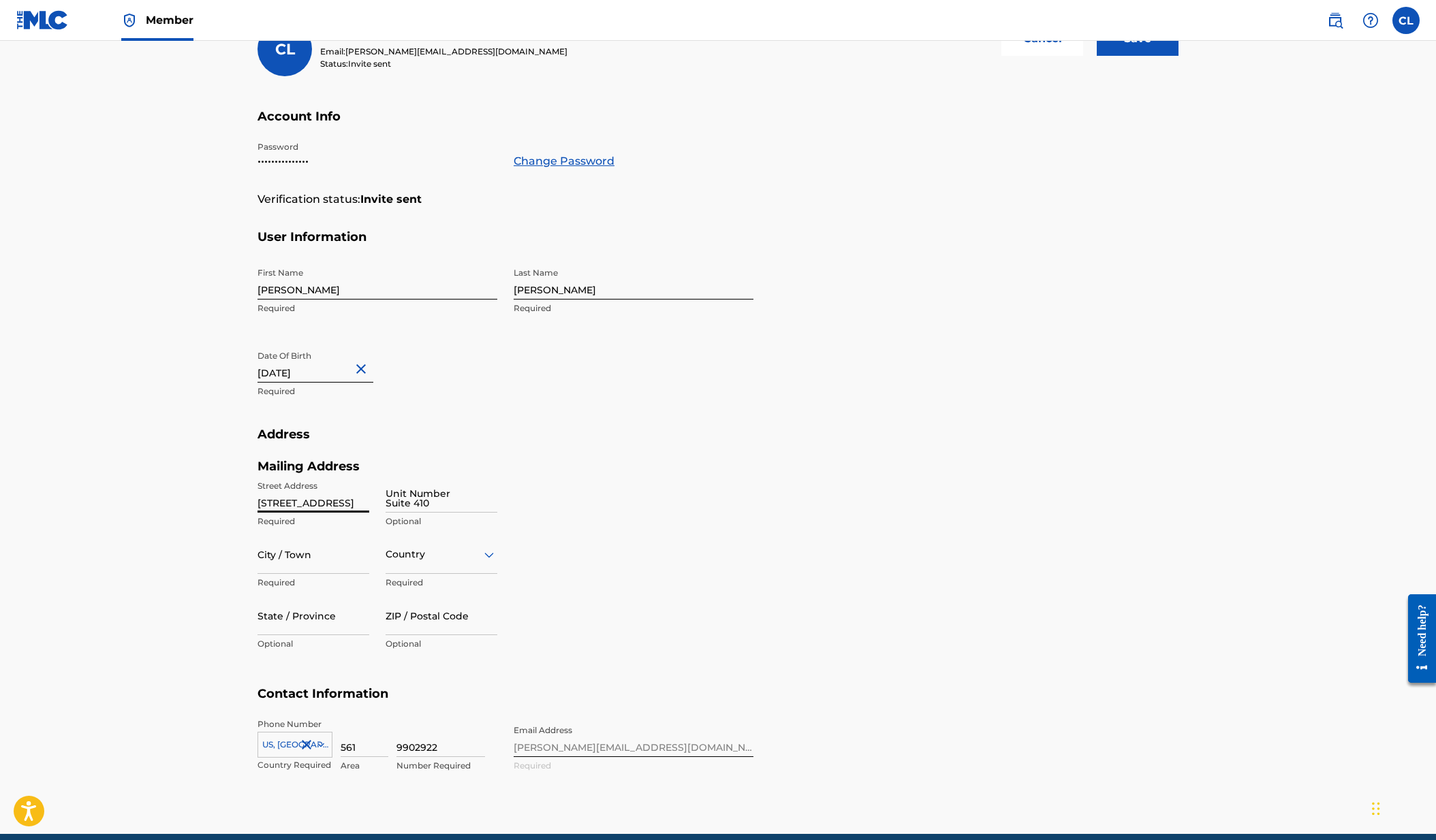
scroll to position [0, 0]
type input "Suite 410"
click at [338, 507] on input "1641 Worthington Road, West Palm Beach, FL 33409" at bounding box center [313, 493] width 112 height 39
drag, startPoint x: 291, startPoint y: 502, endPoint x: 319, endPoint y: 501, distance: 28.0
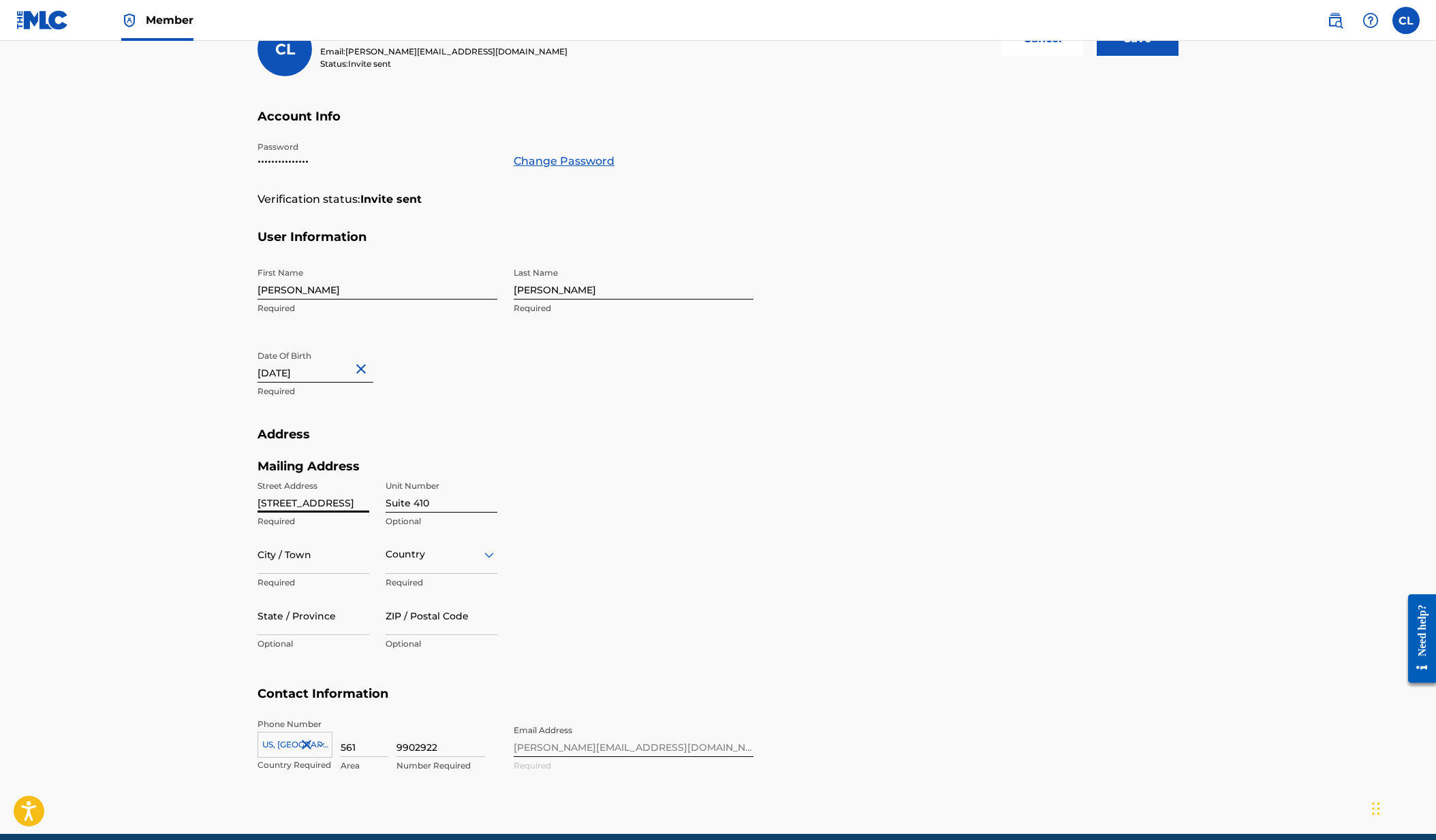
click at [319, 501] on input "1641 Worthington Road, West Palm Beach, FL 33409" at bounding box center [313, 493] width 112 height 39
type input "1641 Worthington Road, , FL 33409"
type input "[GEOGRAPHIC_DATA]"
click at [351, 523] on p "Required" at bounding box center [313, 522] width 112 height 13
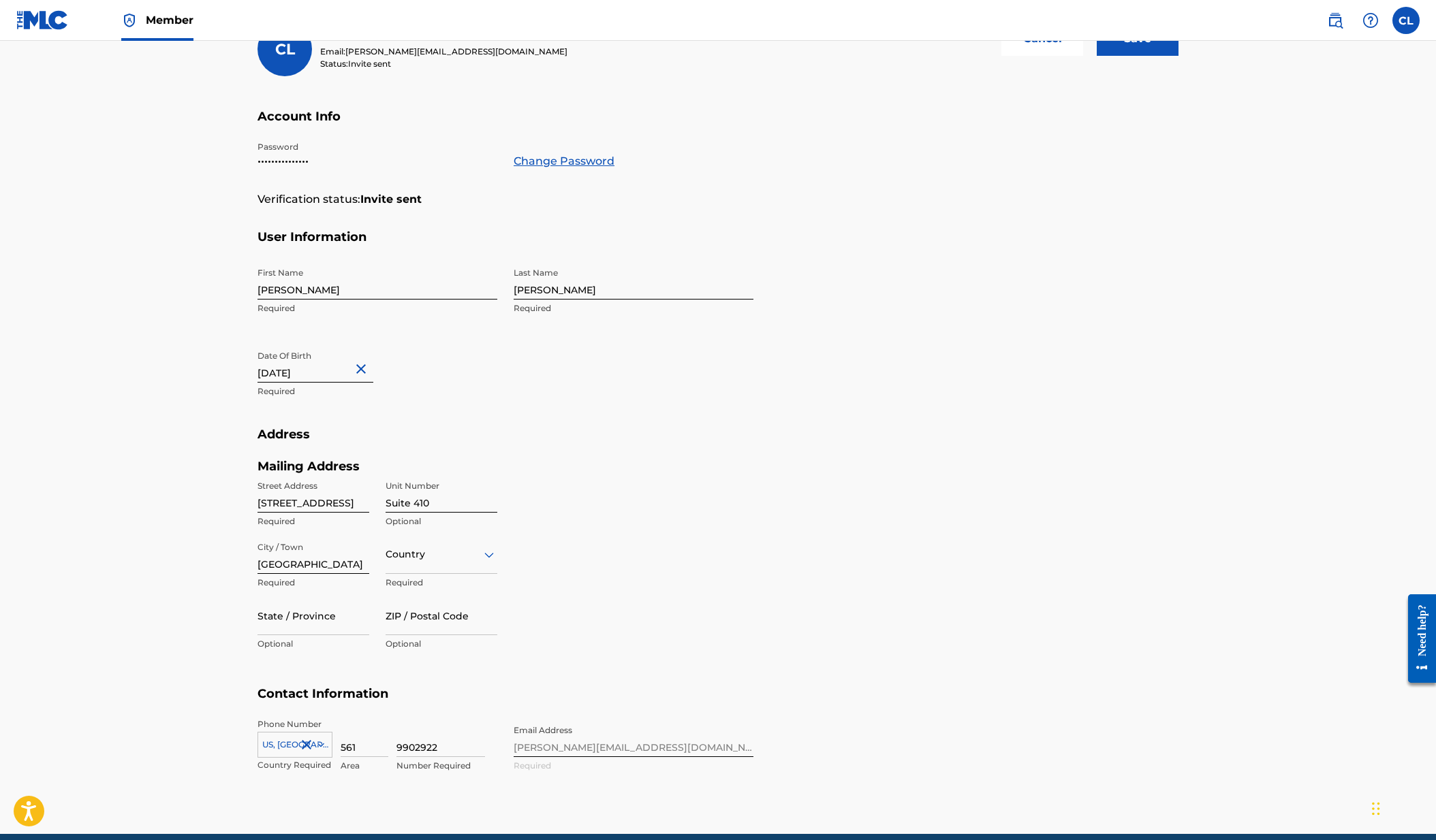
click at [351, 504] on input "1641 Worthington Road, , FL 33409" at bounding box center [313, 493] width 112 height 39
click at [335, 506] on input "1641 Worthington Road, , FL 33409" at bounding box center [313, 493] width 112 height 39
drag, startPoint x: 340, startPoint y: 501, endPoint x: 372, endPoint y: 499, distance: 32.1
click at [372, 499] on div "Street Address 1641 Worthington Road, , FL 33409 Required Unit Number Suite 410…" at bounding box center [378, 566] width 240 height 184
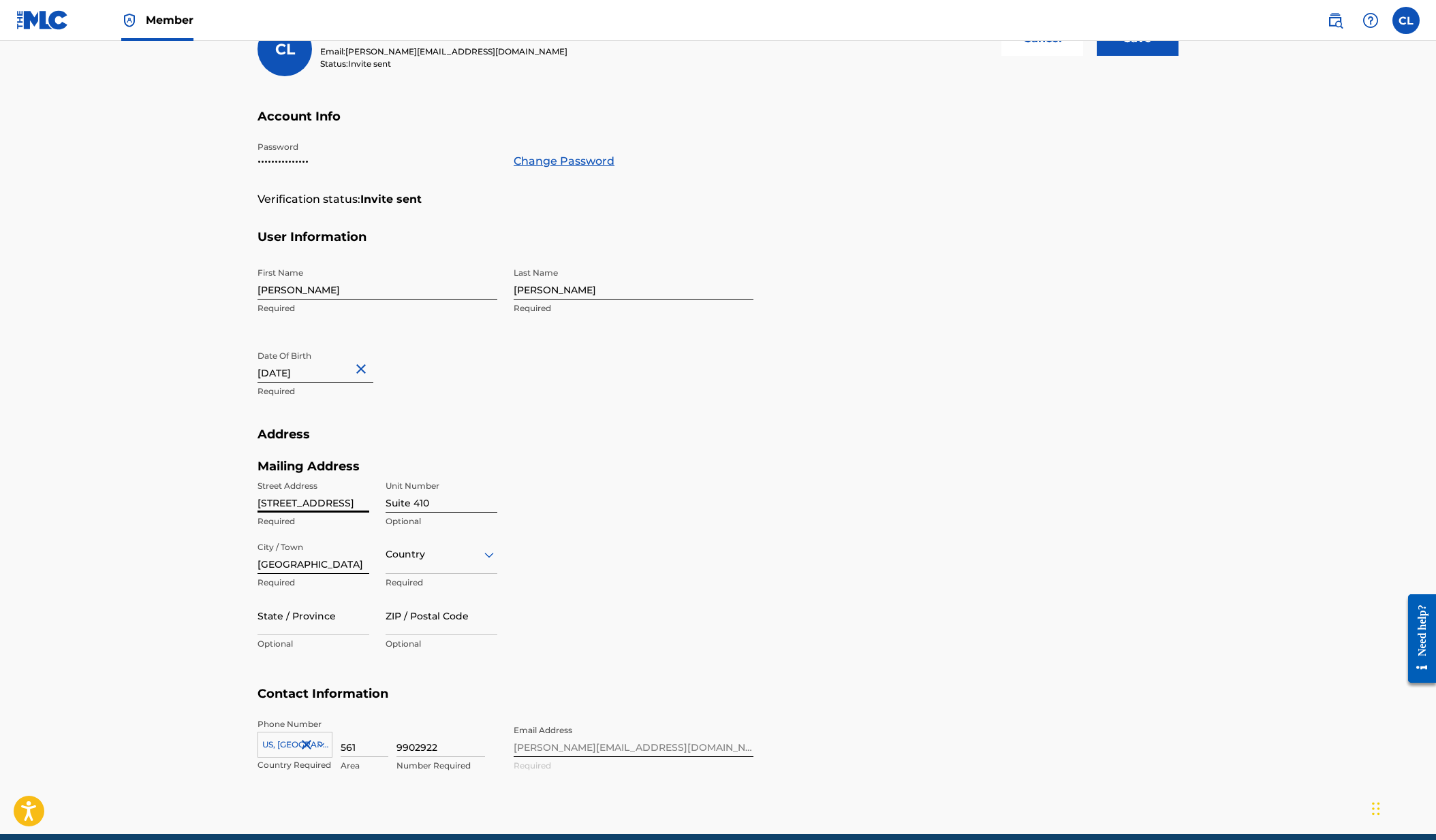
type input "1641 Worthington Road, , FL"
type input "33409"
click at [316, 620] on input "State / Province" at bounding box center [313, 616] width 112 height 39
type input "FL"
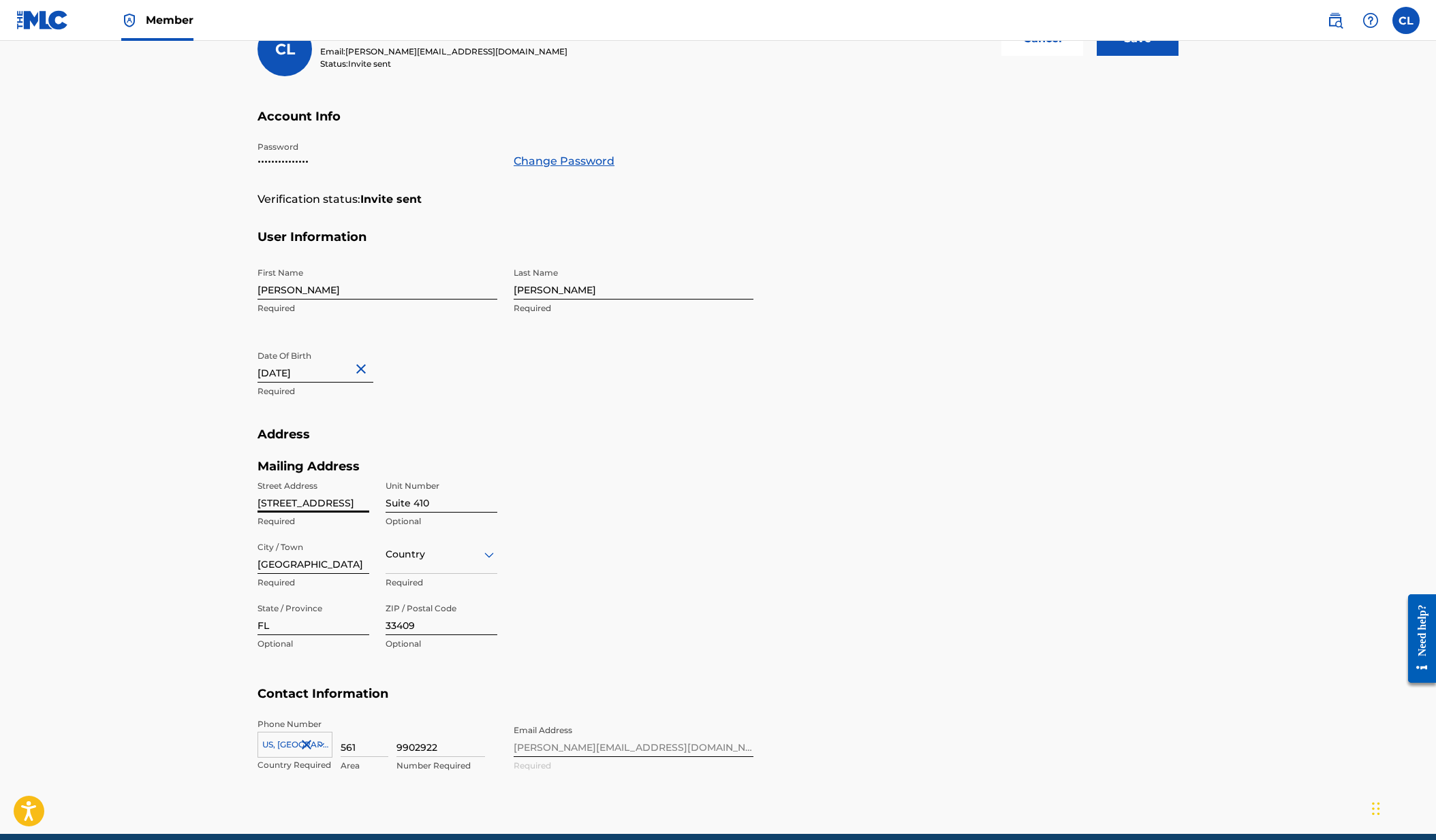
click at [318, 501] on input "1641 Worthington Road, , FL" at bounding box center [313, 493] width 112 height 39
type input "[GEOGRAPHIC_DATA],"
click at [478, 559] on div at bounding box center [442, 555] width 112 height 17
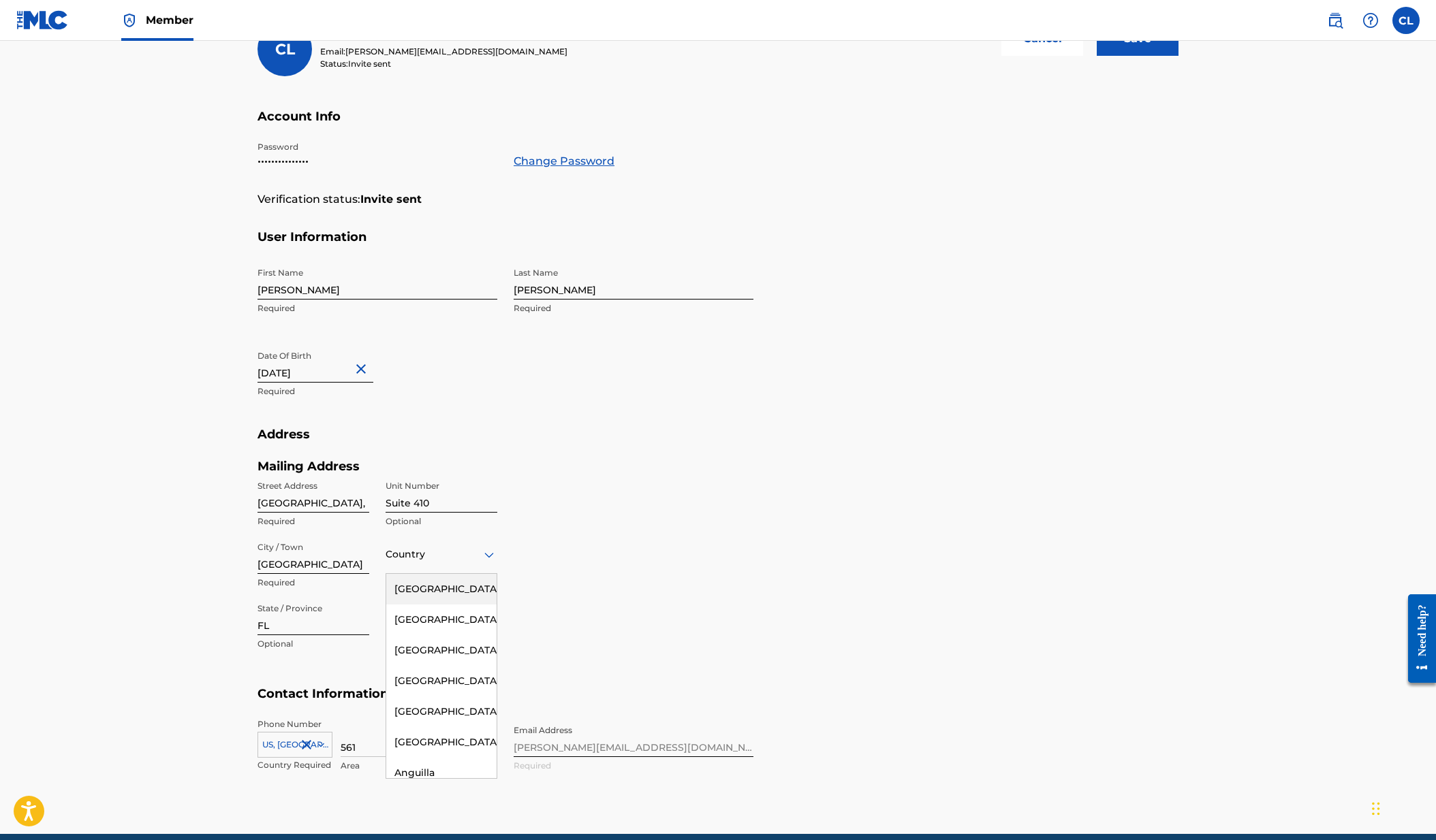
click at [446, 589] on div "[GEOGRAPHIC_DATA]" at bounding box center [441, 589] width 111 height 30
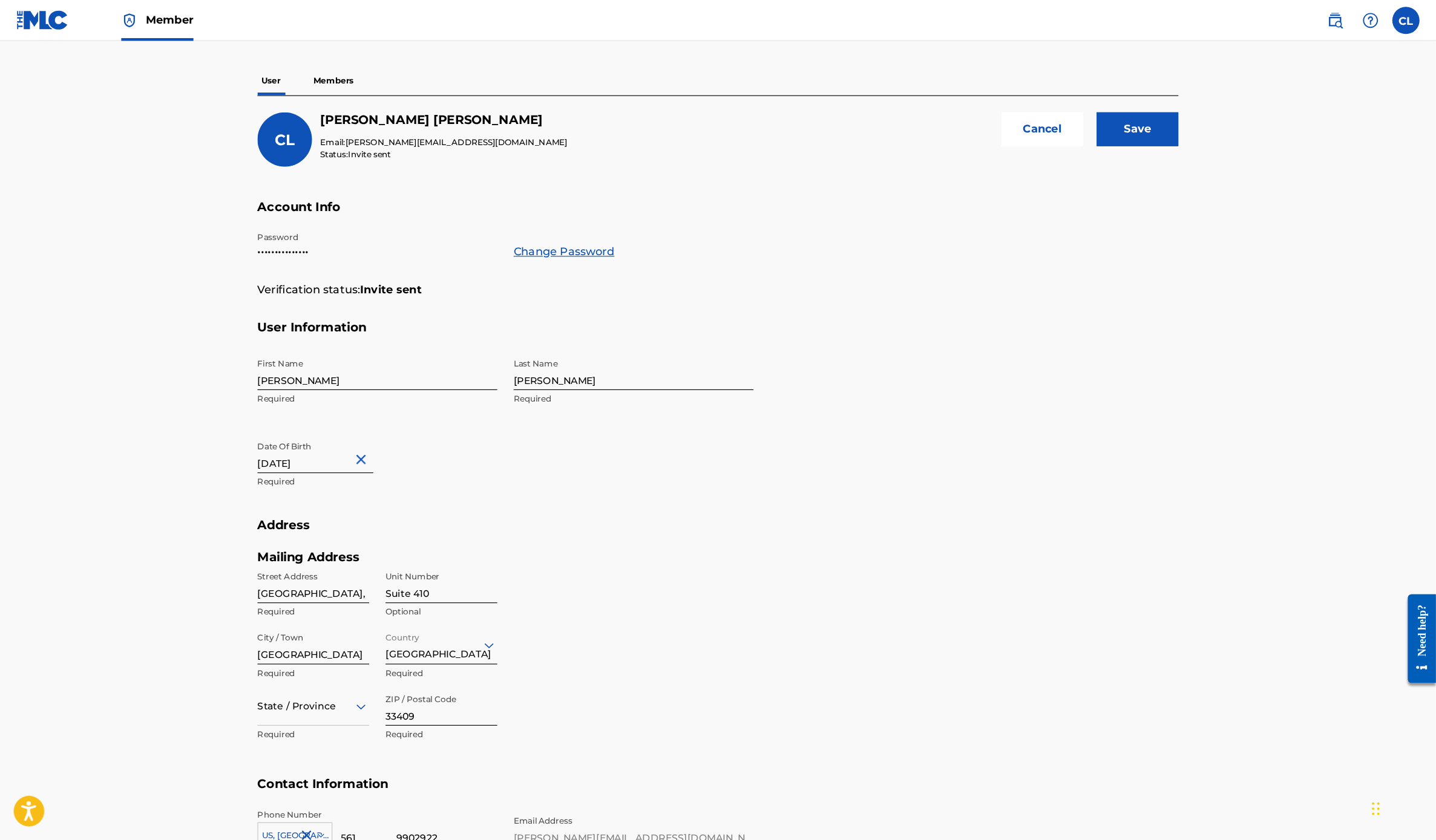
scroll to position [91, 0]
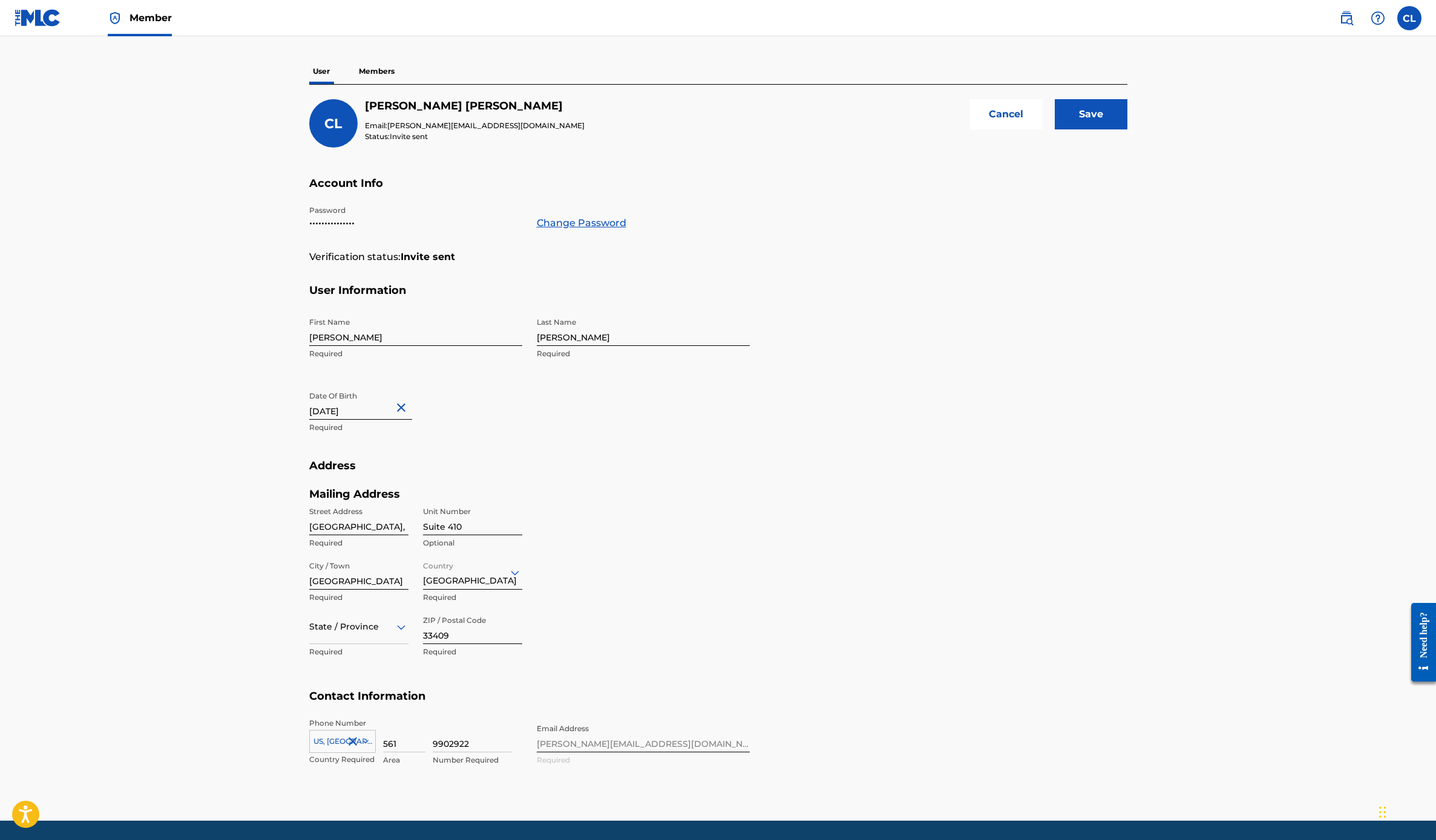
drag, startPoint x: 1153, startPoint y: 2, endPoint x: 991, endPoint y: 374, distance: 405.7
click at [991, 374] on section "User Information First Name Charles Required Last Name Lowe Required Date Of Bi…" at bounding box center [718, 371] width 819 height 176
click at [405, 407] on button "Close" at bounding box center [403, 407] width 18 height 37
paste input "12/31/1965"
type input "12/31/1965"
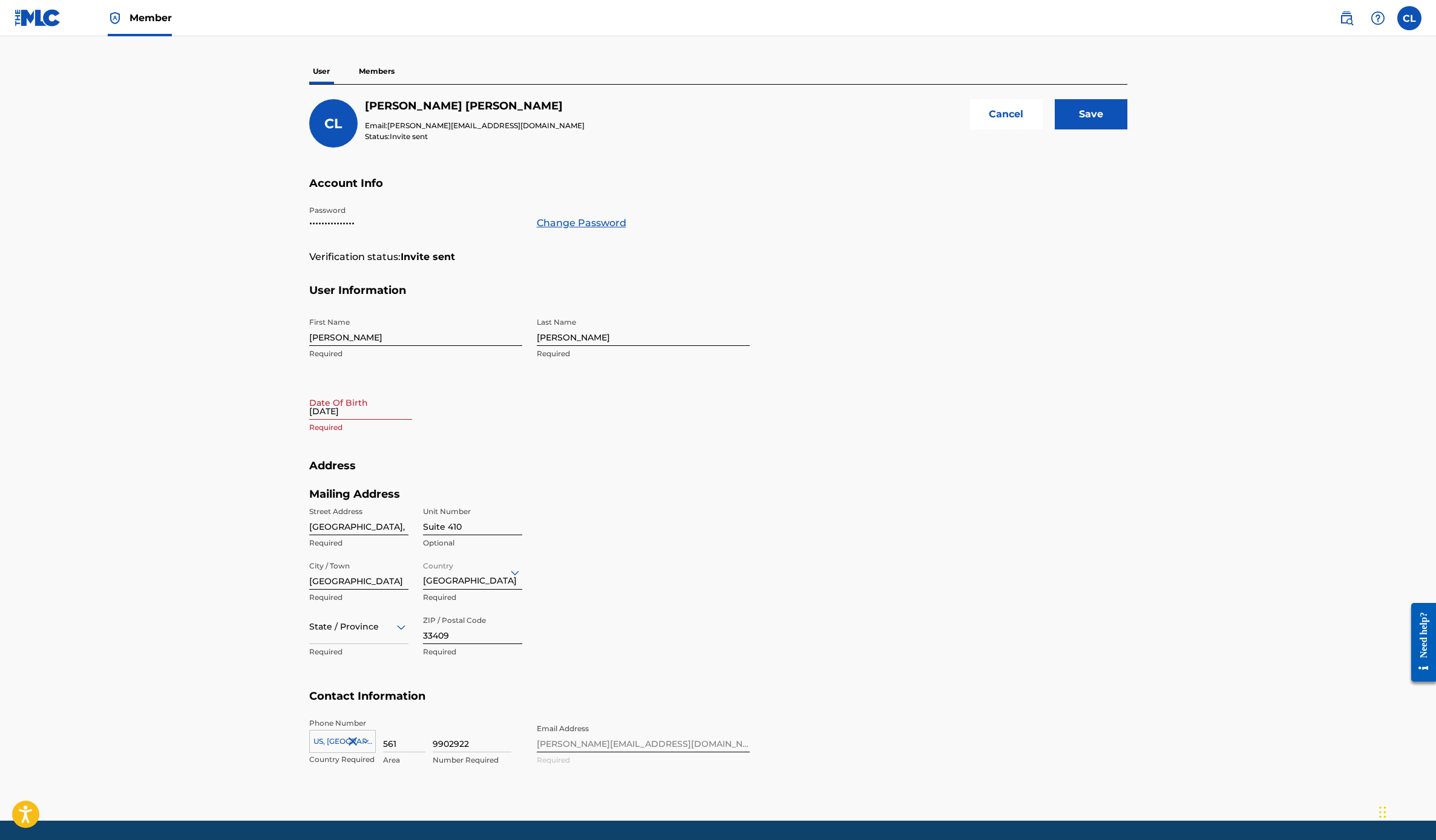
click at [481, 410] on div "Date Of Birth 12/31/1965 Required" at bounding box center [416, 412] width 213 height 55
click at [443, 428] on p "Required" at bounding box center [416, 428] width 213 height 11
select select "7"
select select "2025"
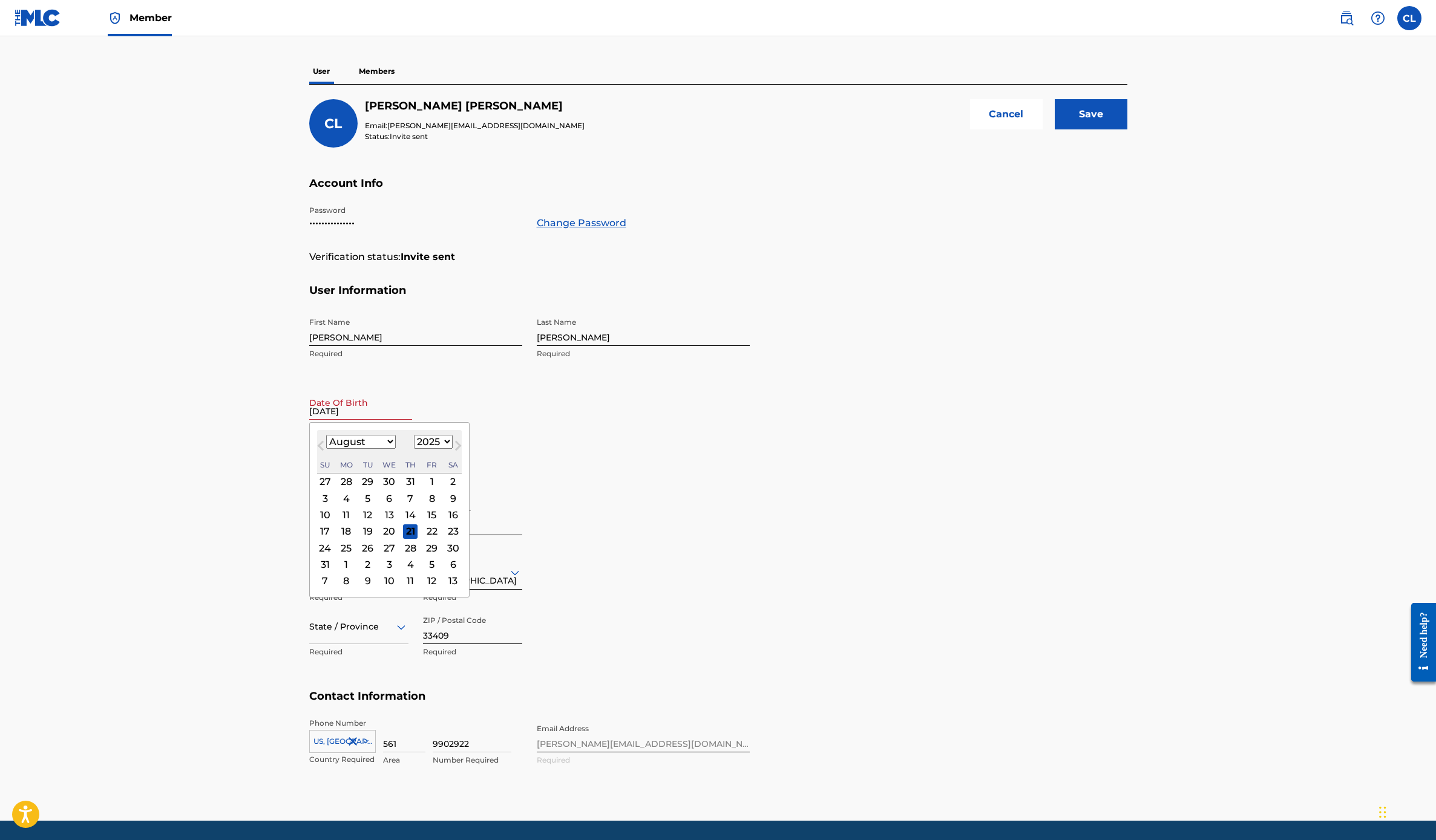
click at [362, 405] on input "12/31/1965" at bounding box center [360, 403] width 103 height 34
click at [389, 442] on select "January February March April May June July August September October November De…" at bounding box center [361, 442] width 70 height 14
select select "11"
click at [326, 435] on select "January February March April May June July August September October November De…" at bounding box center [361, 442] width 70 height 14
click at [392, 549] on div "31" at bounding box center [389, 548] width 14 height 14
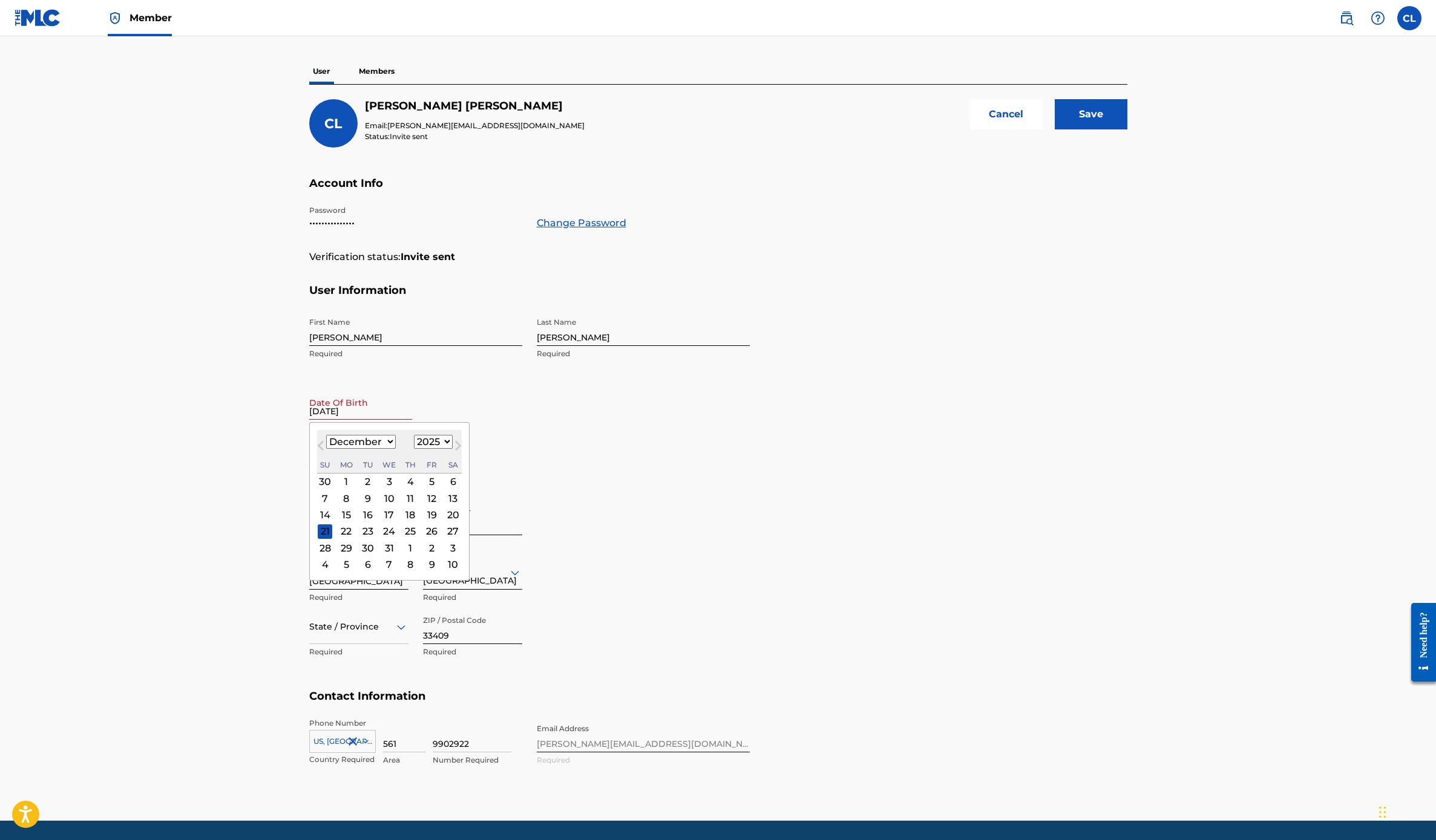
type input "December 31 2025"
click at [389, 411] on input "December 31 2025" at bounding box center [360, 403] width 103 height 34
select select "11"
click at [452, 440] on select "1899 1900 1901 1902 1903 1904 1905 1906 1907 1908 1909 1910 1911 1912 1913 1914…" at bounding box center [434, 442] width 39 height 14
select select "1965"
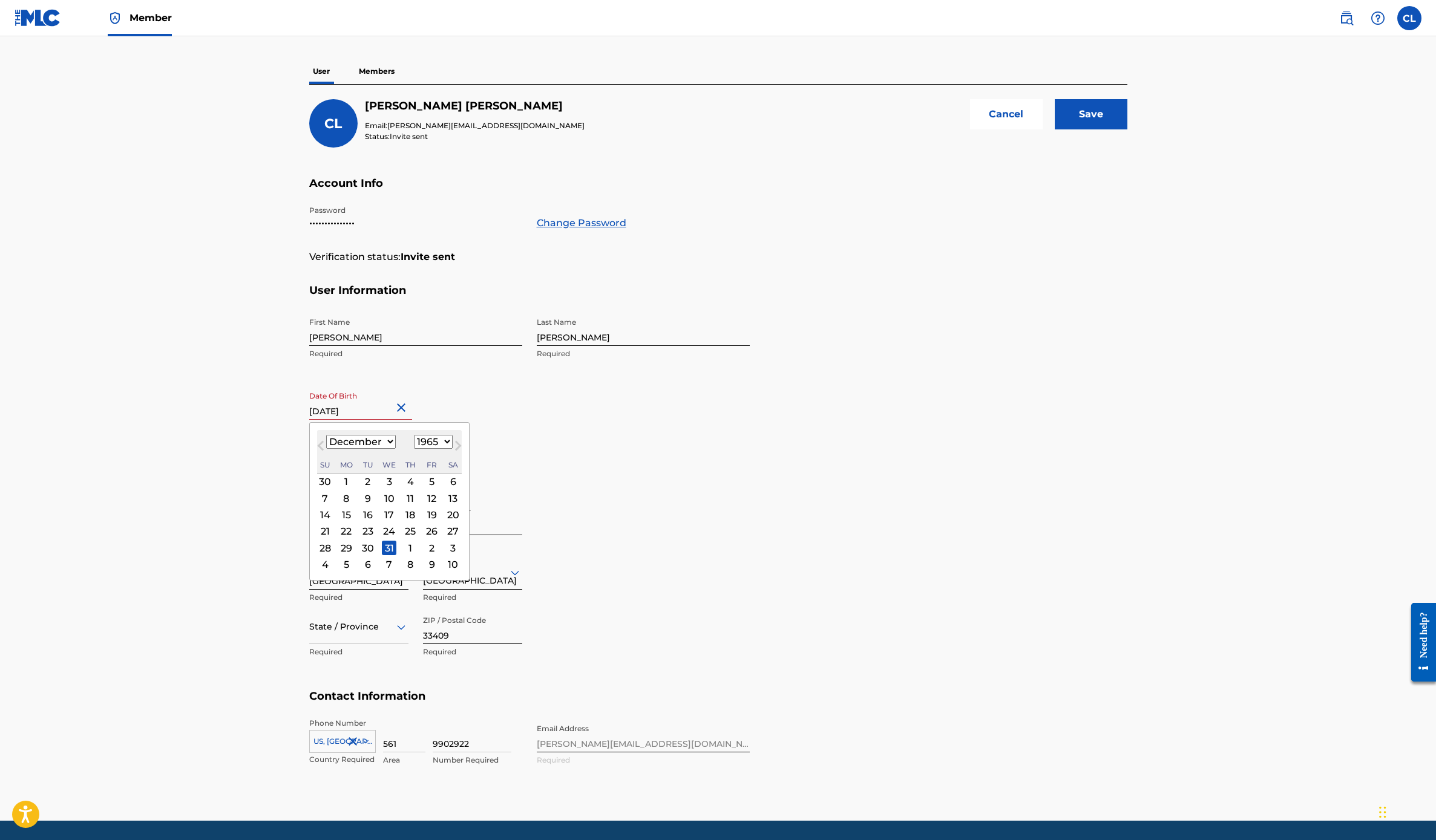
click at [416, 435] on select "1899 1900 1901 1902 1903 1904 1905 1906 1907 1908 1909 1910 1911 1912 1913 1914…" at bounding box center [434, 442] width 39 height 14
click at [650, 476] on h5 "Address" at bounding box center [718, 473] width 819 height 28
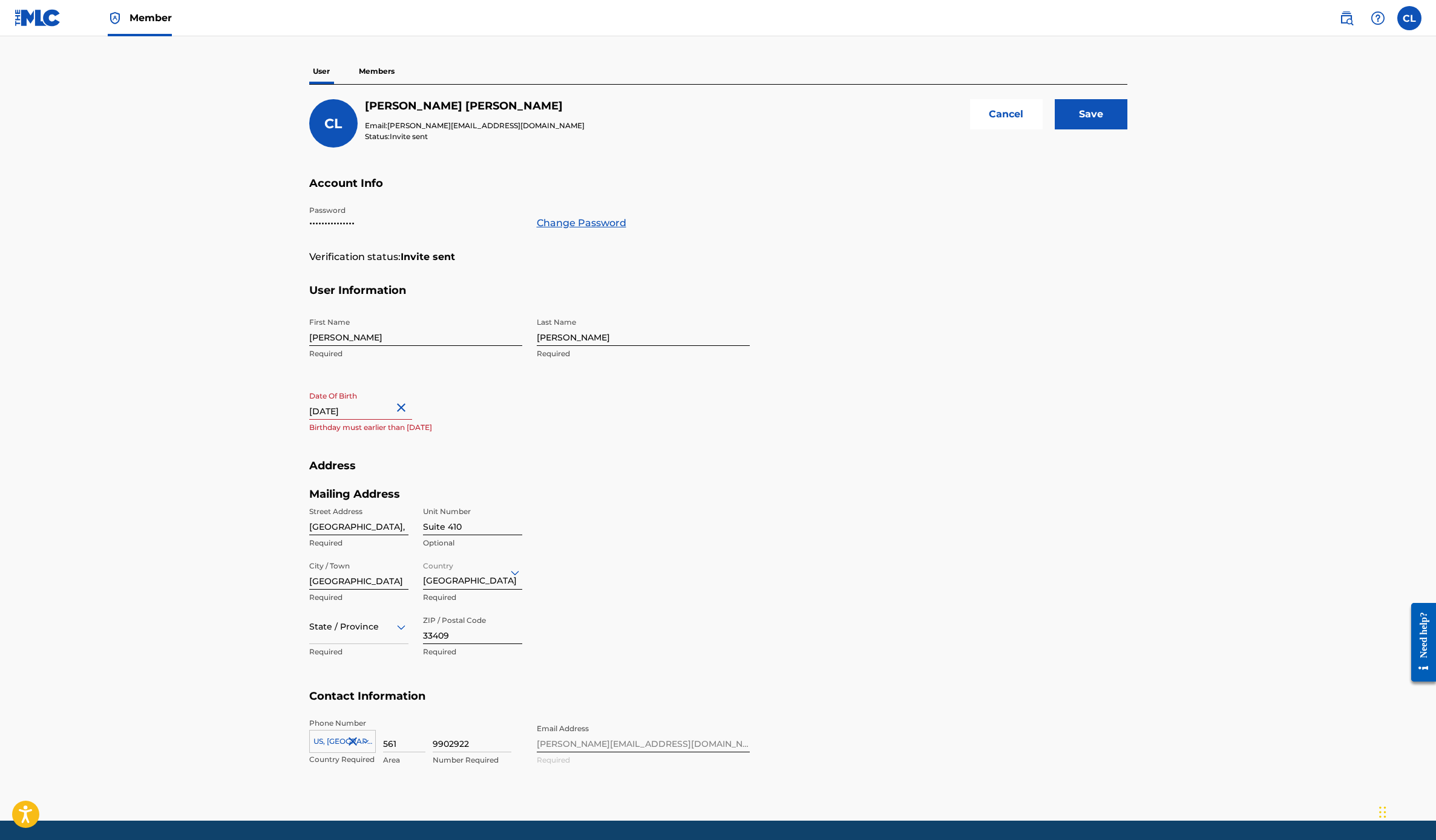
click at [383, 411] on input "December 31 2025" at bounding box center [360, 403] width 103 height 34
select select "11"
select select "2025"
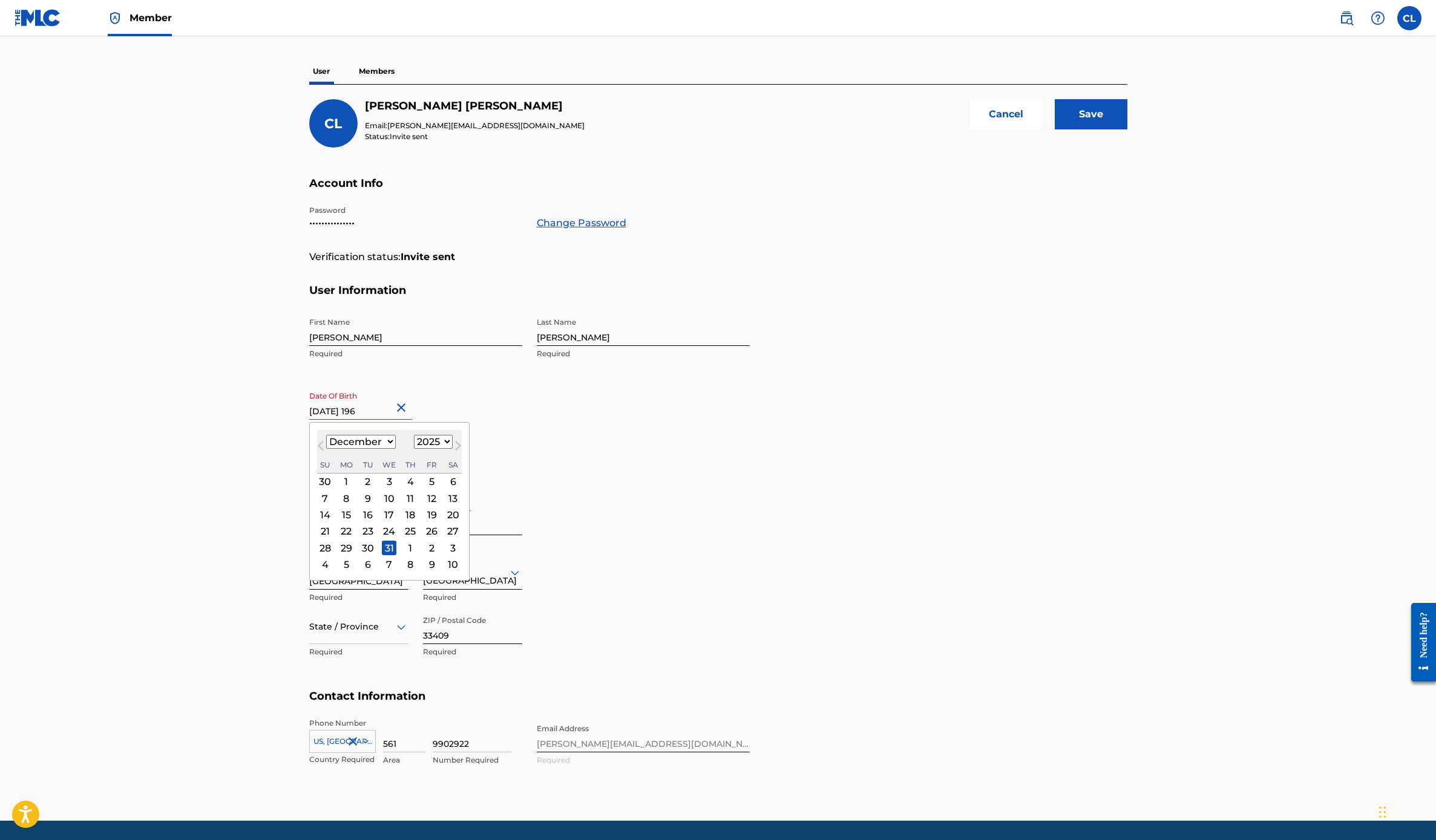
type input "December 31 1965"
select select "1965"
type input "December 31 1965"
click at [440, 548] on div "31" at bounding box center [431, 548] width 14 height 14
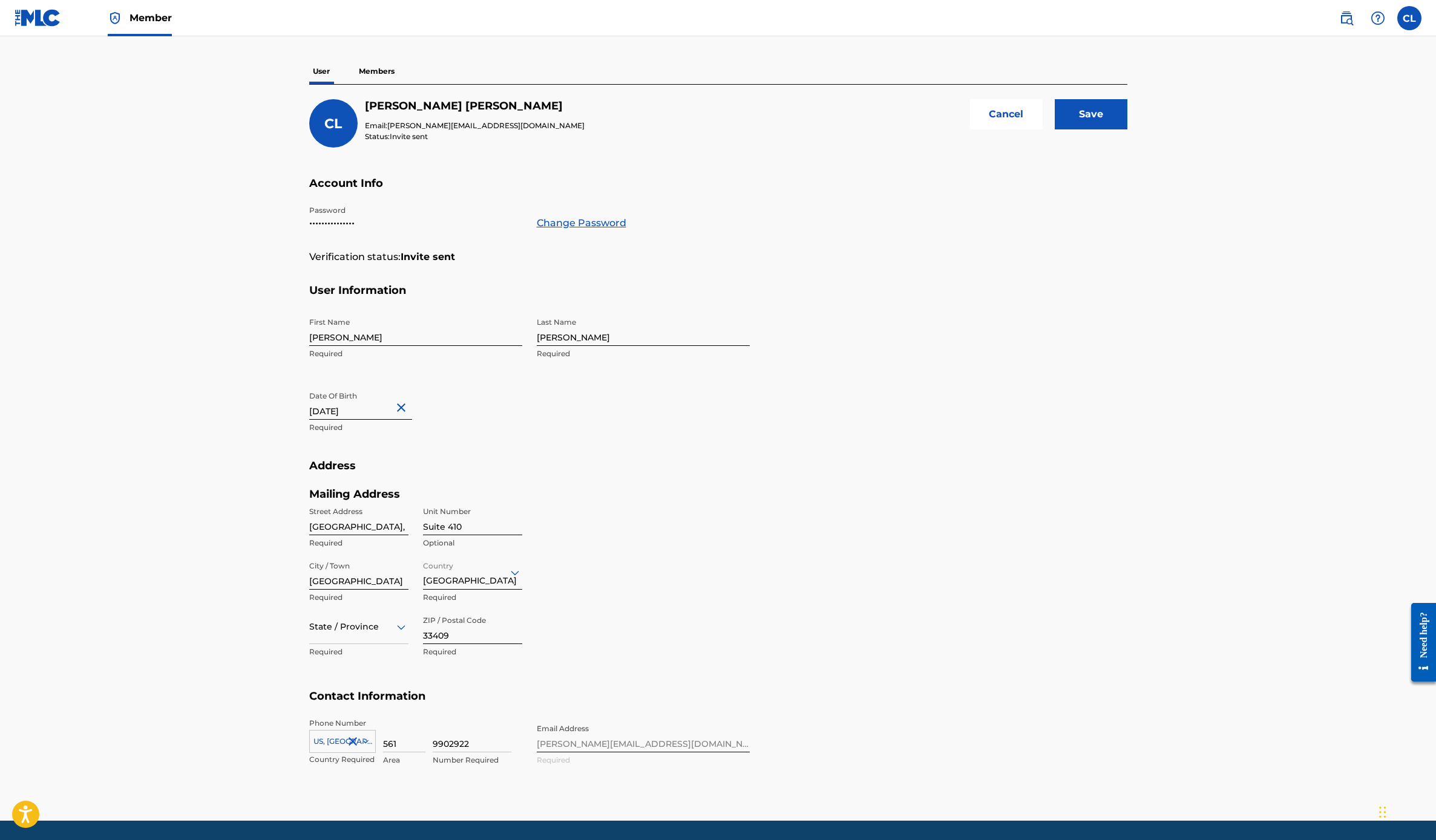
click at [635, 461] on h5 "Address" at bounding box center [718, 473] width 819 height 28
click at [1108, 124] on input "Save" at bounding box center [1091, 114] width 73 height 30
click at [389, 630] on div at bounding box center [359, 627] width 99 height 15
type input "flor"
click at [340, 659] on div "[US_STATE]" at bounding box center [359, 658] width 98 height 27
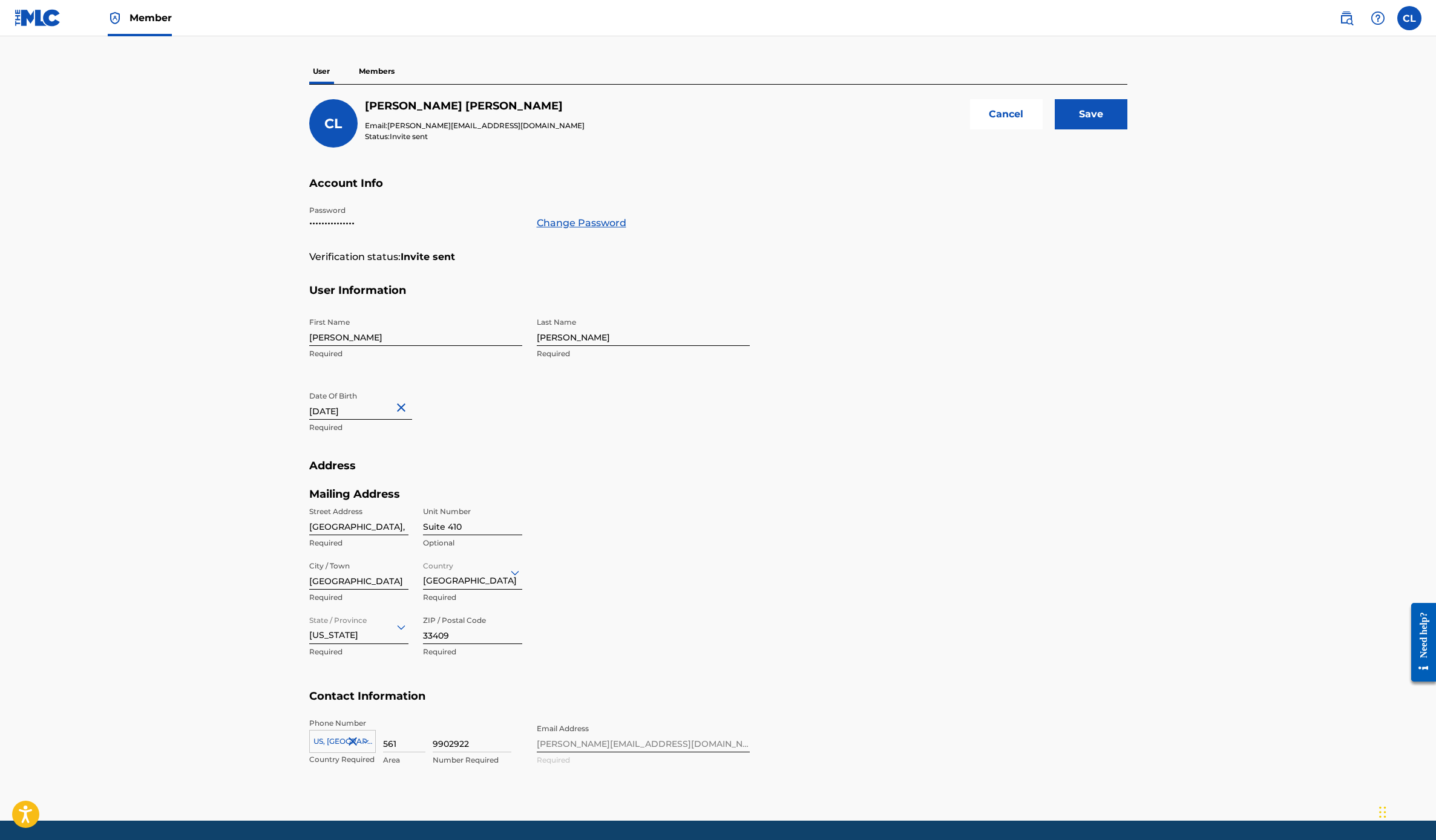
click at [1097, 111] on input "Save" at bounding box center [1091, 114] width 73 height 30
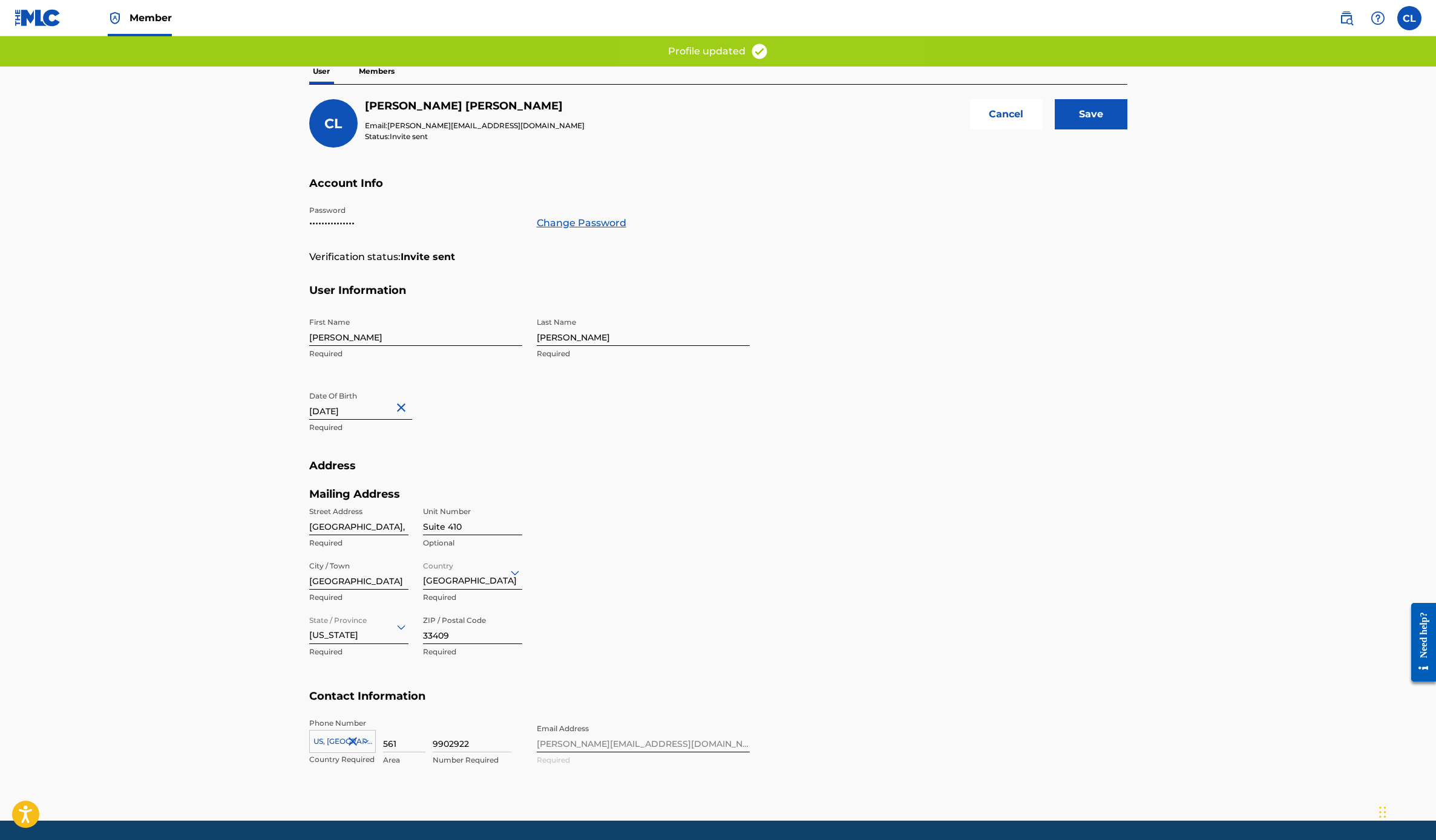
scroll to position [0, 0]
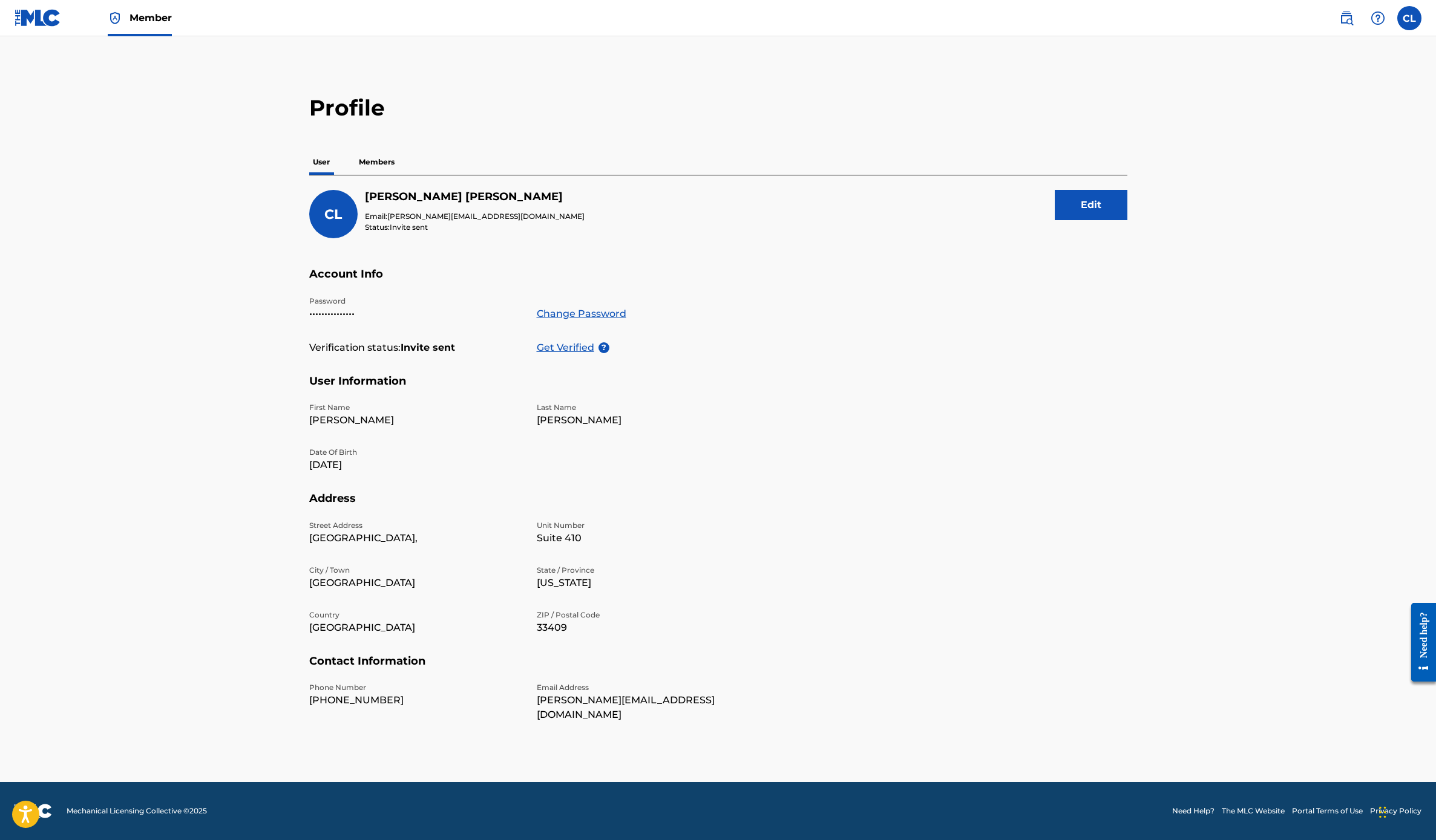
click at [581, 346] on p "Get Verified" at bounding box center [567, 347] width 62 height 14
click at [390, 164] on p "Members" at bounding box center [376, 162] width 43 height 26
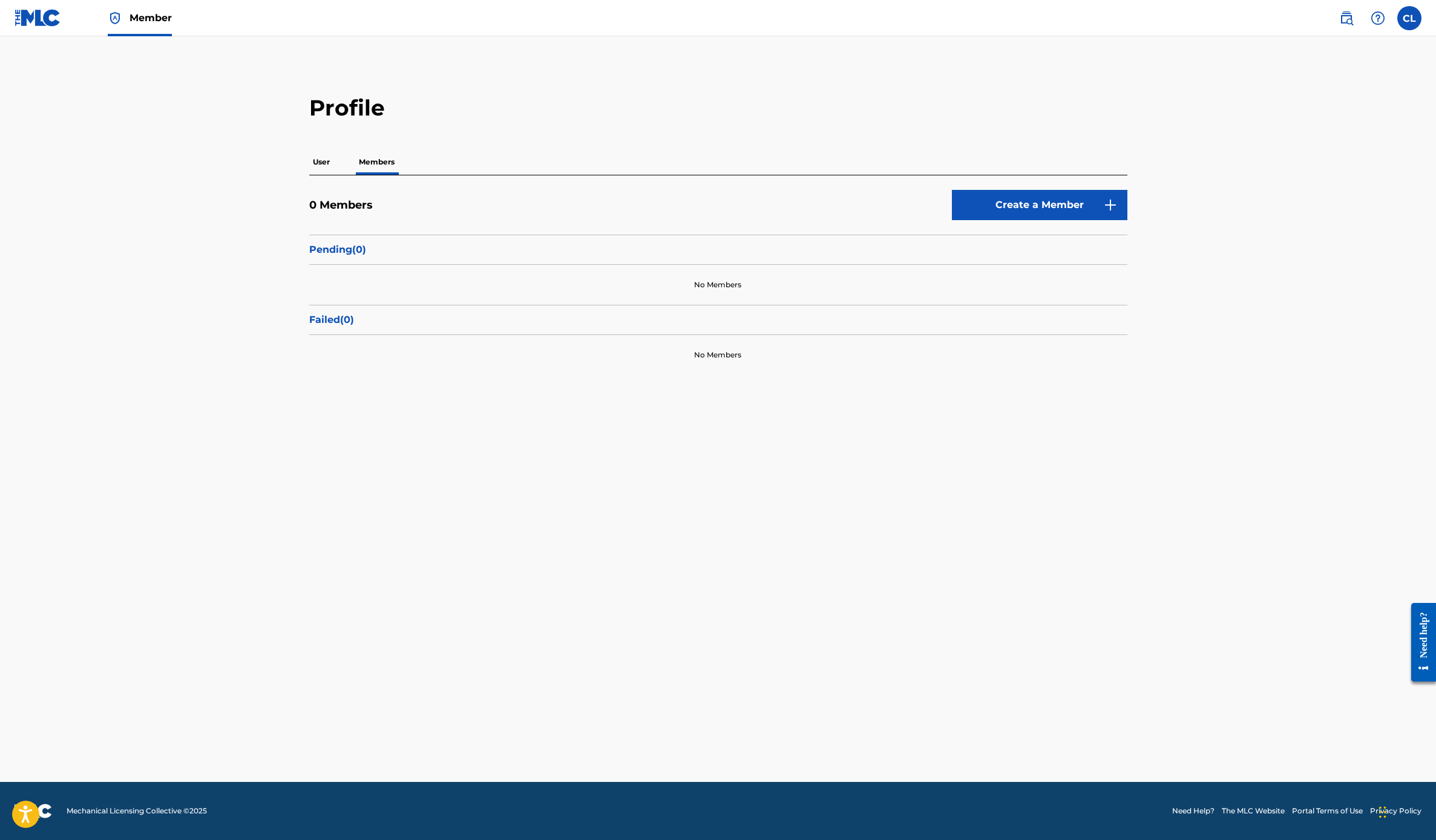
click at [312, 170] on p "User" at bounding box center [321, 162] width 24 height 26
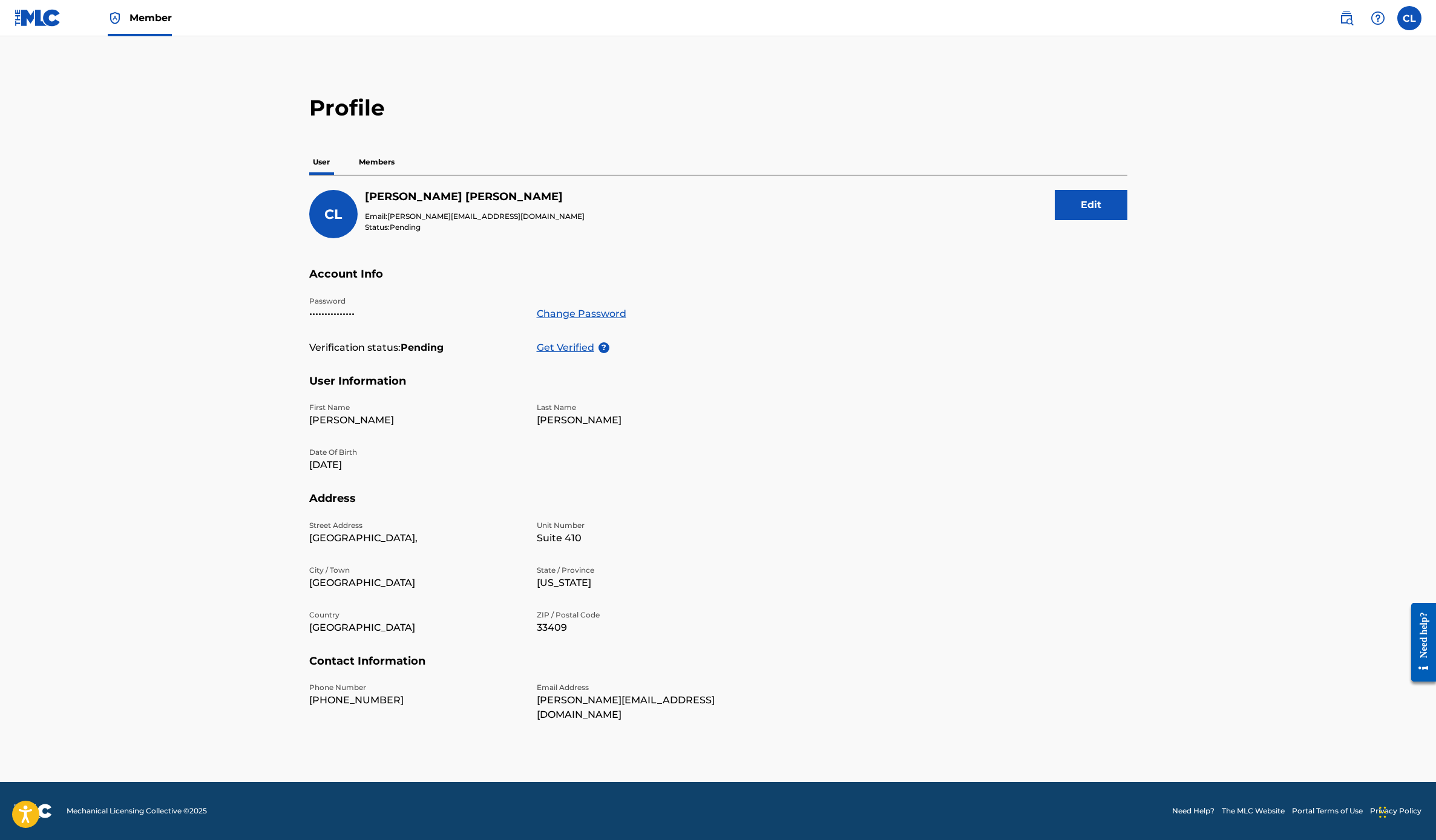
click at [1195, 20] on label at bounding box center [1409, 18] width 24 height 24
click at [1195, 18] on input "CL [PERSON_NAME] [PERSON_NAME][EMAIL_ADDRESS][DOMAIN_NAME] Notification Prefere…" at bounding box center [1410, 18] width 0 height 0
click at [1195, 19] on div "CL CL [PERSON_NAME] [PERSON_NAME][EMAIL_ADDRESS][DOMAIN_NAME] Notification Pref…" at bounding box center [1409, 18] width 24 height 24
click at [1195, 14] on img at bounding box center [1346, 18] width 14 height 14
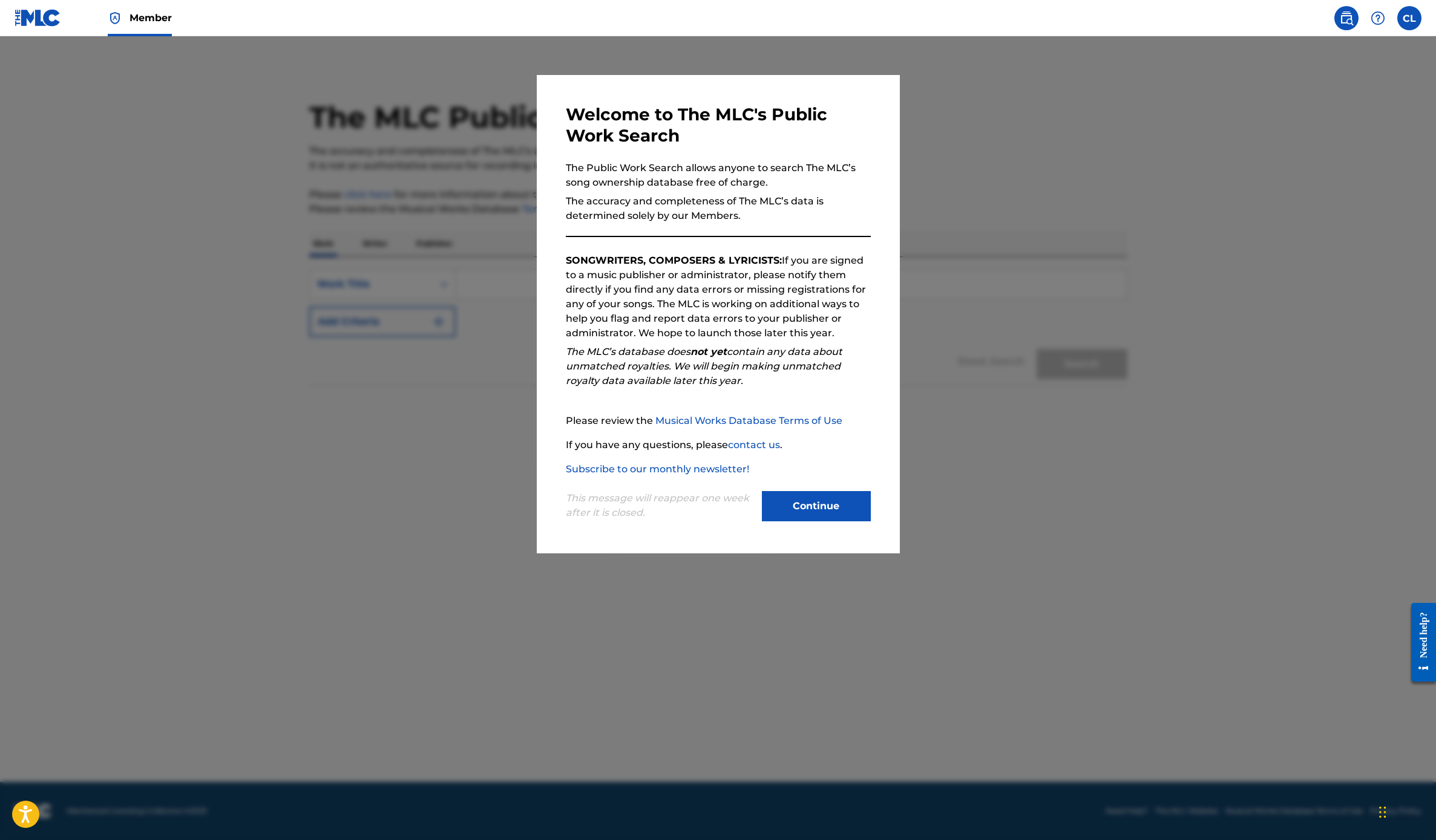
click at [846, 505] on button "Continue" at bounding box center [816, 506] width 109 height 30
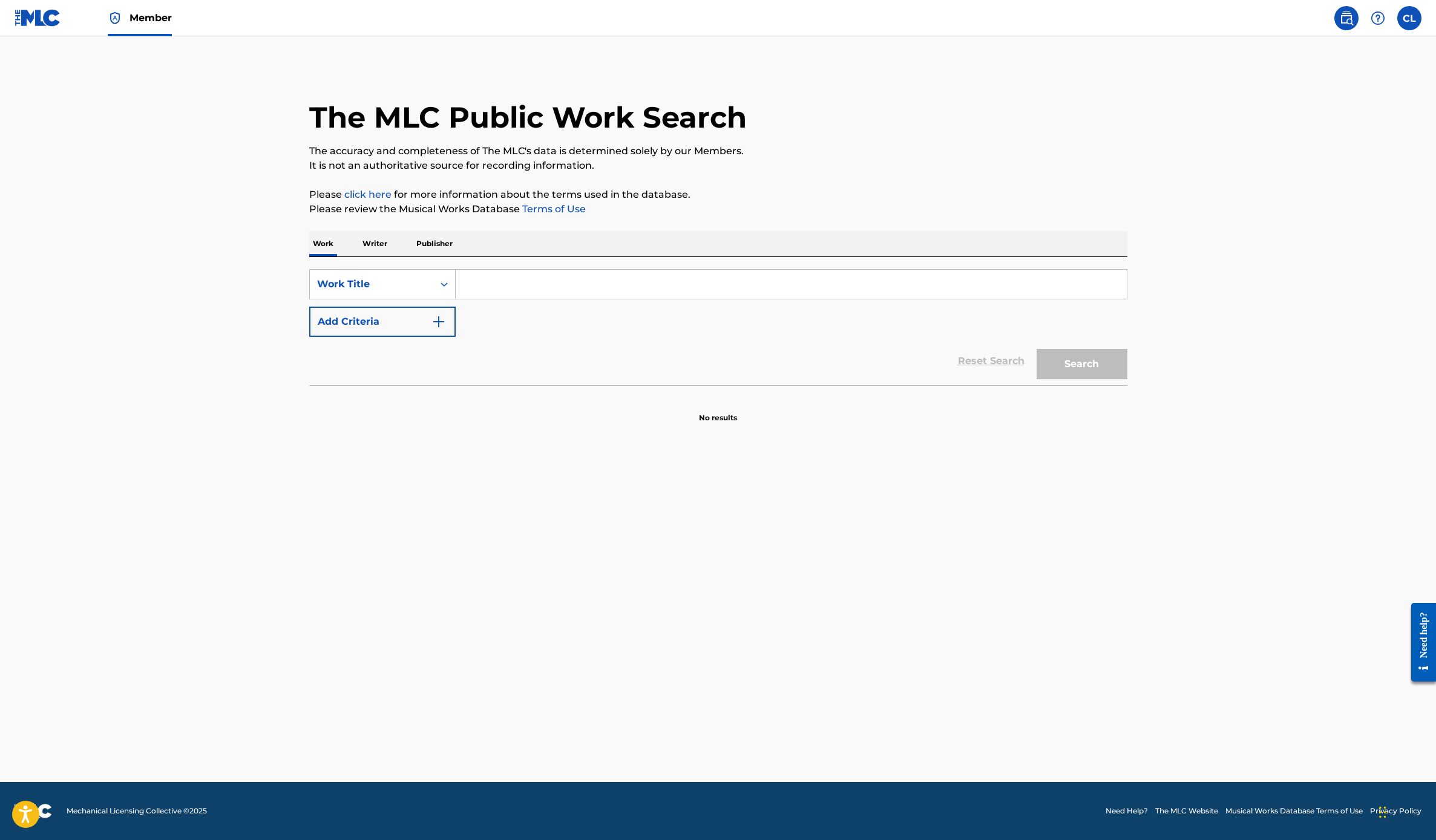
click at [57, 16] on img at bounding box center [38, 17] width 47 height 17
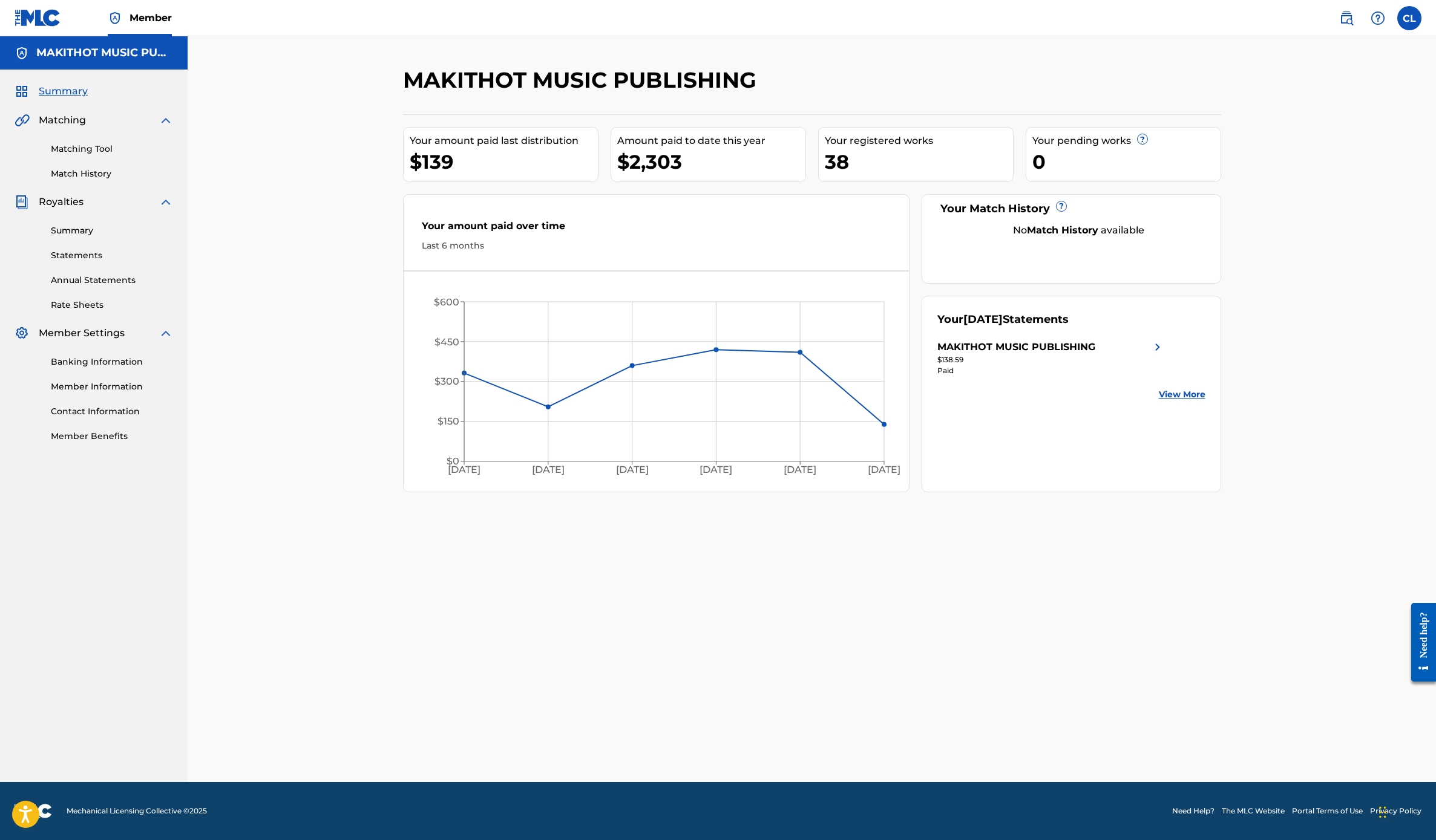
drag, startPoint x: 87, startPoint y: 381, endPoint x: 86, endPoint y: 420, distance: 39.0
click at [87, 381] on link "Member Information" at bounding box center [112, 386] width 122 height 13
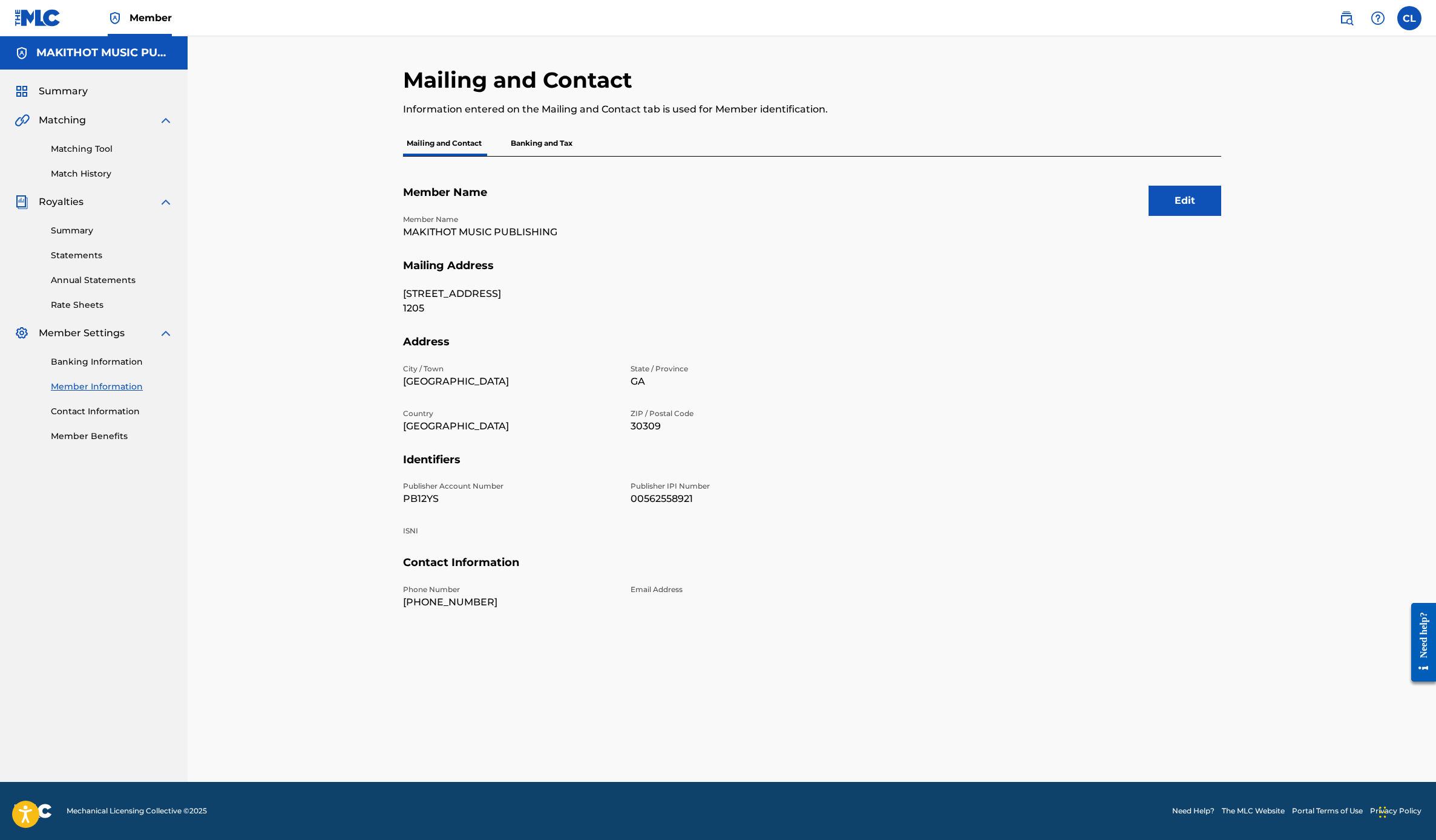
click at [530, 146] on p "Banking and Tax" at bounding box center [542, 143] width 69 height 26
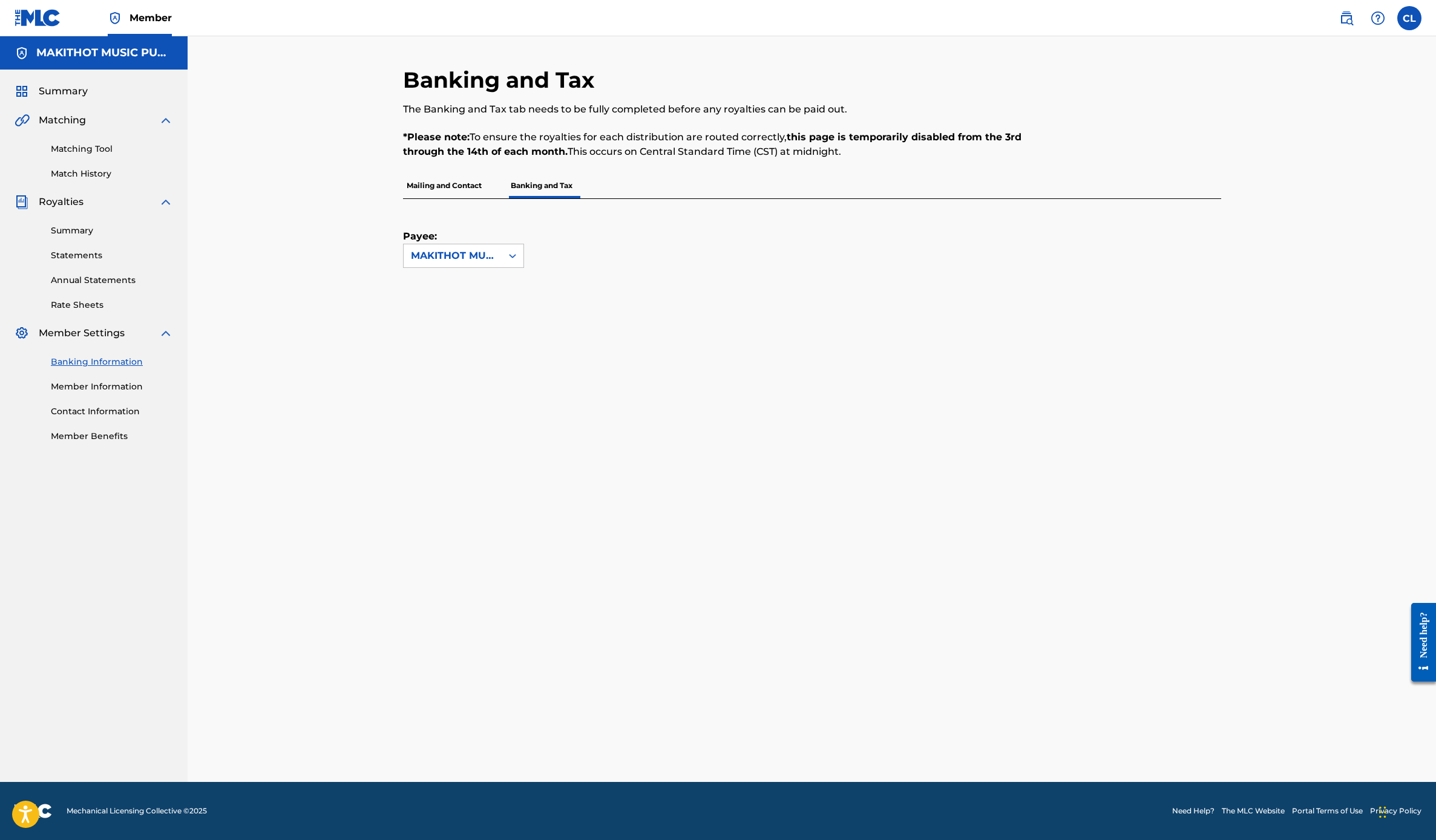
click at [464, 183] on p "Mailing and Contact" at bounding box center [444, 186] width 83 height 26
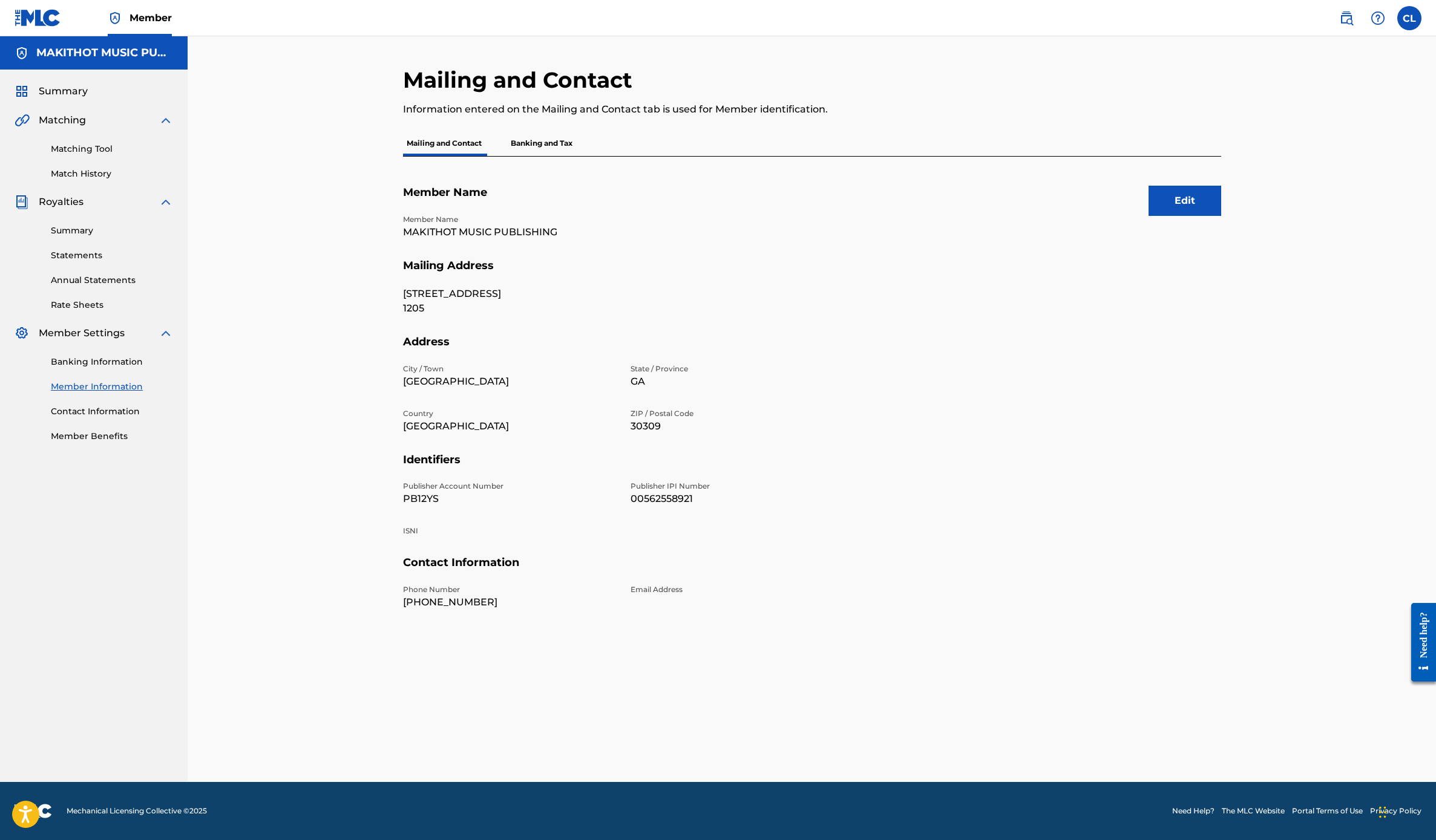
click at [527, 152] on p "Banking and Tax" at bounding box center [542, 143] width 69 height 26
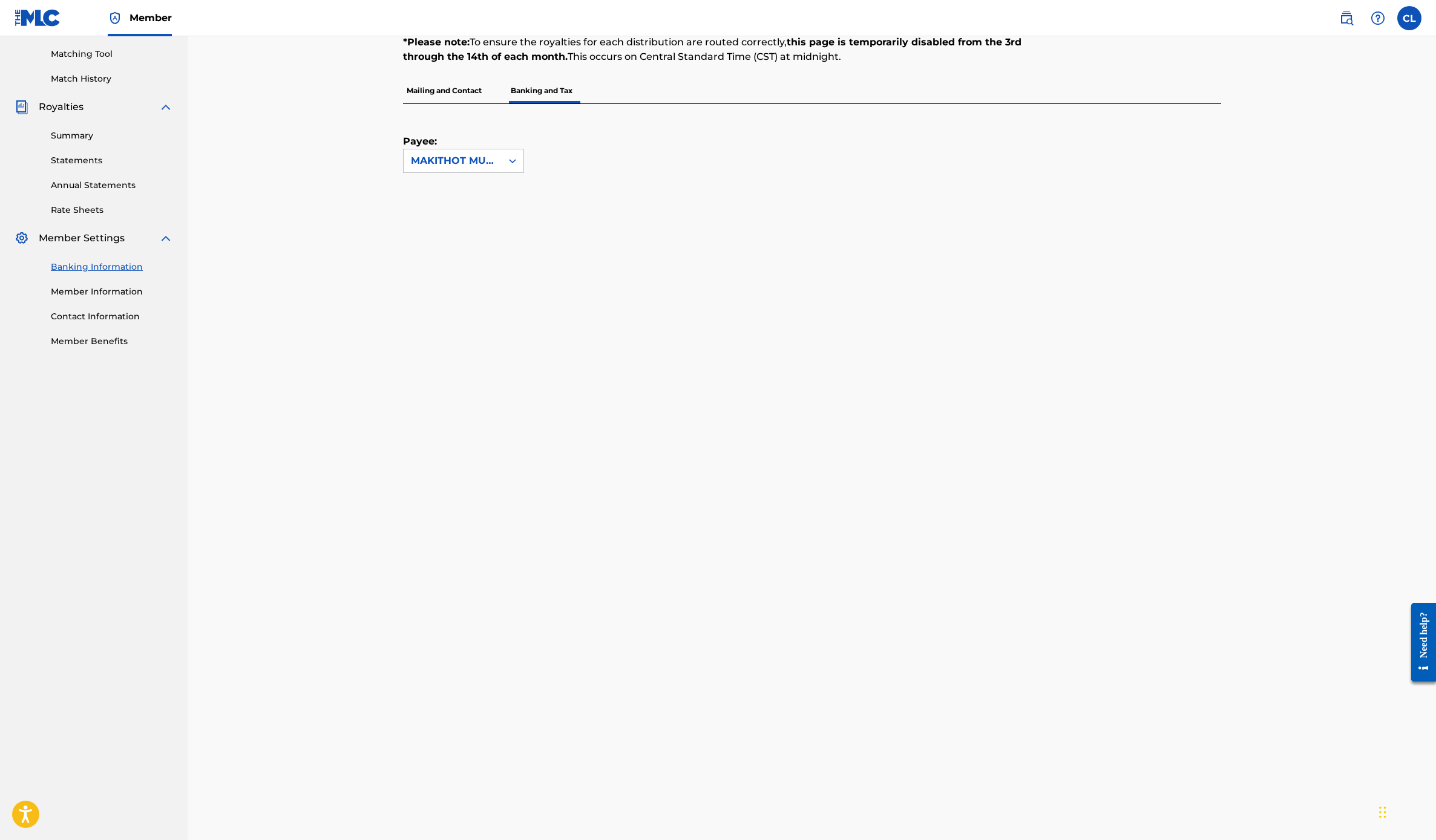
scroll to position [79, 0]
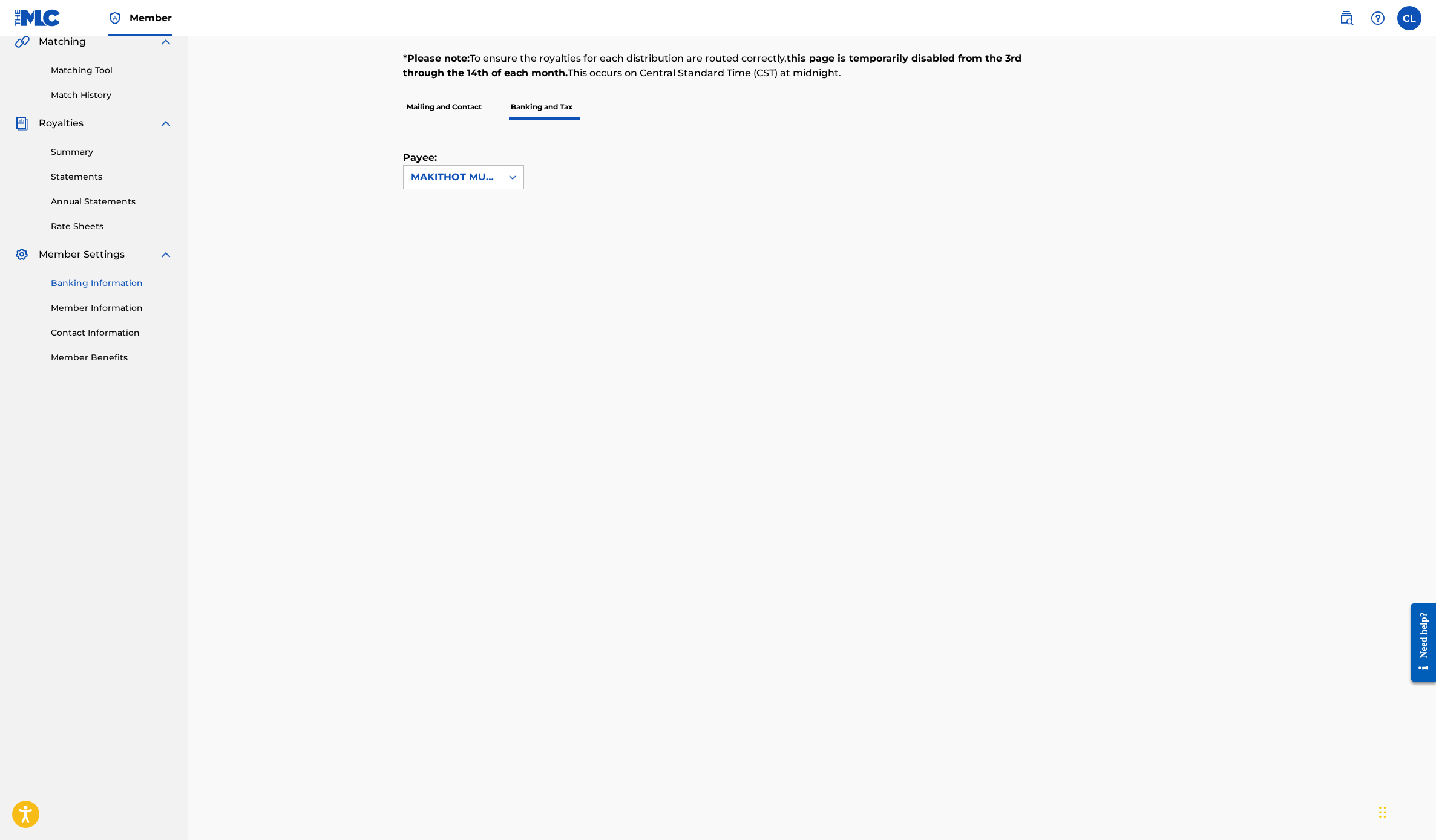
click at [70, 332] on link "Contact Information" at bounding box center [112, 333] width 122 height 13
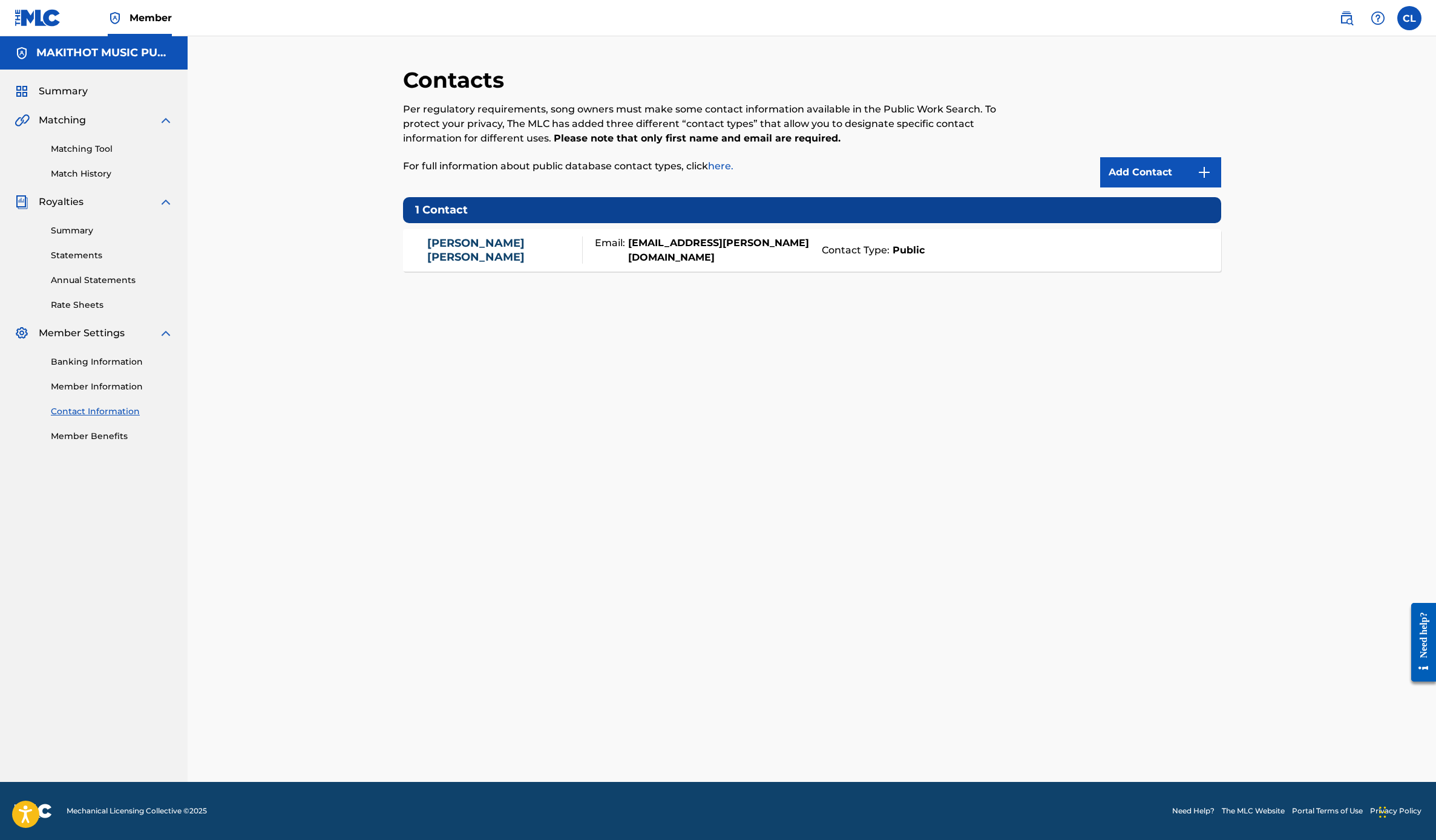
click at [83, 436] on link "Member Benefits" at bounding box center [112, 436] width 122 height 13
click at [1195, 11] on label at bounding box center [1409, 18] width 24 height 24
click at [1195, 18] on input "CL [PERSON_NAME] [PERSON_NAME][EMAIL_ADDRESS][DOMAIN_NAME] Notification Prefere…" at bounding box center [1410, 18] width 0 height 0
click at [1195, 151] on link "Profile" at bounding box center [1290, 151] width 24 height 11
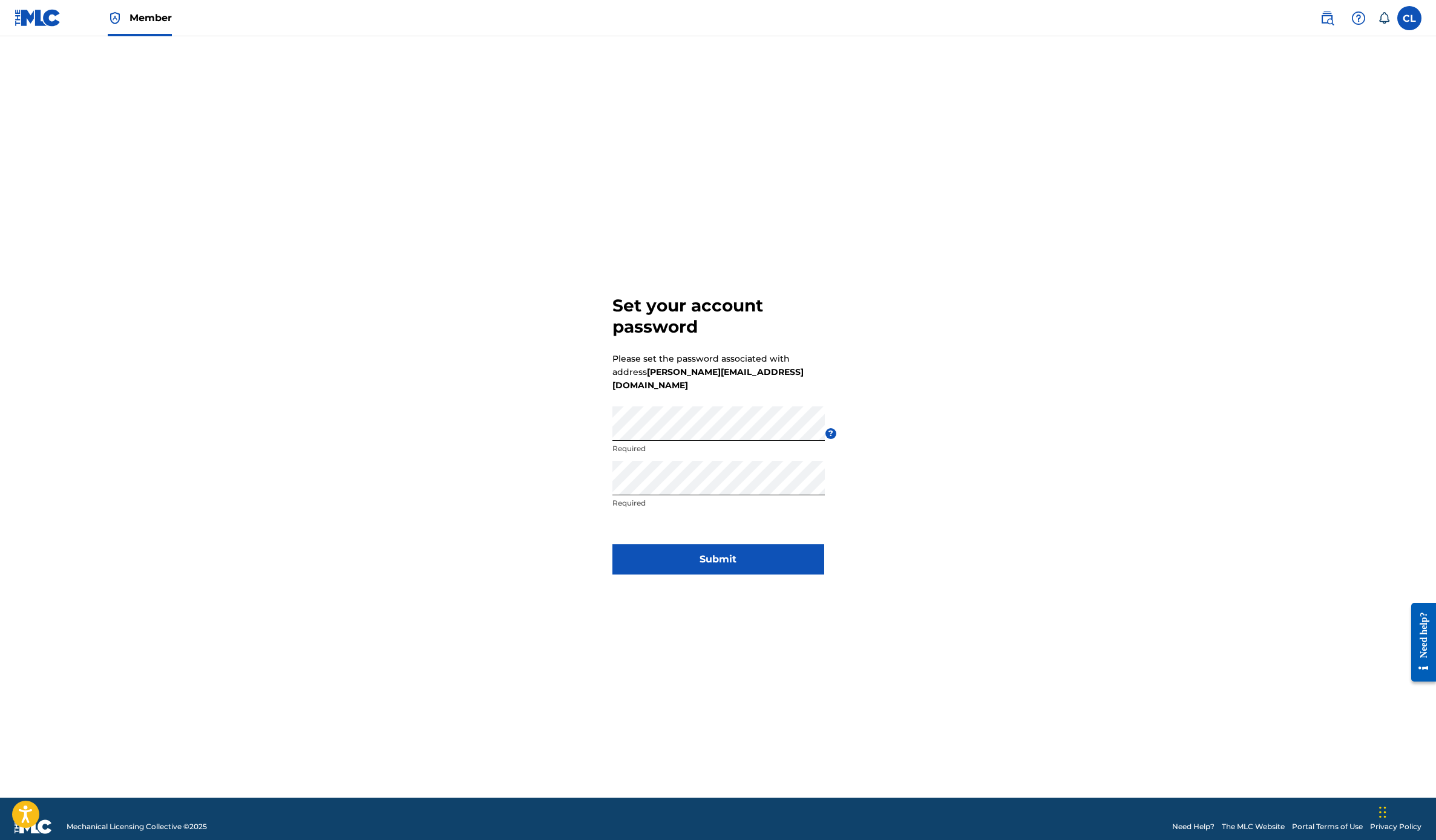
click at [714, 554] on button "Submit" at bounding box center [718, 560] width 212 height 30
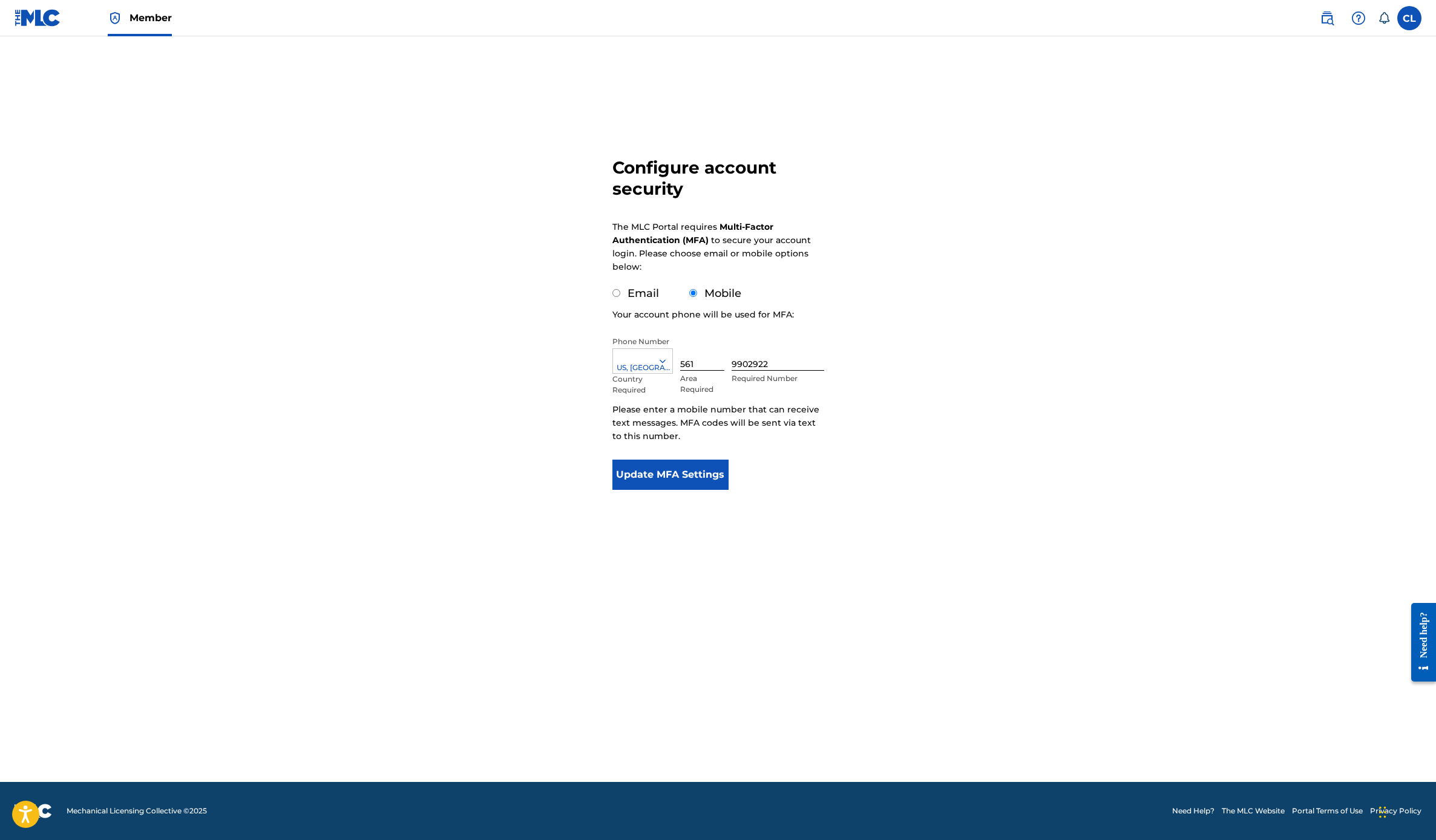
click at [692, 476] on button "Update MFA Settings" at bounding box center [671, 475] width 117 height 30
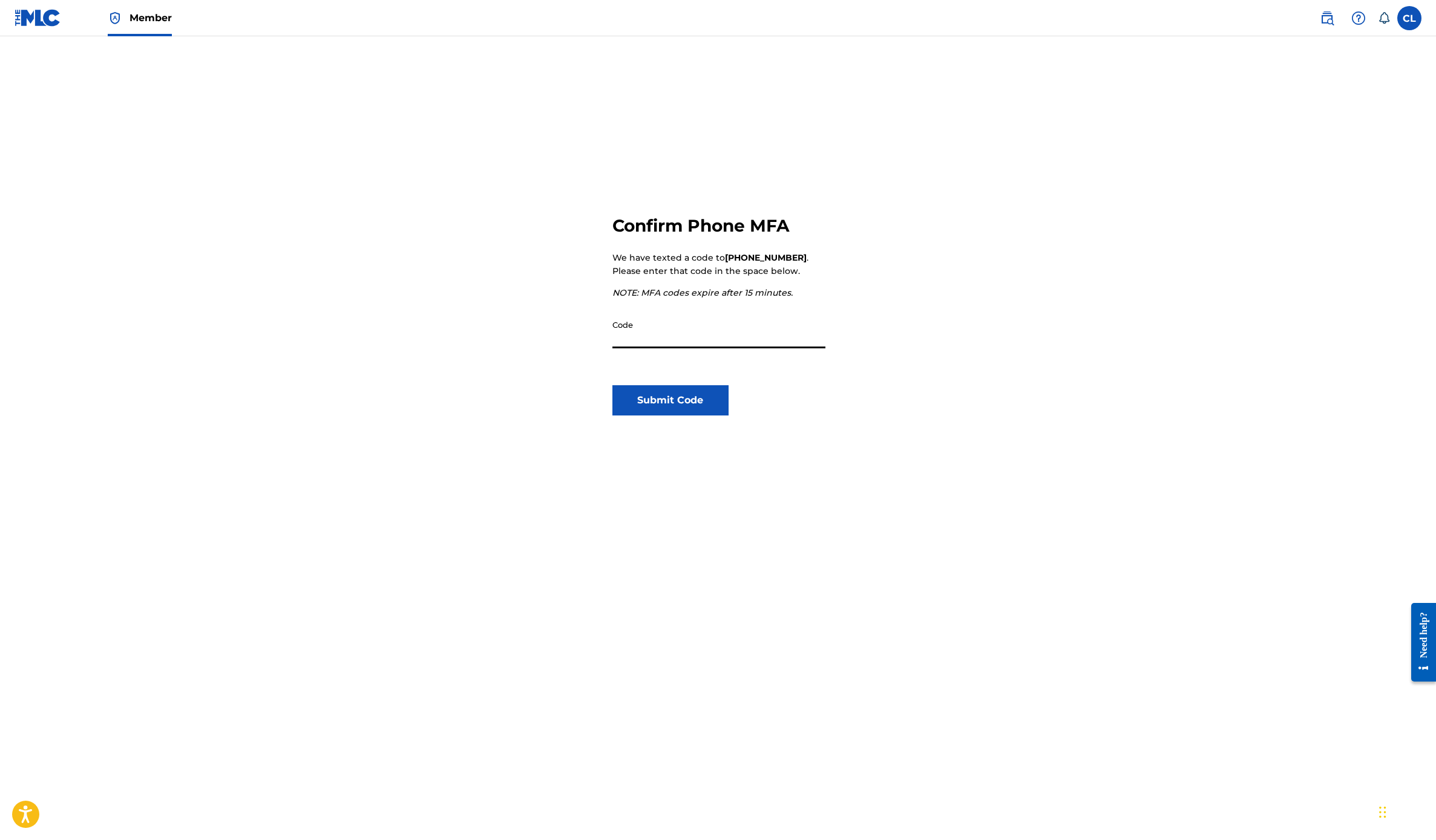
click at [628, 328] on input "Code" at bounding box center [719, 332] width 213 height 34
click at [653, 334] on input "Code" at bounding box center [719, 332] width 213 height 34
type input "544310"
click at [665, 394] on button "Submit Code" at bounding box center [671, 400] width 117 height 30
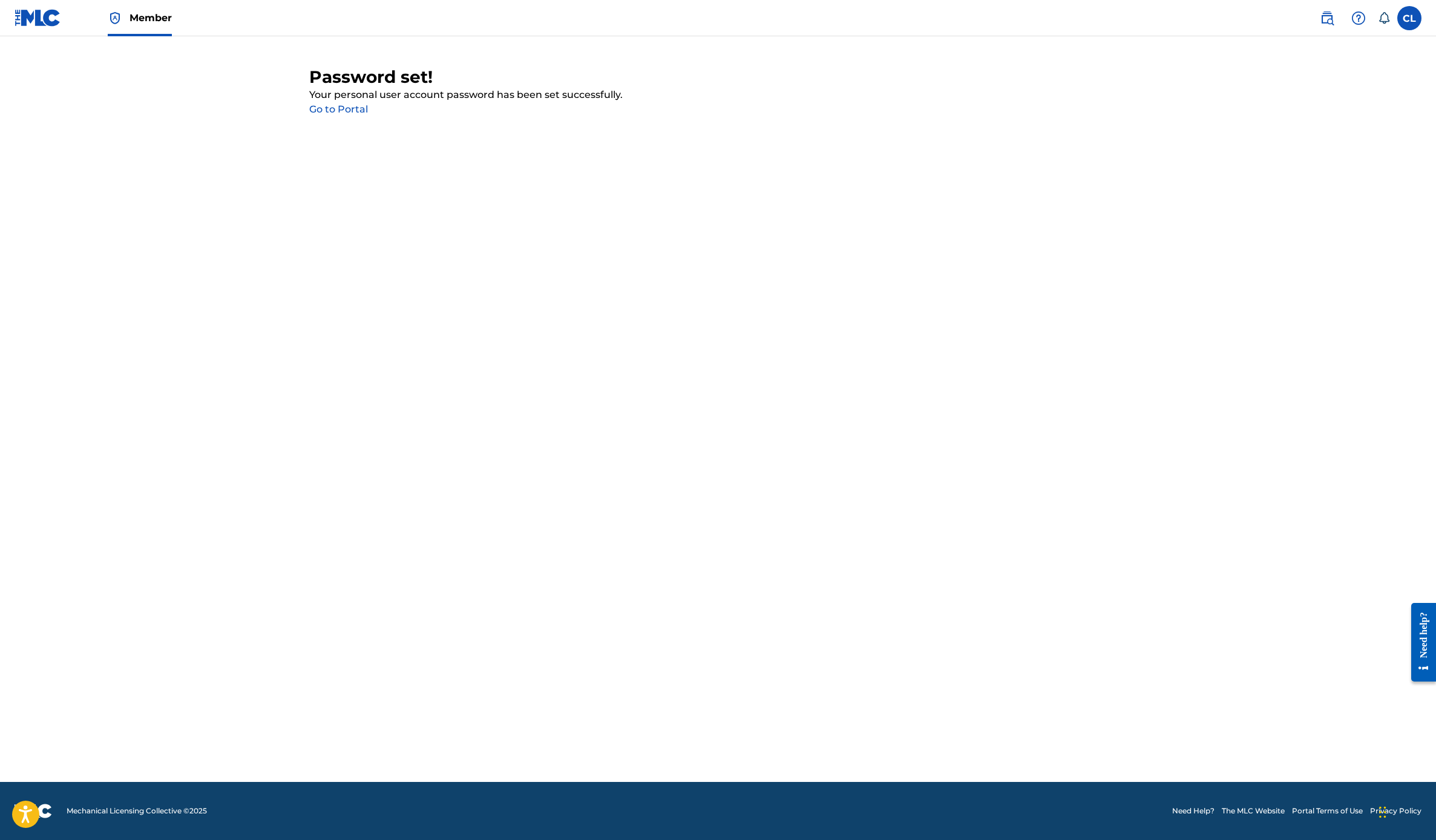
click at [349, 108] on link "Go to Portal" at bounding box center [338, 109] width 59 height 11
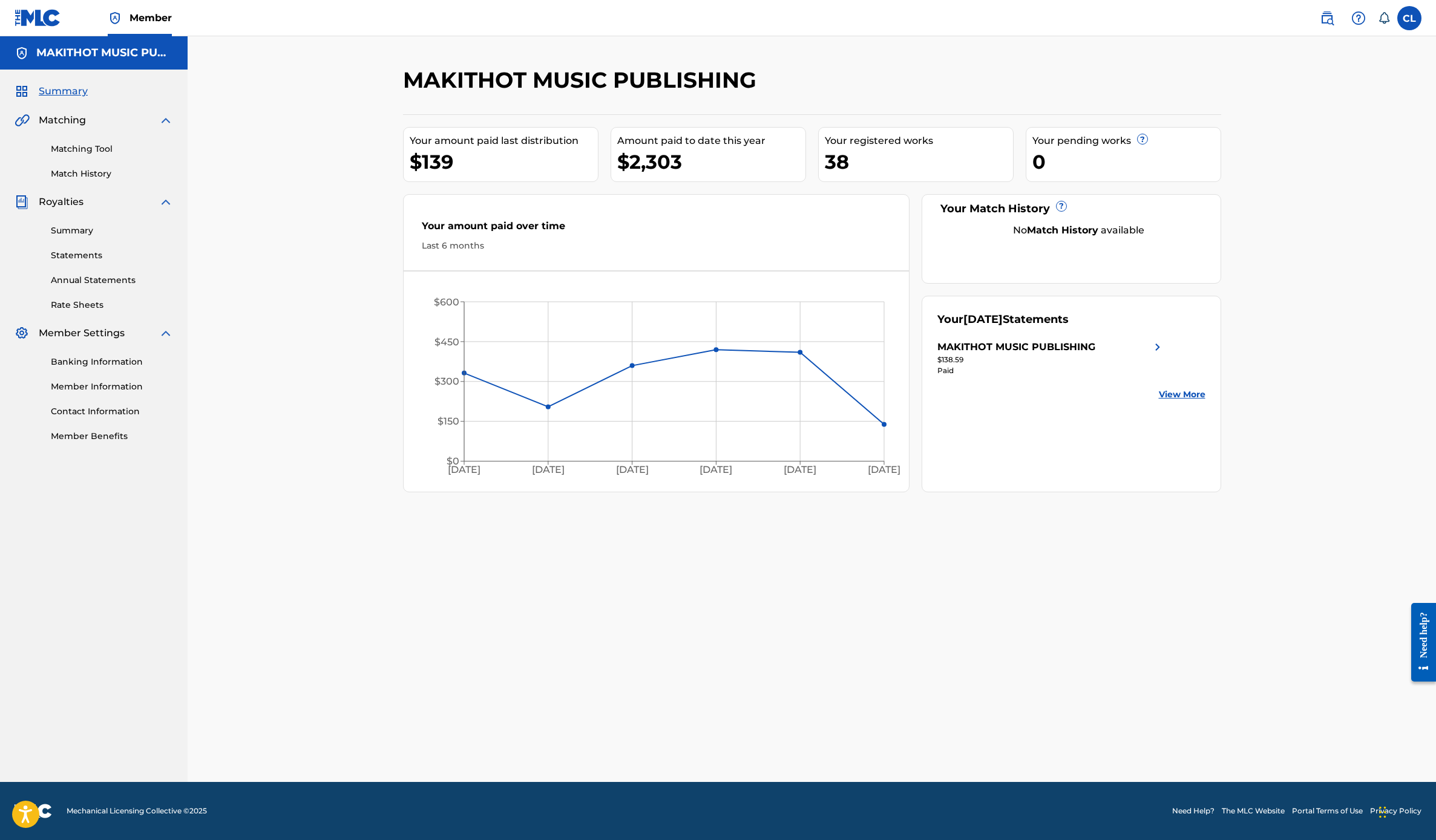
click at [1398, 24] on div "CL CL [PERSON_NAME] [PERSON_NAME][EMAIL_ADDRESS][DOMAIN_NAME] Notification Pref…" at bounding box center [1365, 18] width 114 height 24
click at [1404, 19] on label at bounding box center [1409, 18] width 24 height 24
click at [1410, 18] on input "CL [PERSON_NAME] [PERSON_NAME][EMAIL_ADDRESS][DOMAIN_NAME] Notification Prefere…" at bounding box center [1410, 18] width 0 height 0
click at [1291, 146] on link "Profile" at bounding box center [1290, 151] width 24 height 11
